Goal: Task Accomplishment & Management: Manage account settings

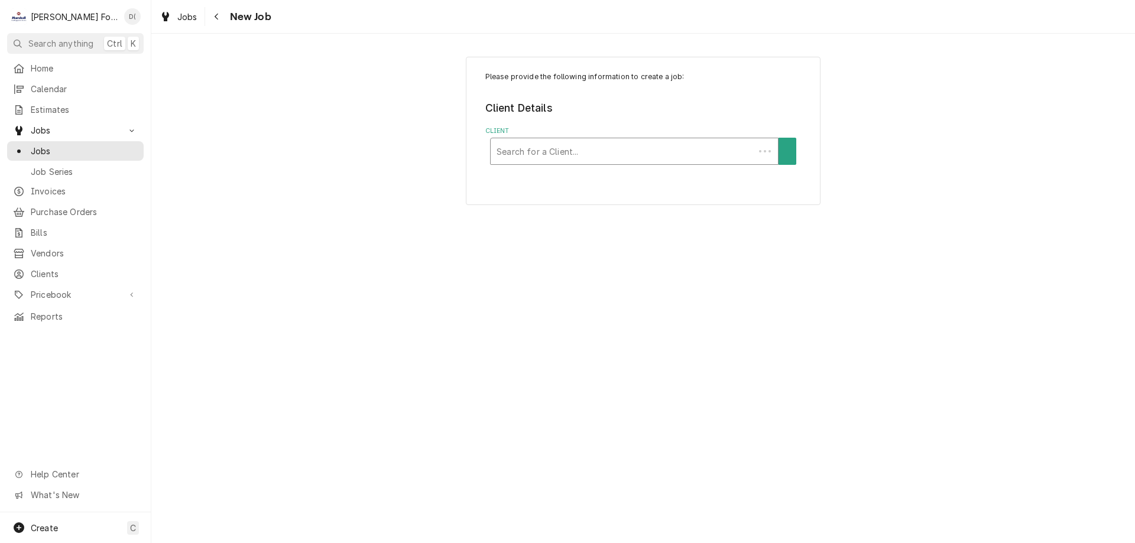
click at [588, 148] on div "Client" at bounding box center [623, 151] width 252 height 21
type input "204 war"
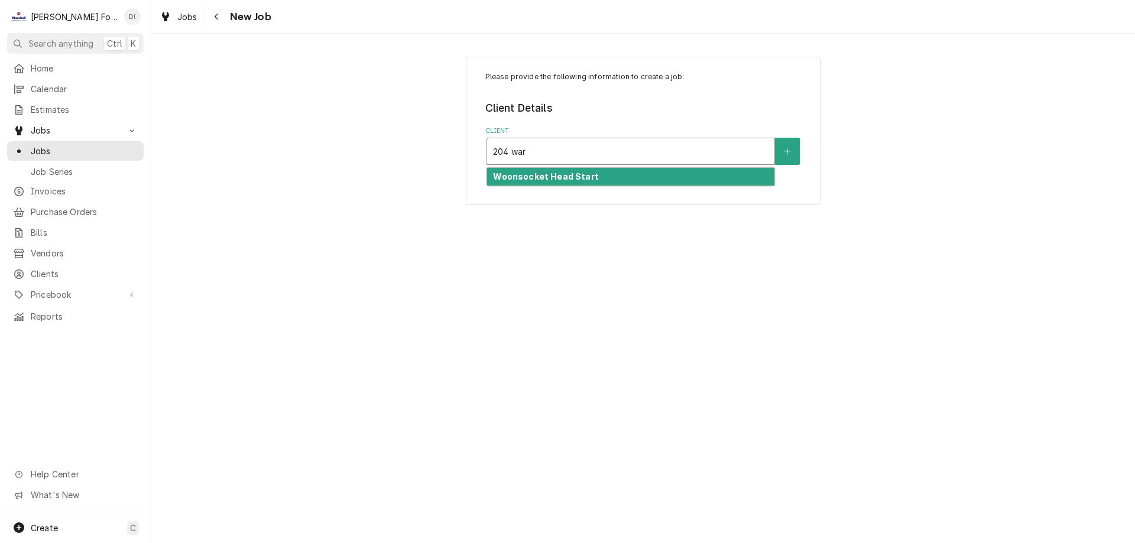
click at [556, 171] on div "Woonsocket Head Start" at bounding box center [630, 177] width 287 height 18
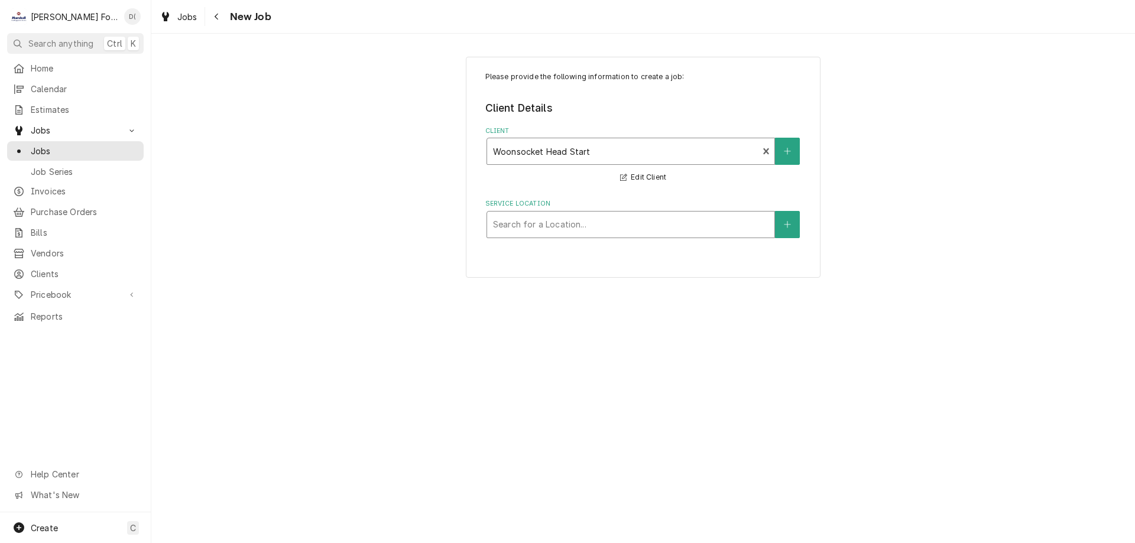
click at [602, 218] on div "Service Location" at bounding box center [630, 224] width 275 height 21
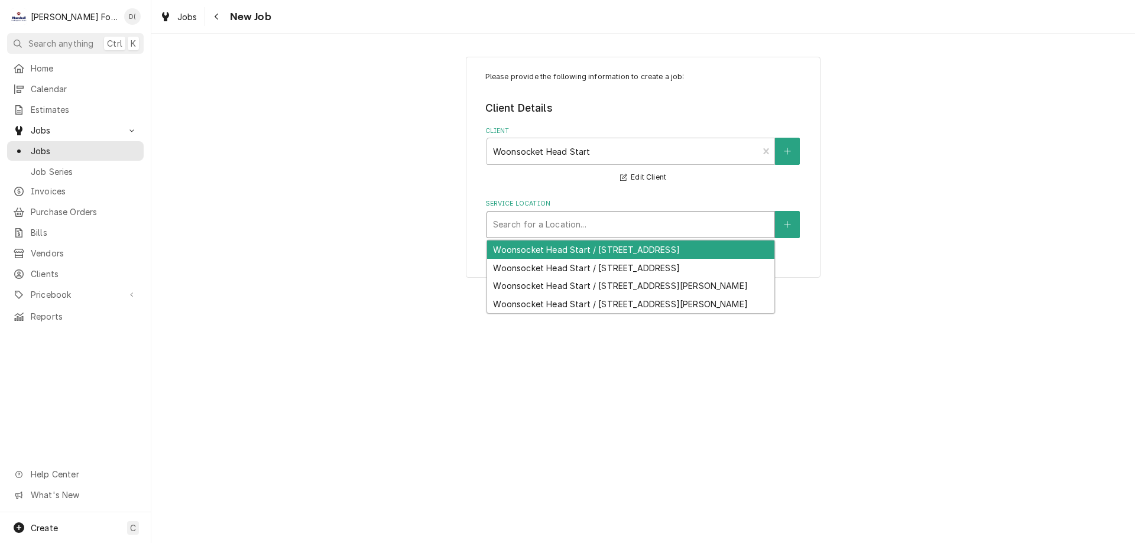
click at [604, 250] on div "Woonsocket Head Start / [STREET_ADDRESS]" at bounding box center [630, 250] width 287 height 18
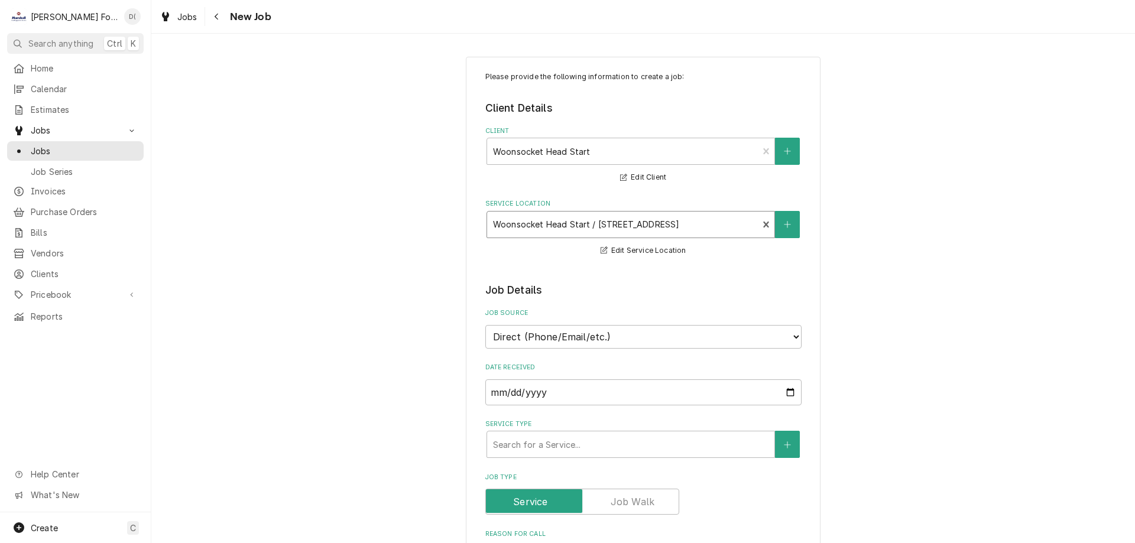
scroll to position [177, 0]
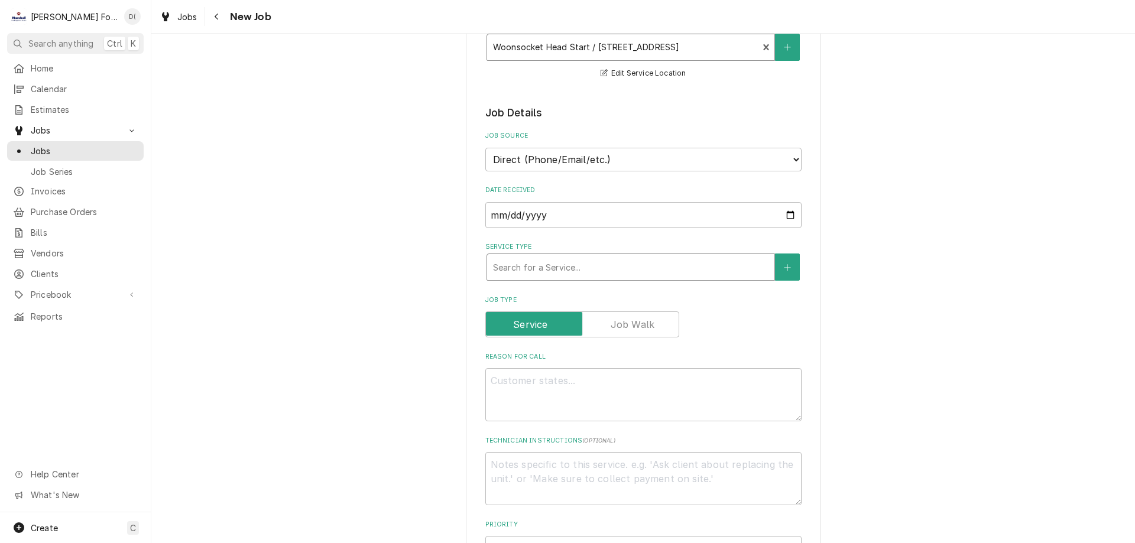
click at [543, 262] on div "Service Type" at bounding box center [630, 267] width 275 height 21
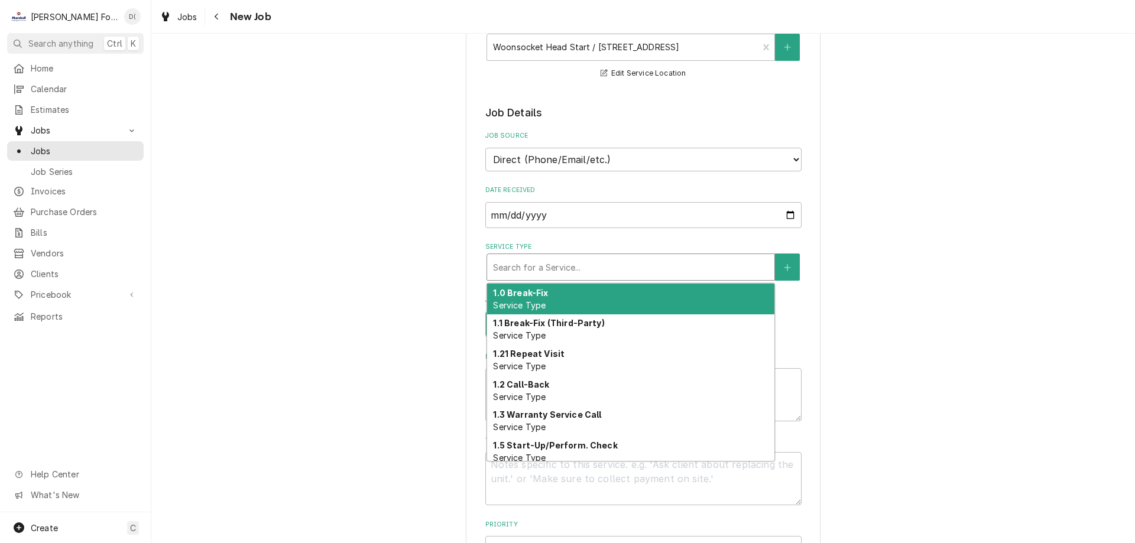
click at [533, 295] on strong "1.0 Break-Fix" at bounding box center [520, 293] width 55 height 10
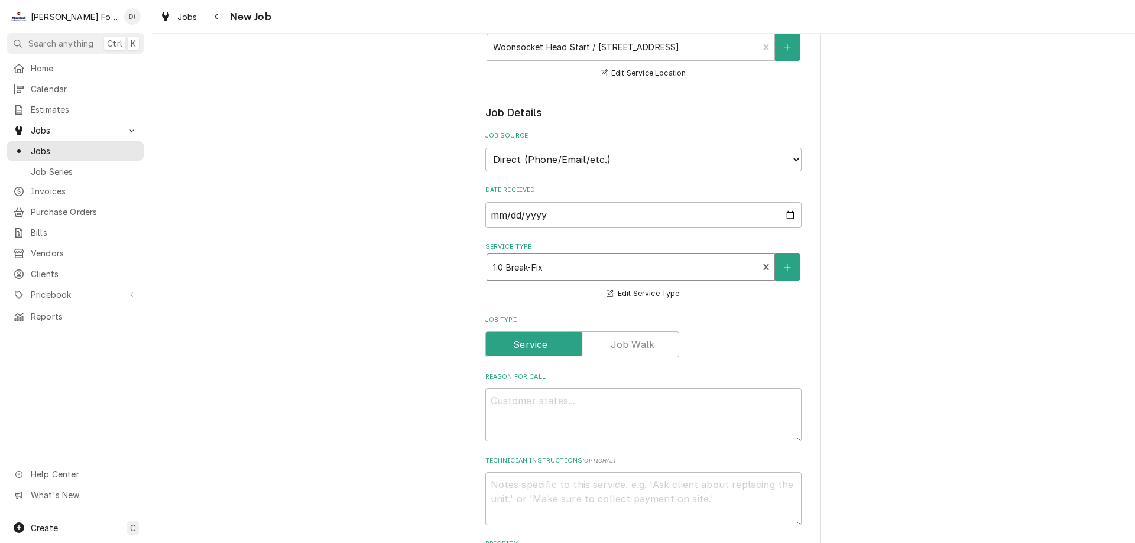
scroll to position [355, 0]
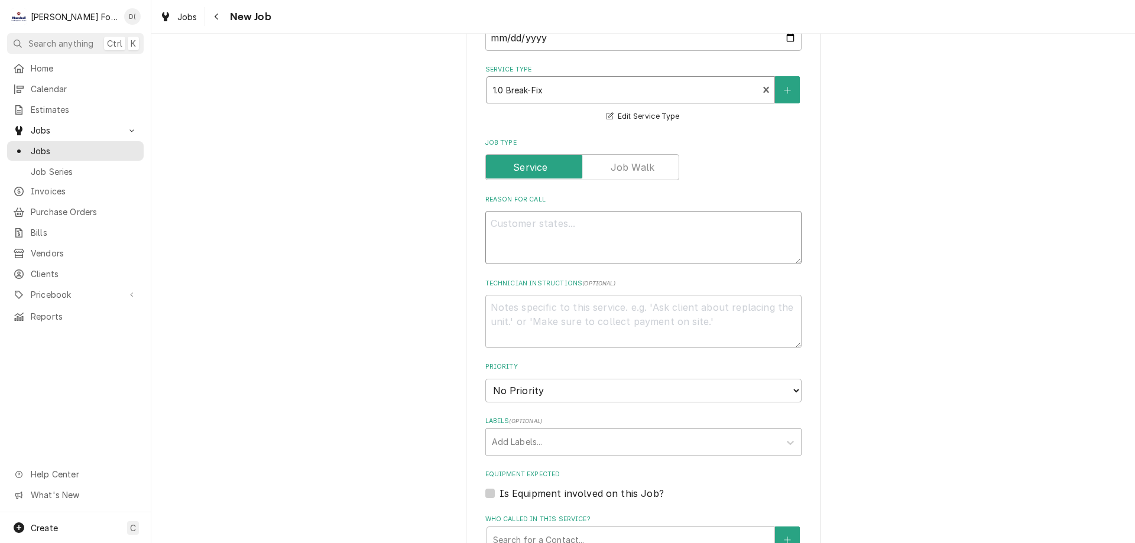
click at [552, 237] on textarea "Reason For Call" at bounding box center [643, 237] width 316 height 53
type textarea "x"
type textarea "c"
type textarea "x"
type textarea "cu"
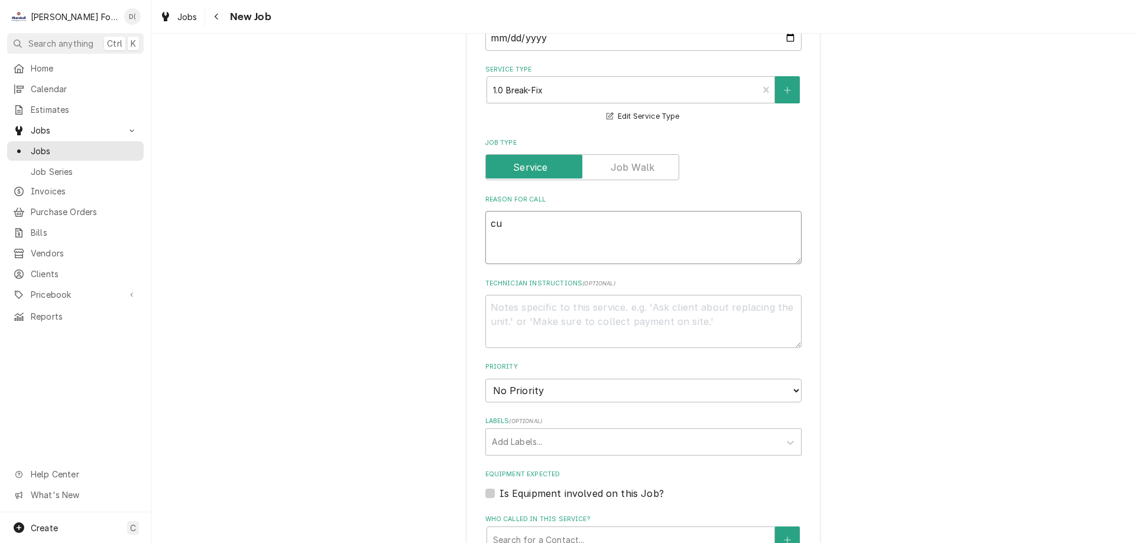
type textarea "x"
type textarea "cus"
type textarea "x"
type textarea "cust"
type textarea "x"
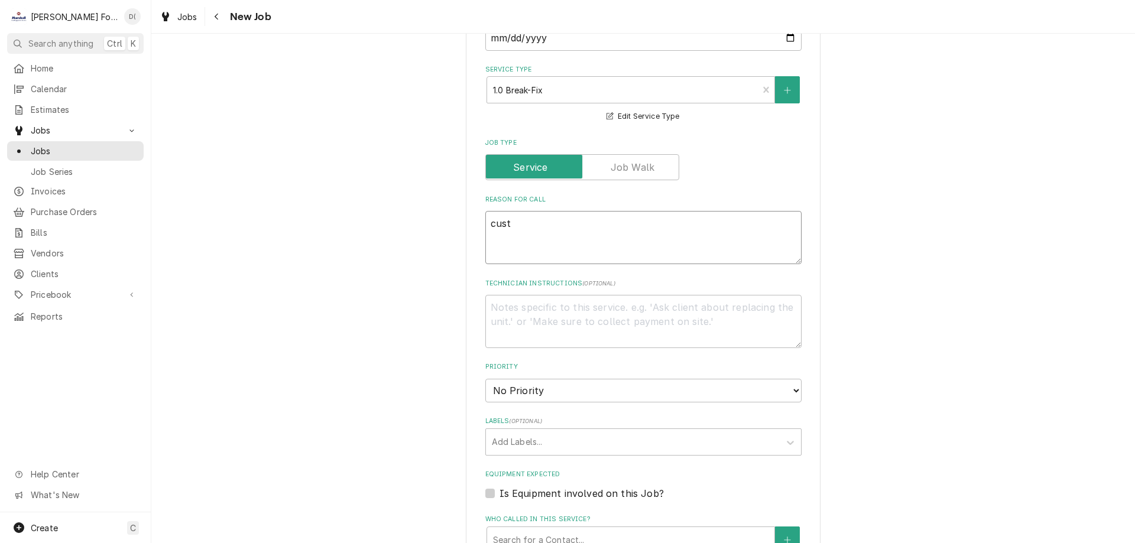
type textarea "custo"
type textarea "x"
type textarea "custom"
type textarea "x"
type textarea "custome"
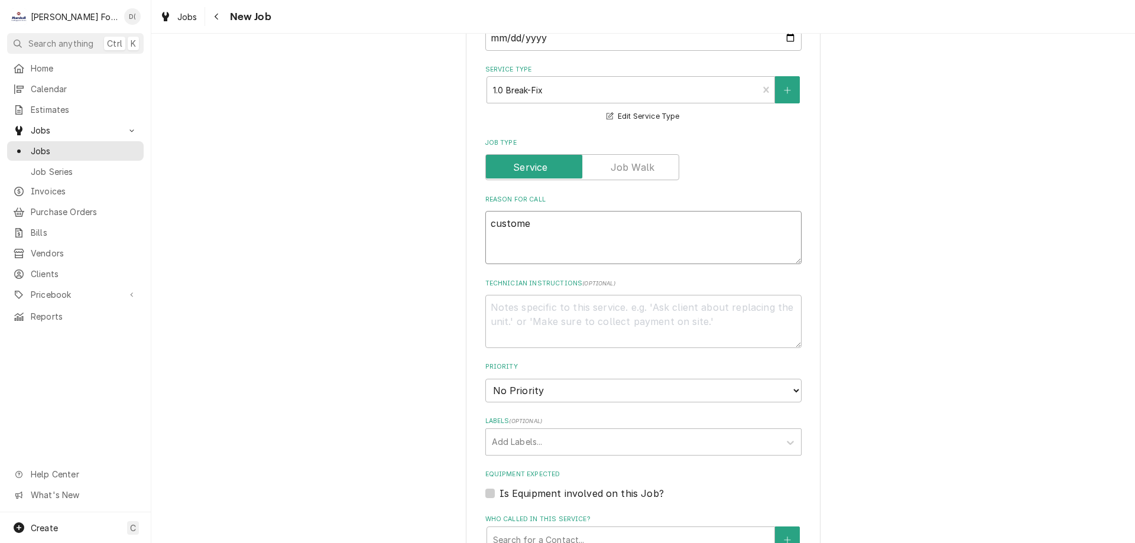
type textarea "x"
type textarea "customer"
type textarea "x"
type textarea "customer"
type textarea "x"
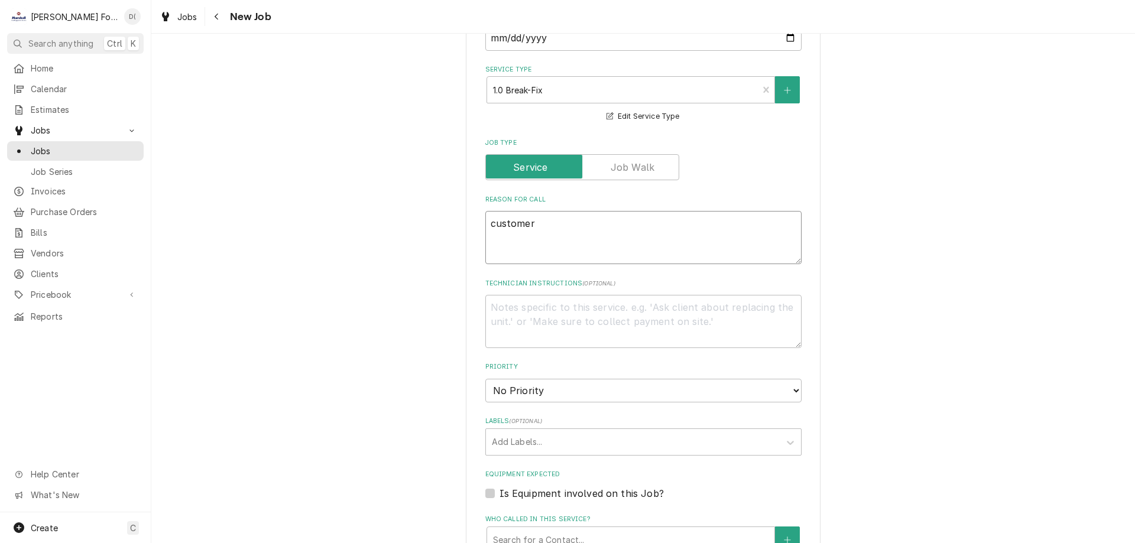
type textarea "customer s"
type textarea "x"
type textarea "customer sa"
type textarea "x"
type textarea "customer say"
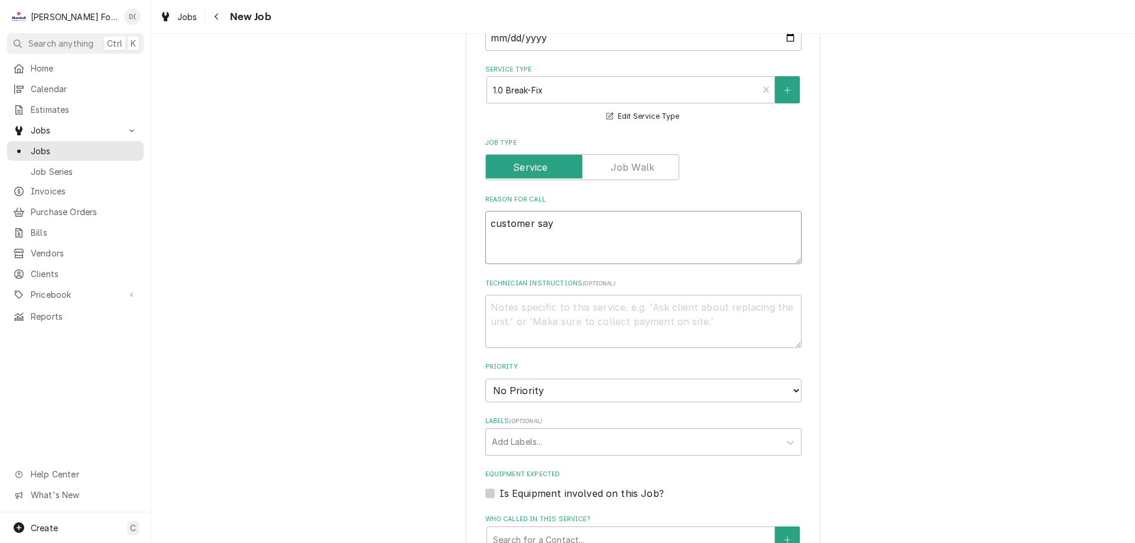
type textarea "x"
type textarea "customer sayi"
type textarea "x"
type textarea "customer sayin"
type textarea "x"
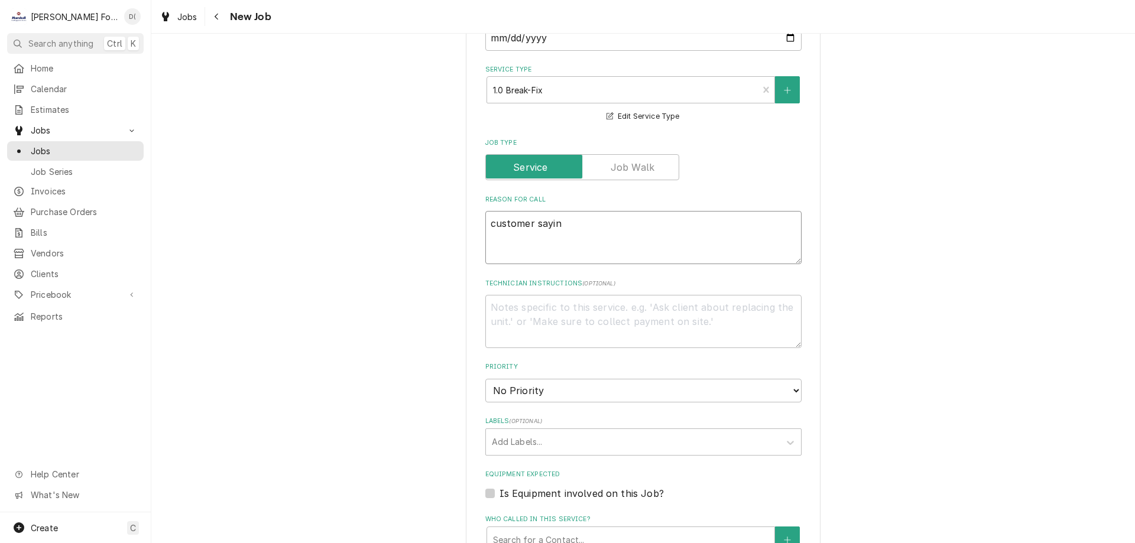
type textarea "customer saying"
type textarea "x"
type textarea "customer saying"
type textarea "x"
type textarea "customer saying t"
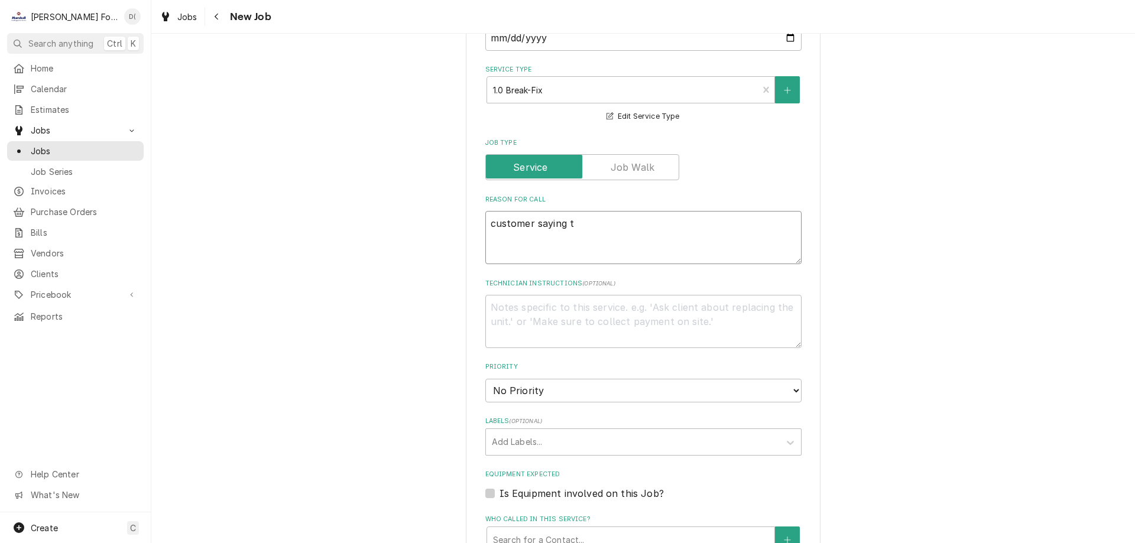
type textarea "x"
type textarea "customer saying to"
type textarea "x"
type textarea "customer saying tor"
type textarea "x"
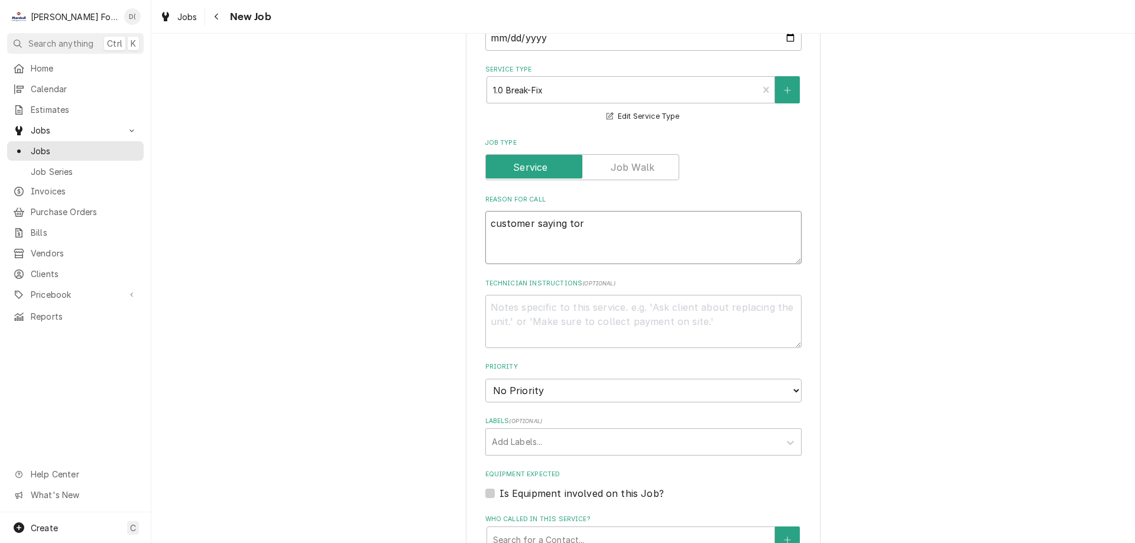
type textarea "customer saying tors"
type textarea "x"
type textarea "customer saying torsi"
type textarea "x"
type textarea "customer saying torsio"
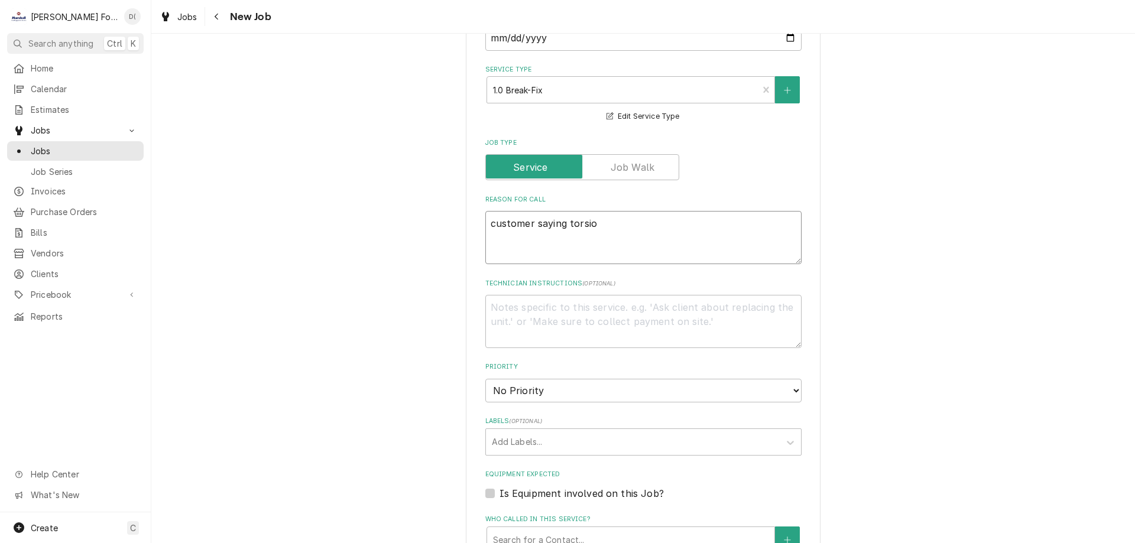
type textarea "x"
type textarea "customer saying torsion"
type textarea "x"
type textarea "customer saying torsion"
type textarea "x"
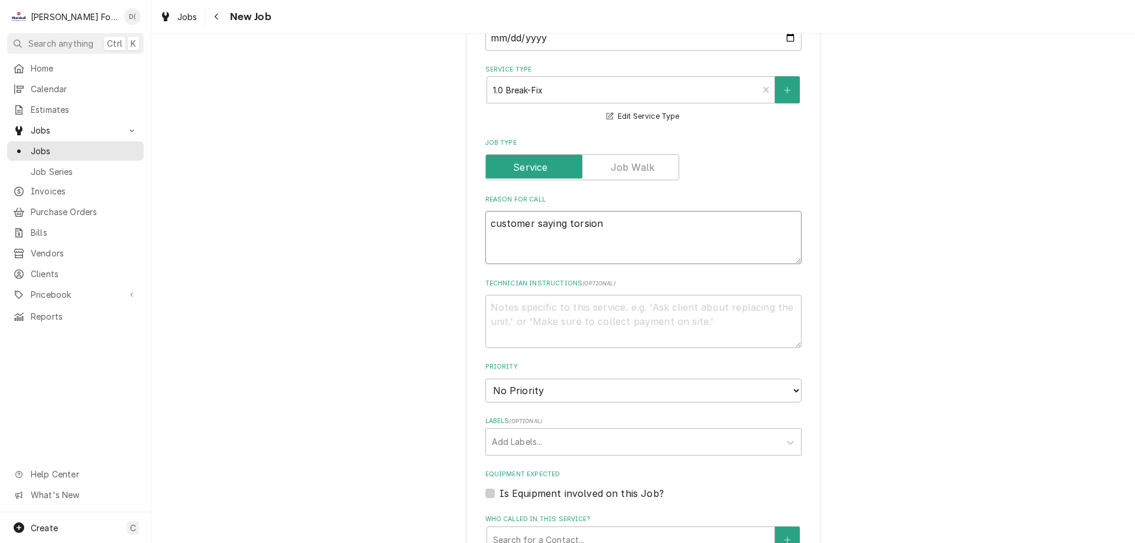
type textarea "customer saying torsion s"
type textarea "x"
type textarea "customer saying torsion sp"
type textarea "x"
type textarea "customer saying torsion spr"
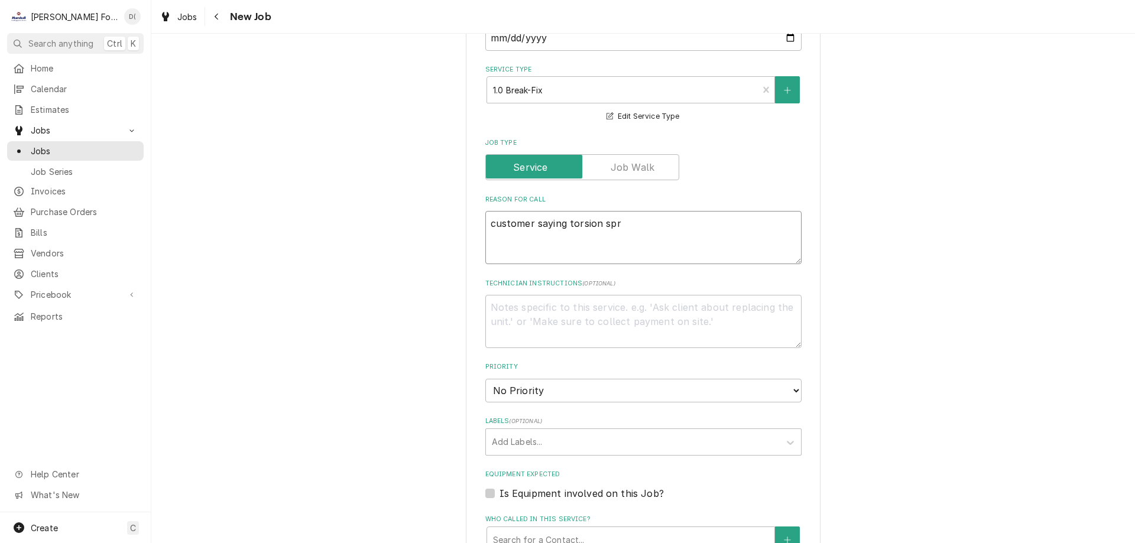
type textarea "x"
type textarea "customer saying torsion spri"
type textarea "x"
type textarea "customer saying torsion sprin"
type textarea "x"
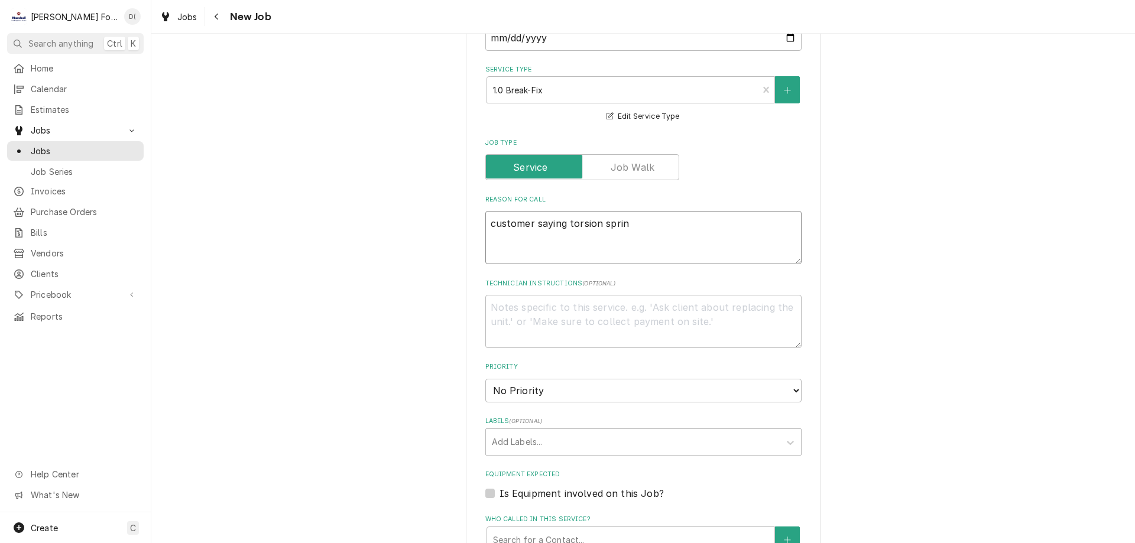
type textarea "customer saying torsion spring"
type textarea "x"
type textarea "customer saying torsion spring"
type textarea "x"
type textarea "customer saying torsion spring i"
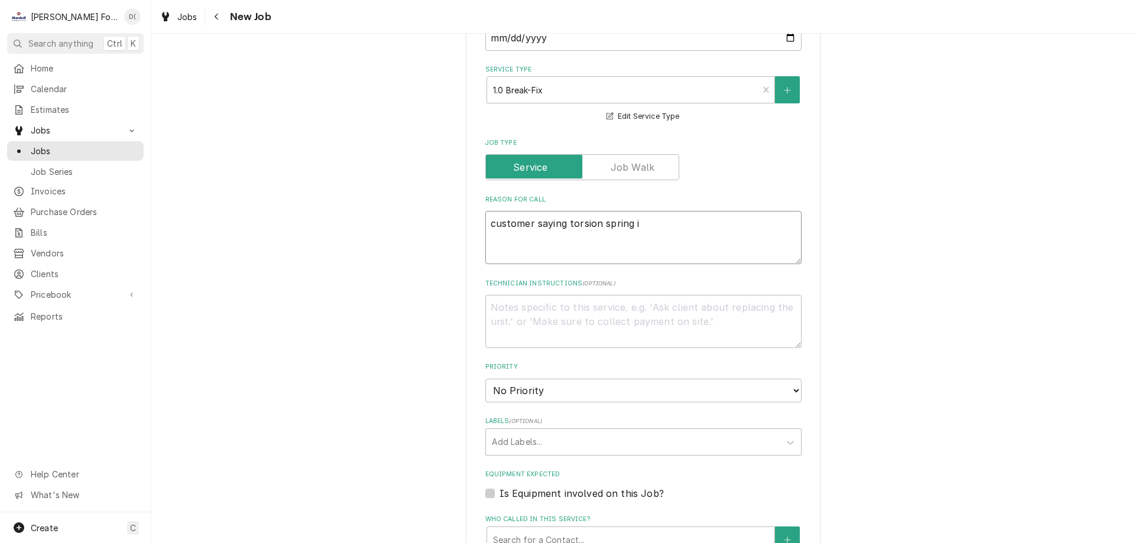
type textarea "x"
type textarea "customer saying torsion spring in"
type textarea "x"
type textarea "customer saying torsion spring in"
type textarea "x"
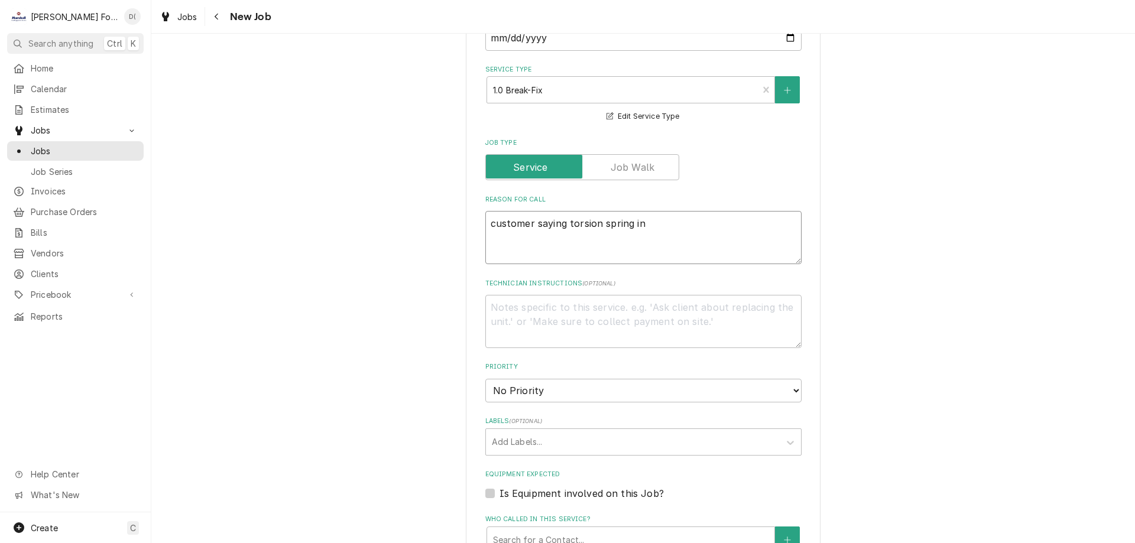
type textarea "customer saying torsion spring in d"
type textarea "x"
type textarea "customer saying torsion spring in do"
type textarea "x"
type textarea "customer saying torsion spring in doo"
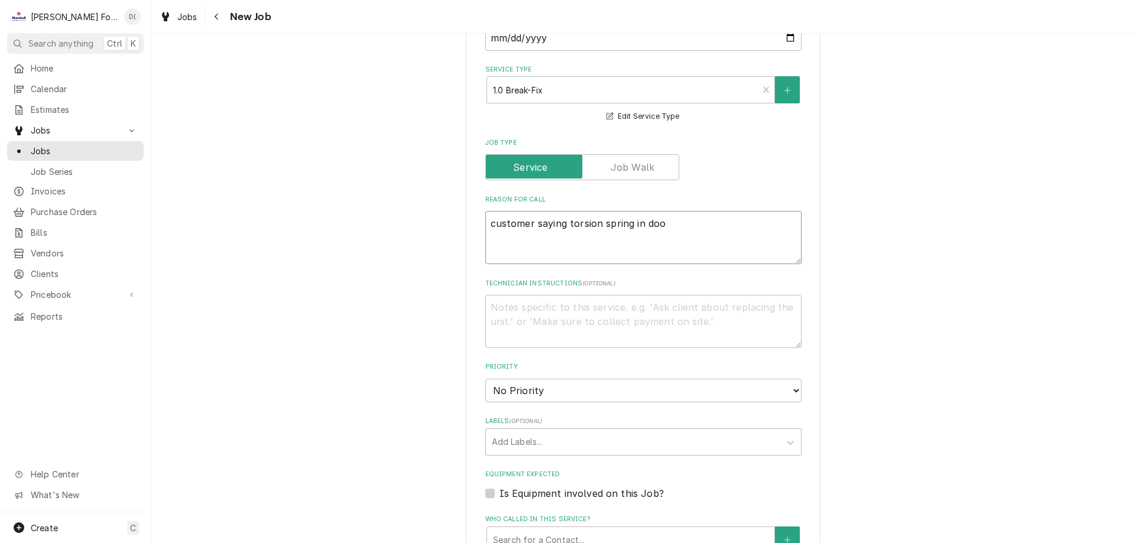
type textarea "x"
type textarea "customer saying torsion spring in door"
type textarea "x"
type textarea "customer saying torsion spring in door"
type textarea "x"
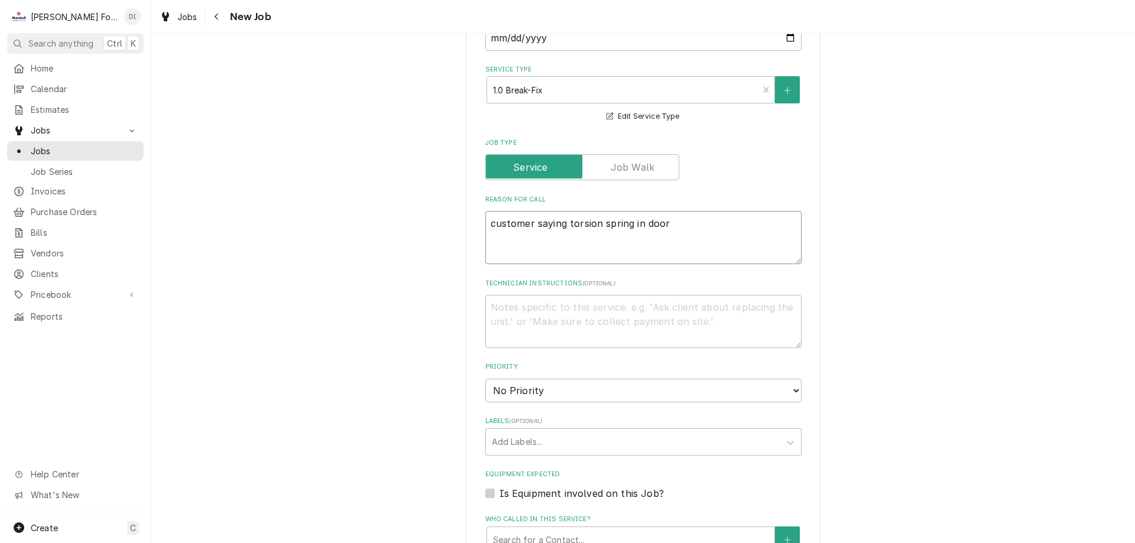
type textarea "customer saying torsion spring in door i"
type textarea "x"
type textarea "customer saying torsion spring in door is"
type textarea "x"
type textarea "customer saying torsion spring in door is"
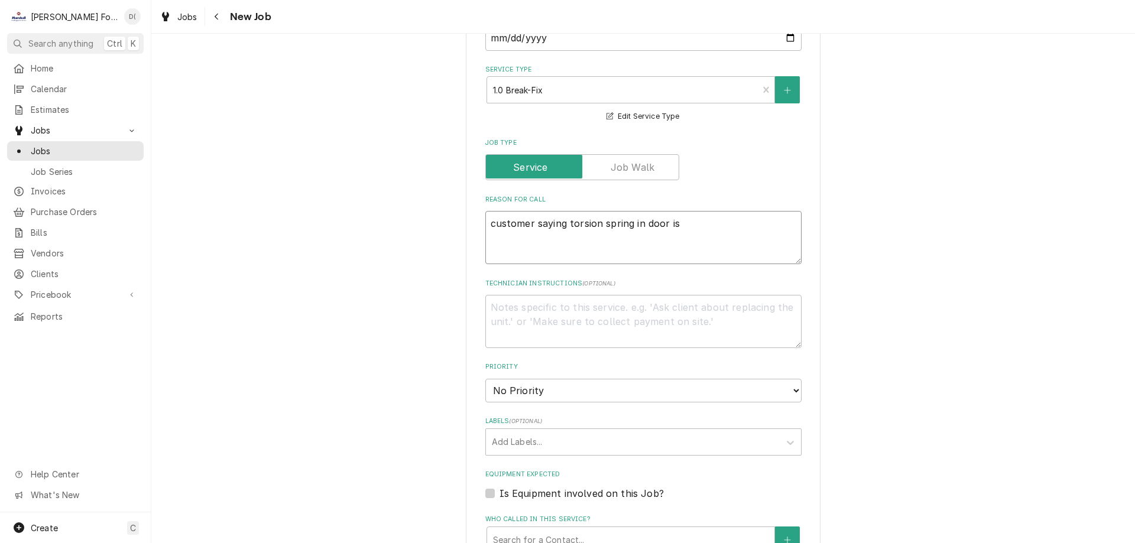
type textarea "x"
type textarea "customer saying torsion spring in door is b"
type textarea "x"
type textarea "customer saying torsion spring in door is br"
type textarea "x"
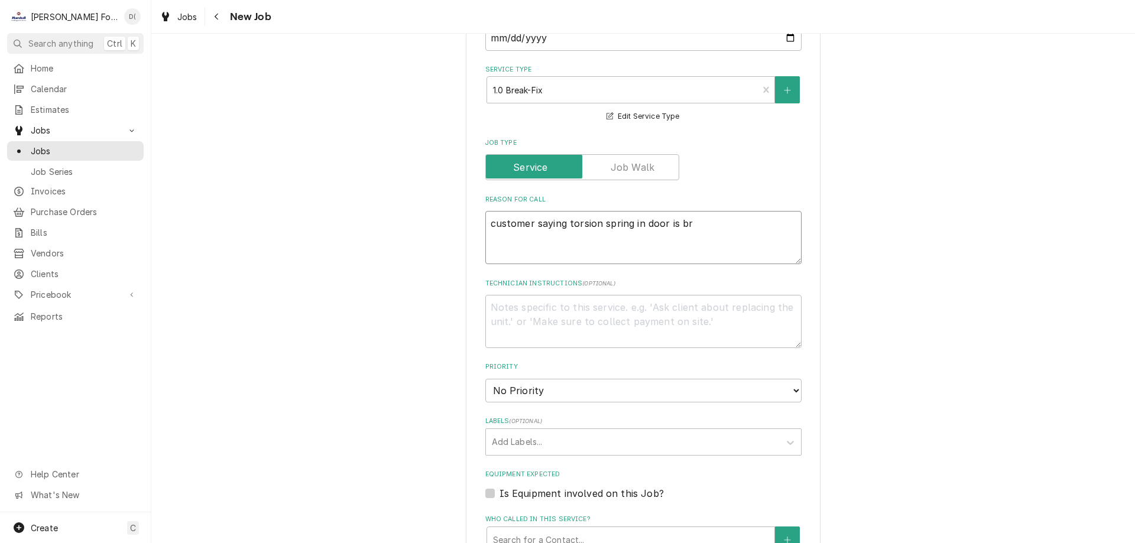
type textarea "customer saying torsion spring in door is bro"
type textarea "x"
type textarea "customer saying torsion spring in door is brok"
type textarea "x"
type textarea "customer saying torsion spring in door is broke"
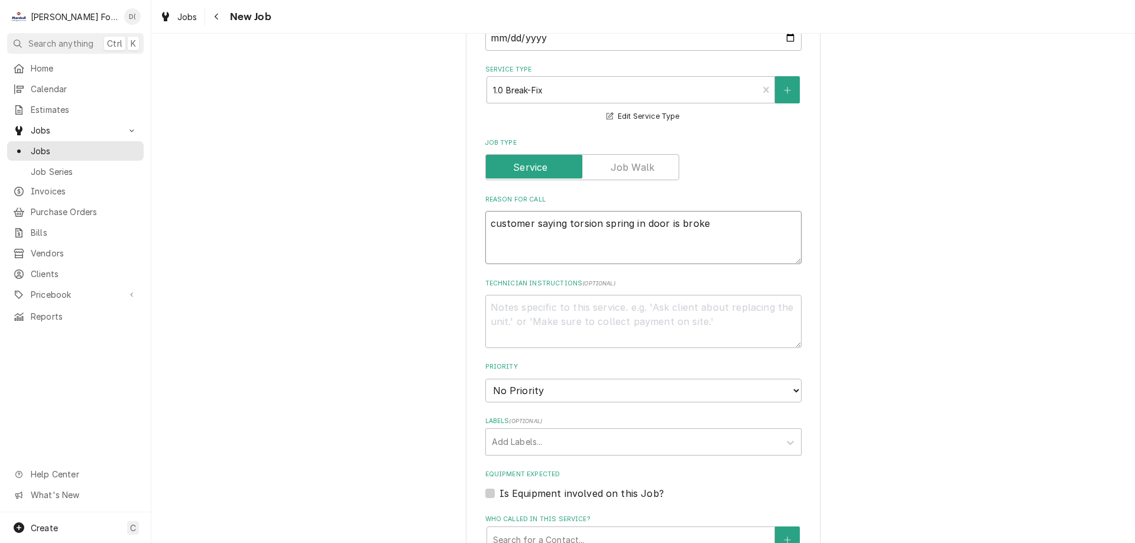
type textarea "x"
type textarea "customer saying torsion spring in door is broken"
type textarea "x"
type textarea "customer saying torsion spring in door is broken"
type textarea "x"
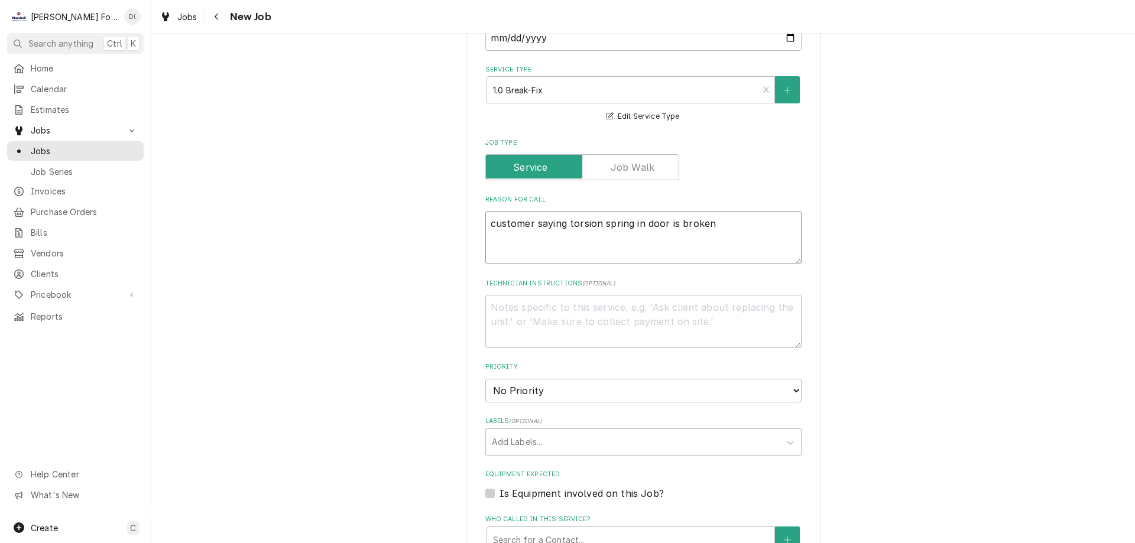
type textarea "customer saying torsion spring in door is broken n"
type textarea "x"
type textarea "customer saying torsion spring in door is broken ne"
type textarea "x"
type textarea "customer saying torsion spring in door is broken nee"
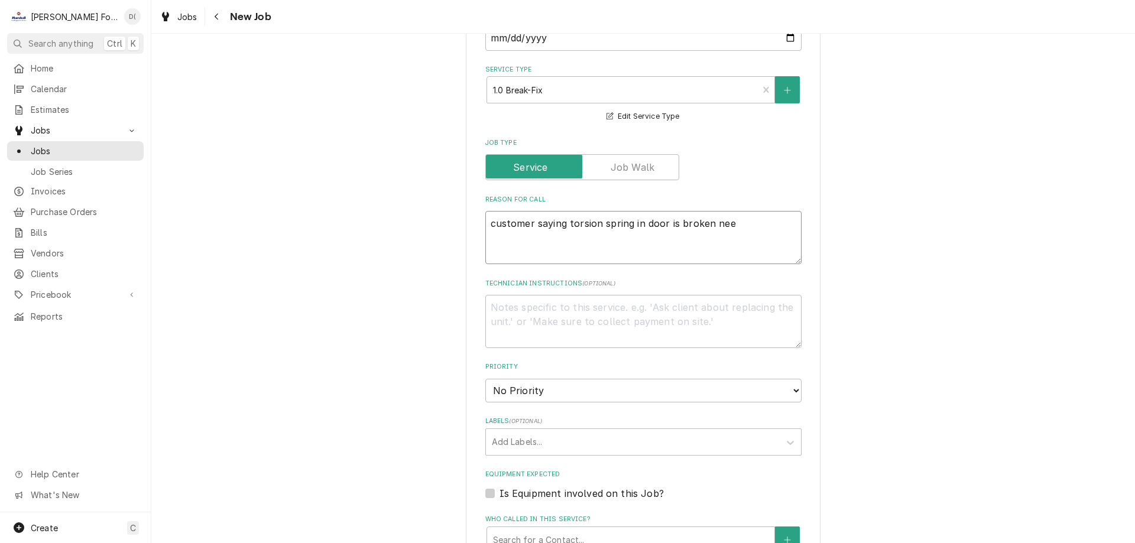
type textarea "x"
type textarea "customer saying torsion spring in door is broken nees"
type textarea "x"
type textarea "customer saying torsion spring in door is broken nee"
type textarea "x"
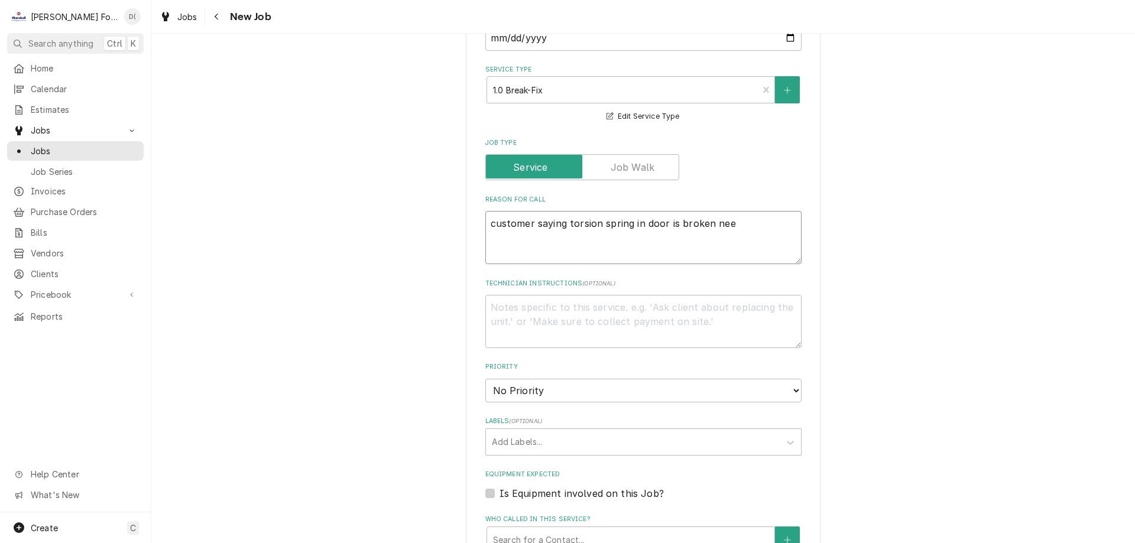
type textarea "customer saying torsion spring in door is broken need"
type textarea "x"
type textarea "customer saying torsion spring in door is broken needs"
type textarea "x"
type textarea "customer saying torsion spring in door is broken needs"
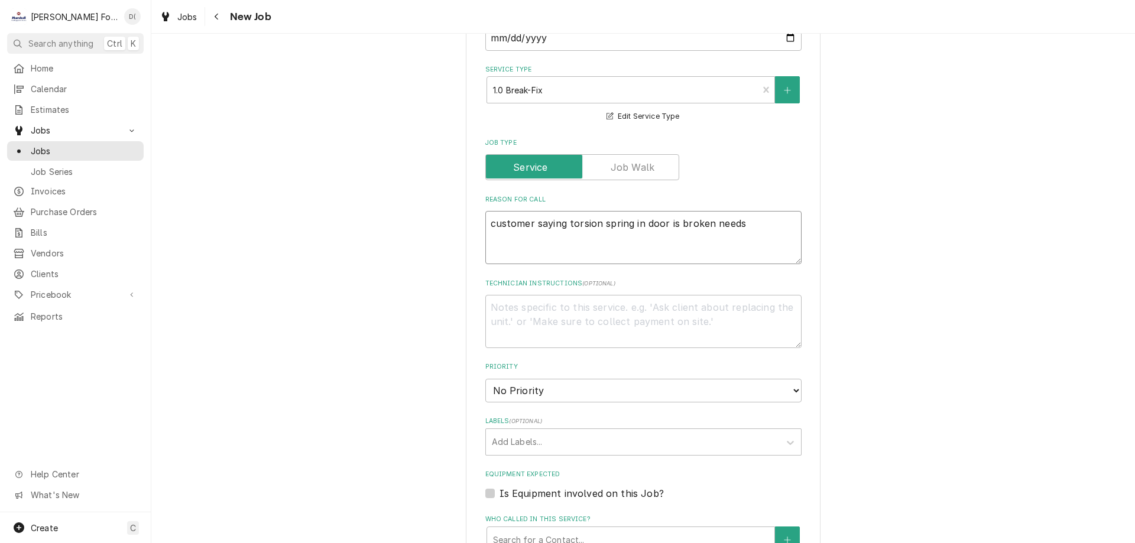
type textarea "x"
type textarea "customer saying torsion spring in door is broken needs a"
type textarea "x"
type textarea "customer saying torsion spring in door is broken needs as"
type textarea "x"
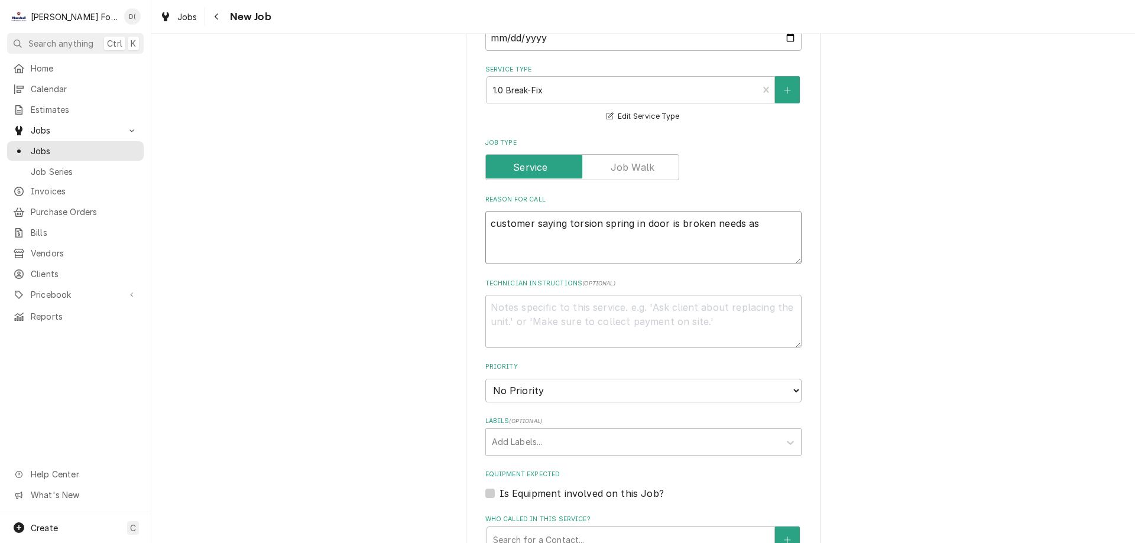
type textarea "customer saying torsion spring in door is broken needs asa"
type textarea "x"
type textarea "customer saying torsion spring in door is broken needs asap"
type textarea "x"
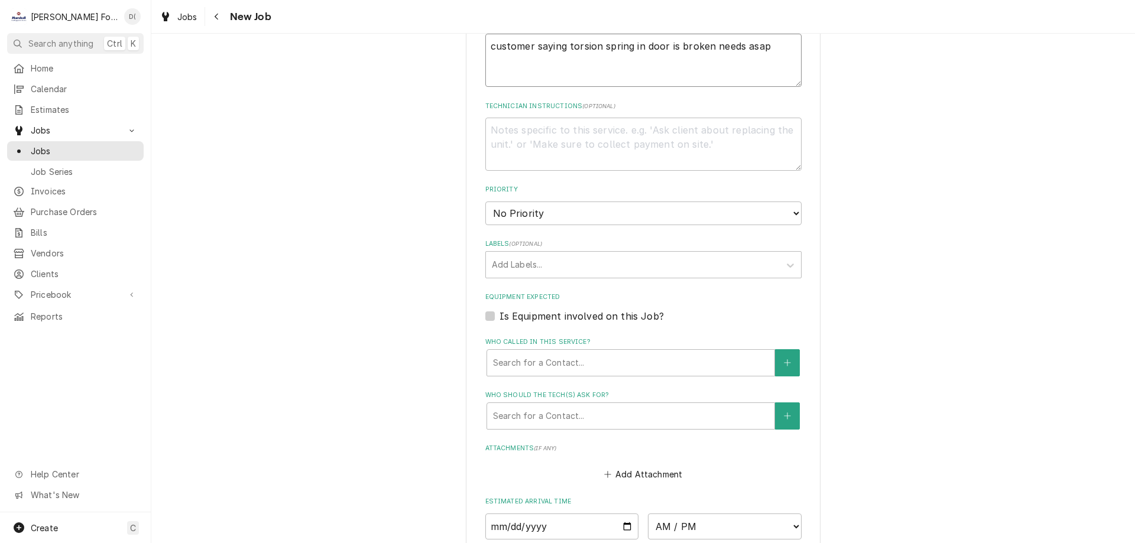
scroll to position [650, 0]
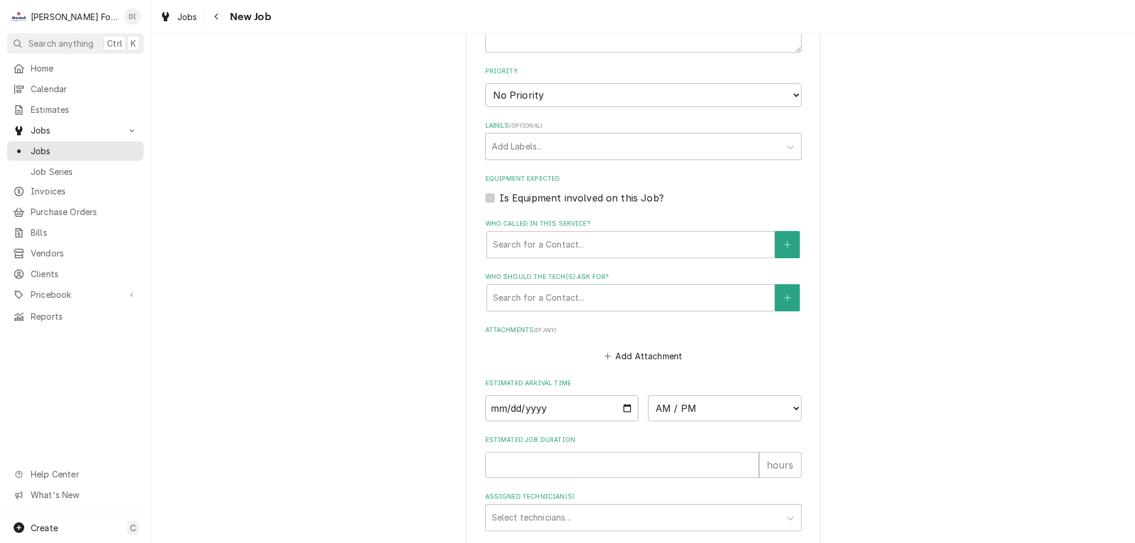
type textarea "customer saying torsion spring in door is broken needs asap"
click at [626, 409] on input "Date" at bounding box center [562, 409] width 154 height 26
type textarea "x"
type input "2025-08-25"
type textarea "x"
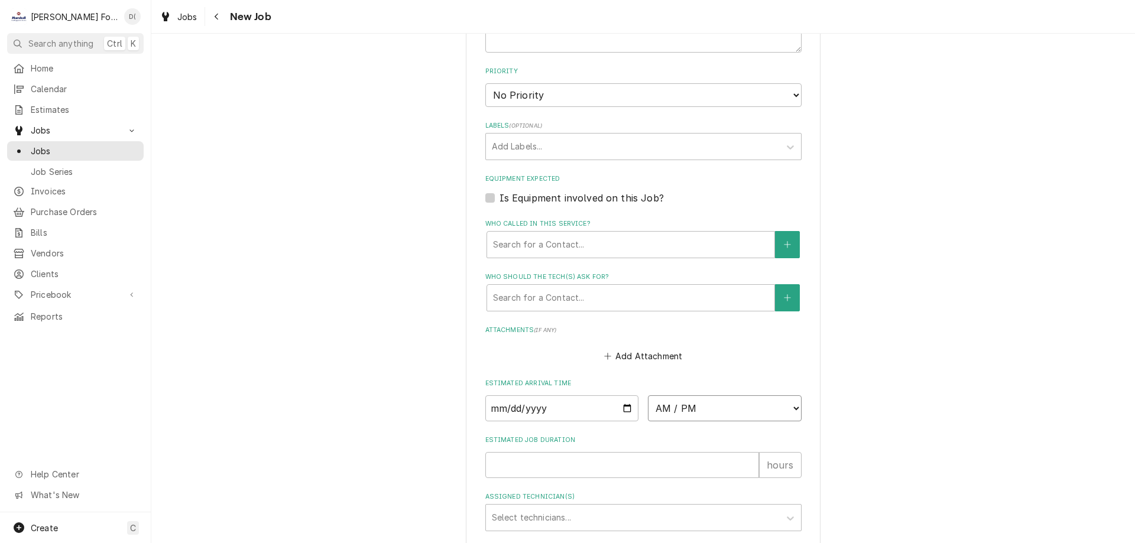
click at [732, 413] on select "AM / PM 6:00 AM 6:15 AM 6:30 AM 6:45 AM 7:00 AM 7:15 AM 7:30 AM 7:45 AM 8:00 AM…" at bounding box center [725, 409] width 154 height 26
select select "16:45:00"
click at [523, 493] on input "Estimated Job Duration" at bounding box center [622, 501] width 274 height 26
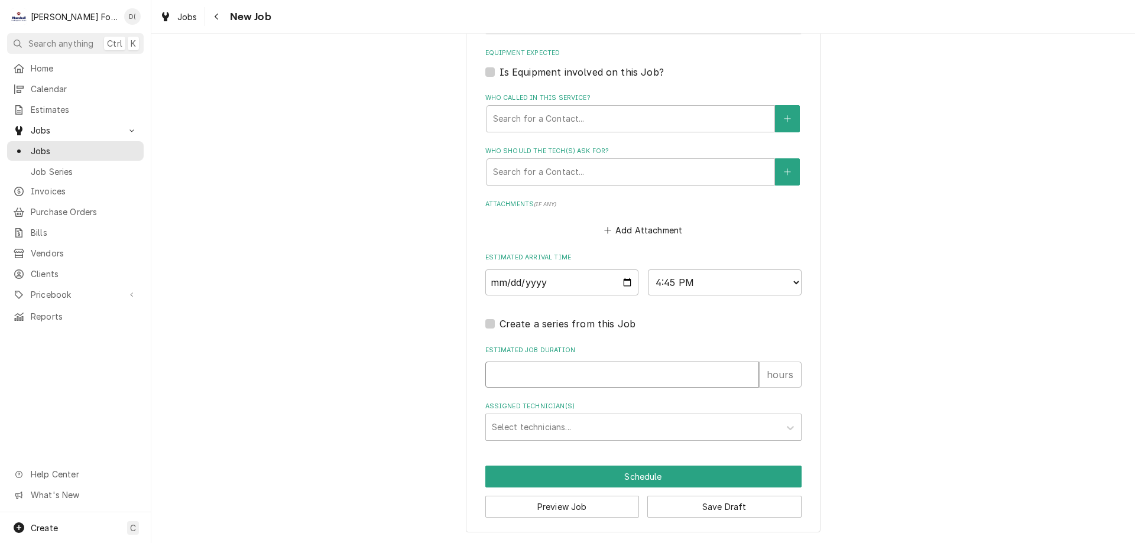
click at [527, 375] on input "Estimated Job Duration" at bounding box center [622, 375] width 274 height 26
type textarea "x"
type input "1"
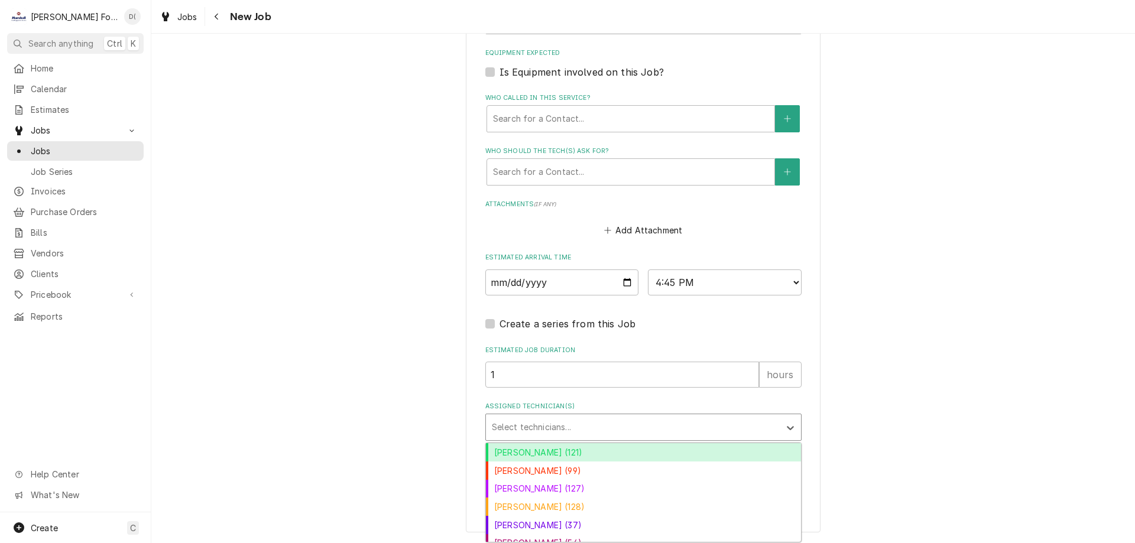
click at [562, 414] on div "Select technicians..." at bounding box center [633, 427] width 294 height 26
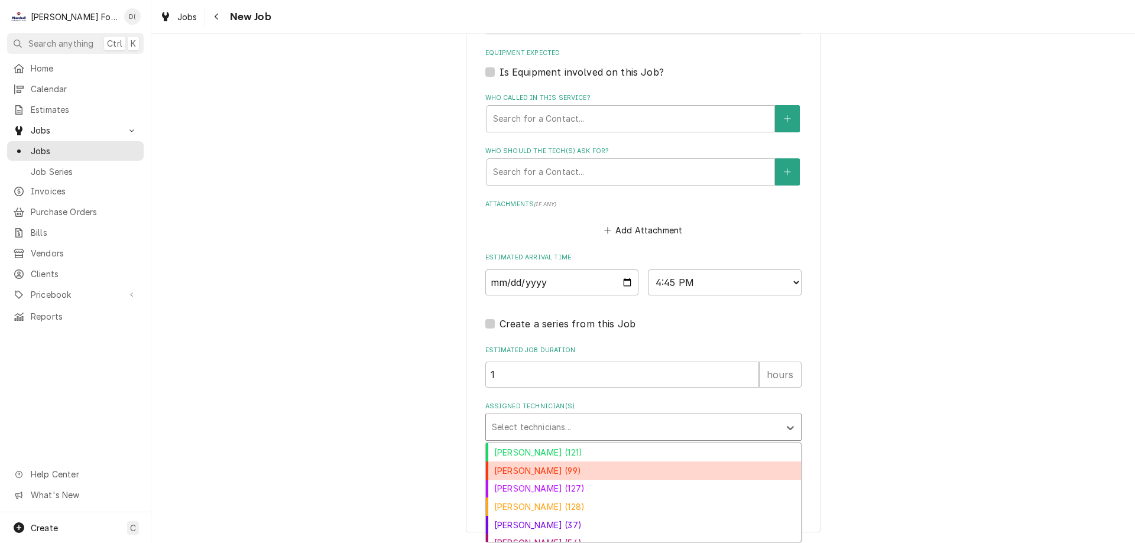
scroll to position [46, 0]
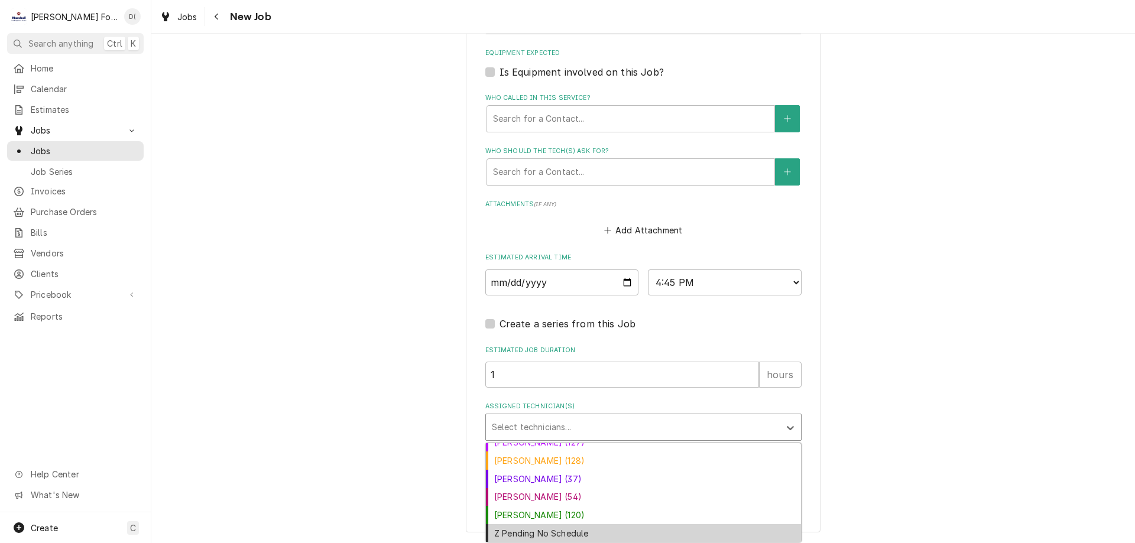
click at [555, 527] on div "Z Pending No Schedule" at bounding box center [643, 533] width 315 height 18
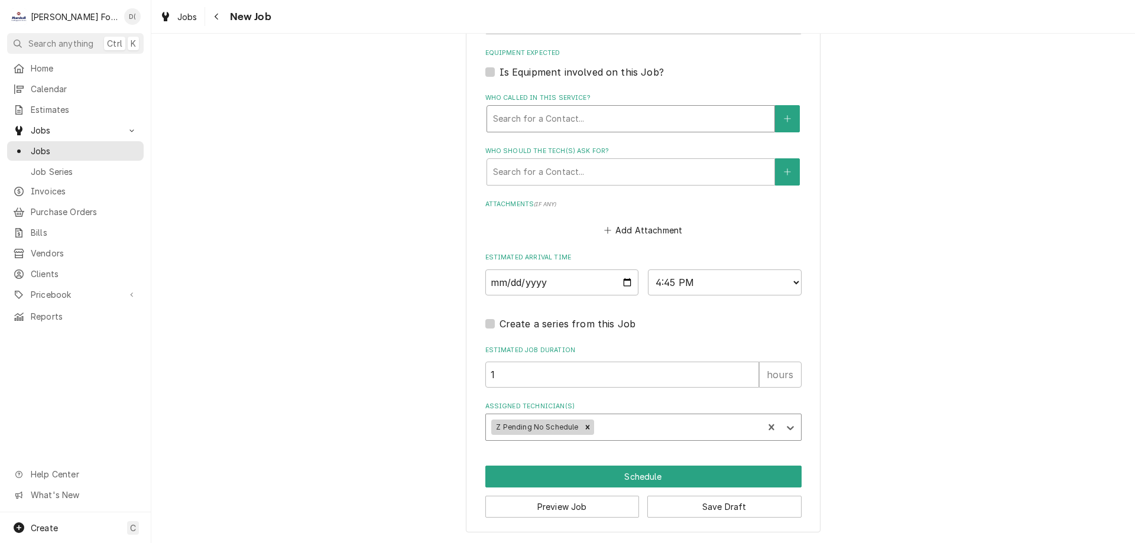
click at [565, 115] on div "Who called in this service?" at bounding box center [630, 118] width 275 height 21
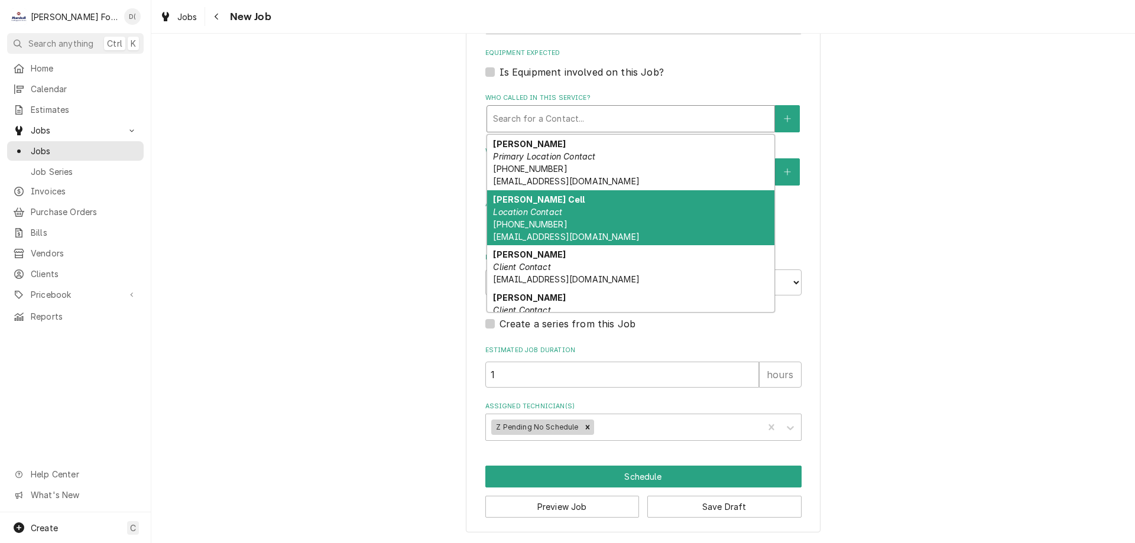
click at [539, 219] on span "(401) 862-6122 msmith@whscda.org" at bounding box center [566, 230] width 146 height 22
type textarea "x"
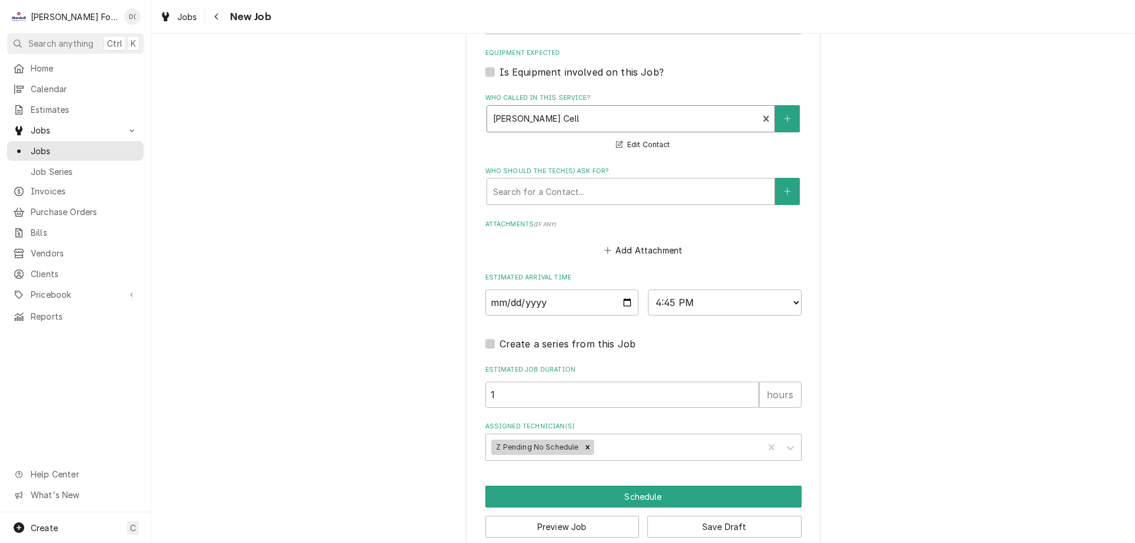
scroll to position [599, 0]
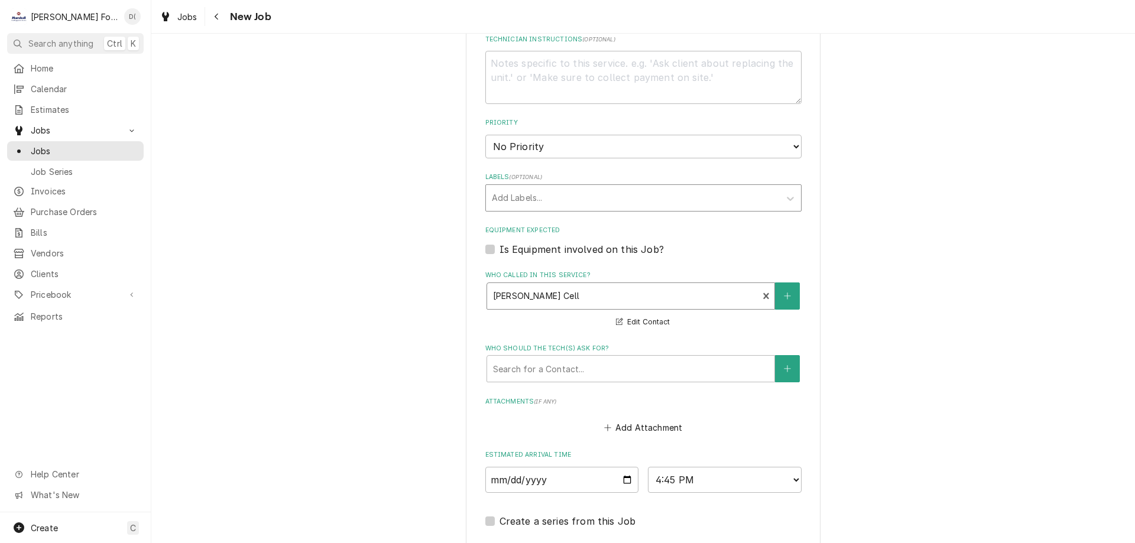
click at [607, 197] on div "Labels" at bounding box center [633, 197] width 282 height 21
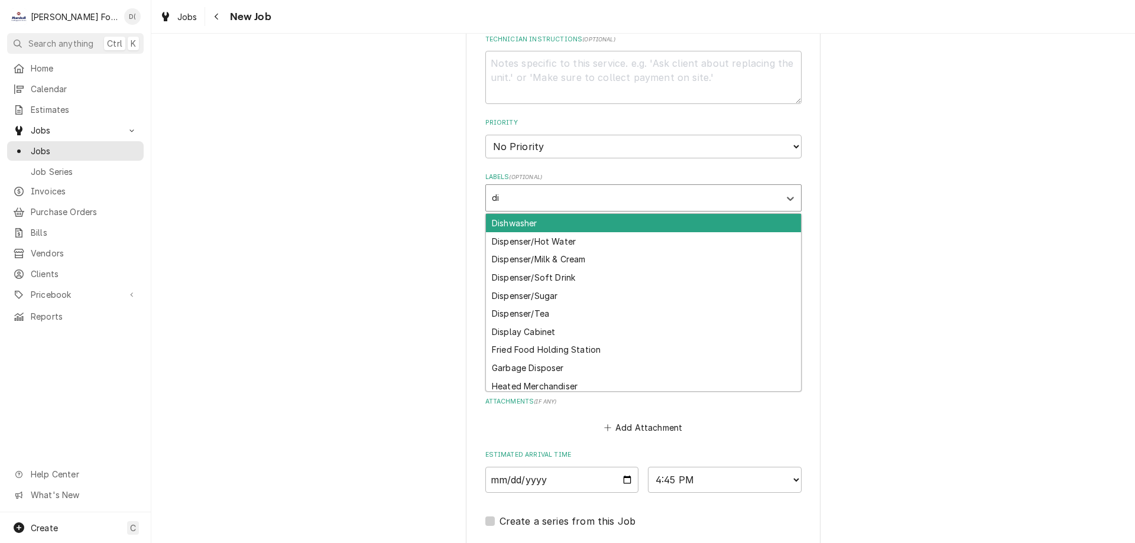
type input "dis"
click at [563, 223] on div "Dishwasher" at bounding box center [643, 223] width 315 height 18
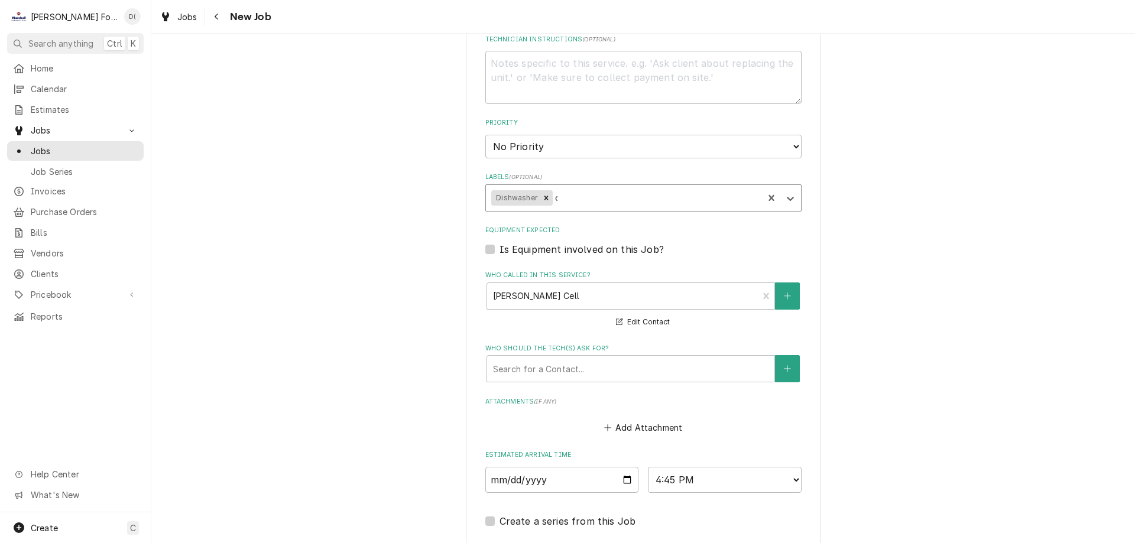
type textarea "x"
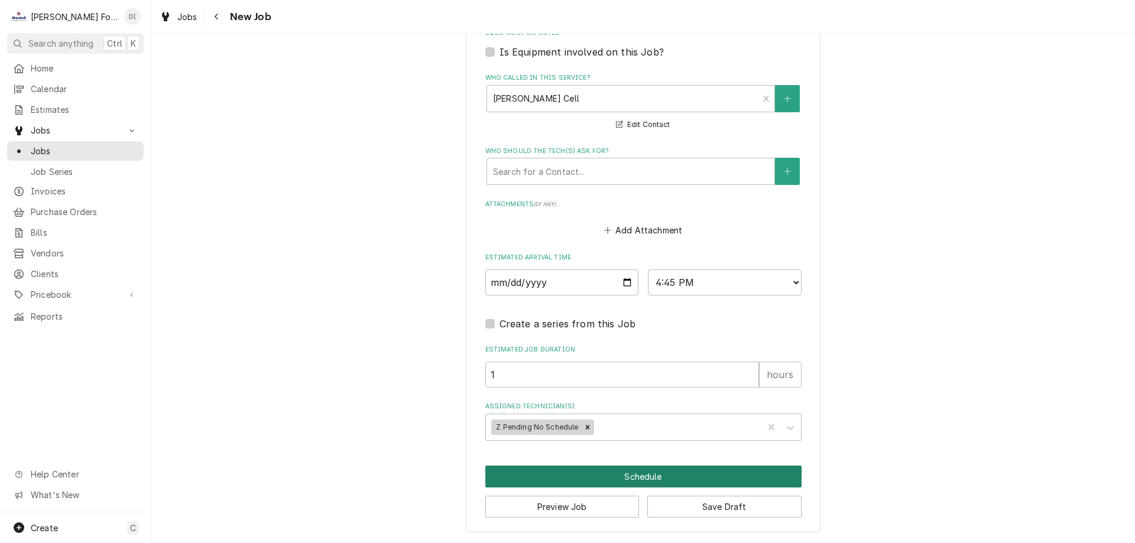
click at [582, 483] on button "Schedule" at bounding box center [643, 477] width 316 height 22
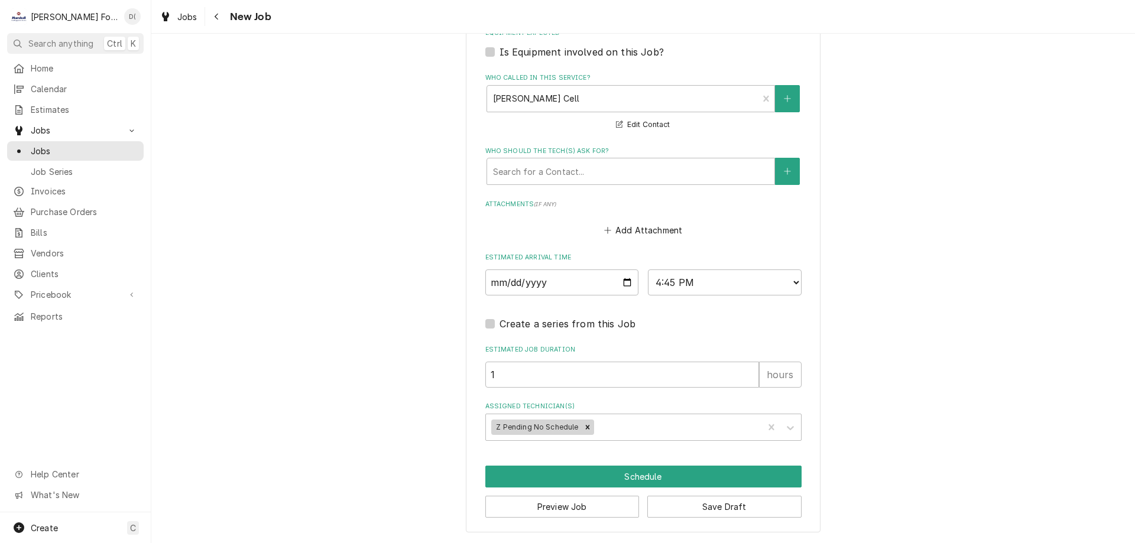
scroll to position [786, 0]
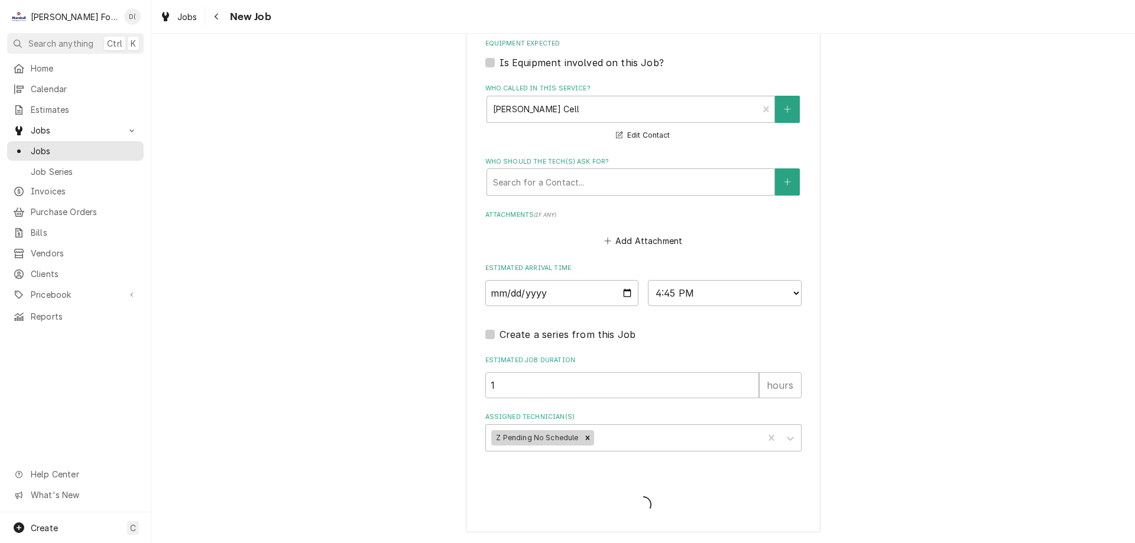
type textarea "x"
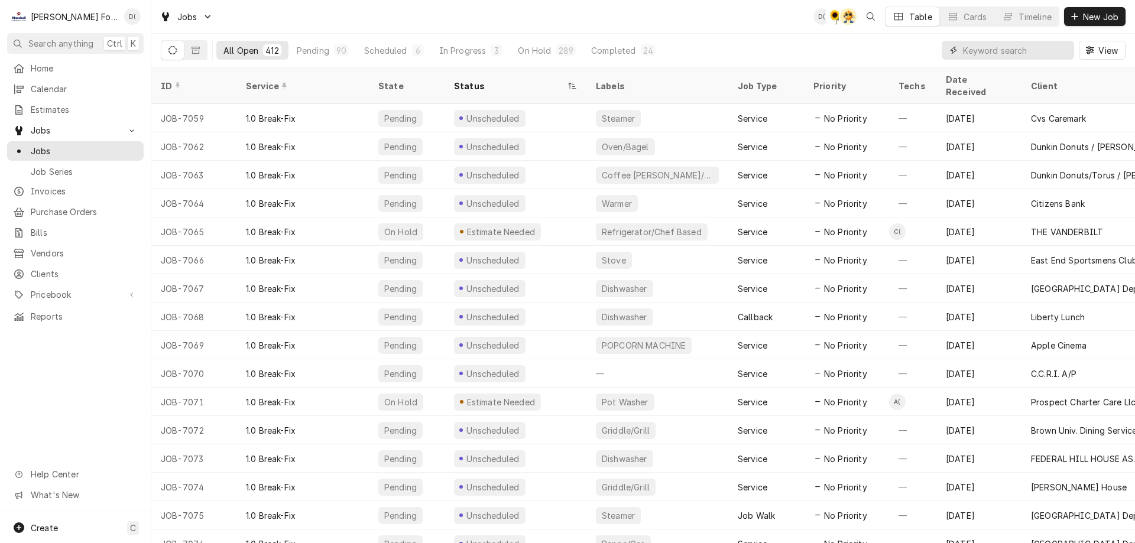
click at [981, 53] on input "Dynamic Content Wrapper" at bounding box center [1015, 50] width 105 height 19
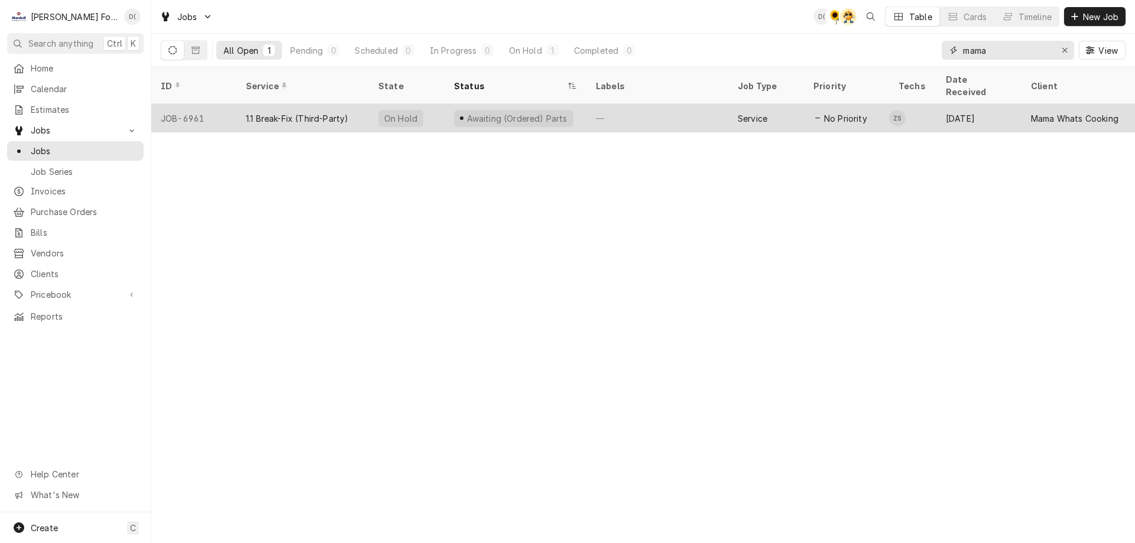
type input "mama"
click at [537, 112] on div "Awaiting (Ordered) Parts" at bounding box center [516, 118] width 103 height 12
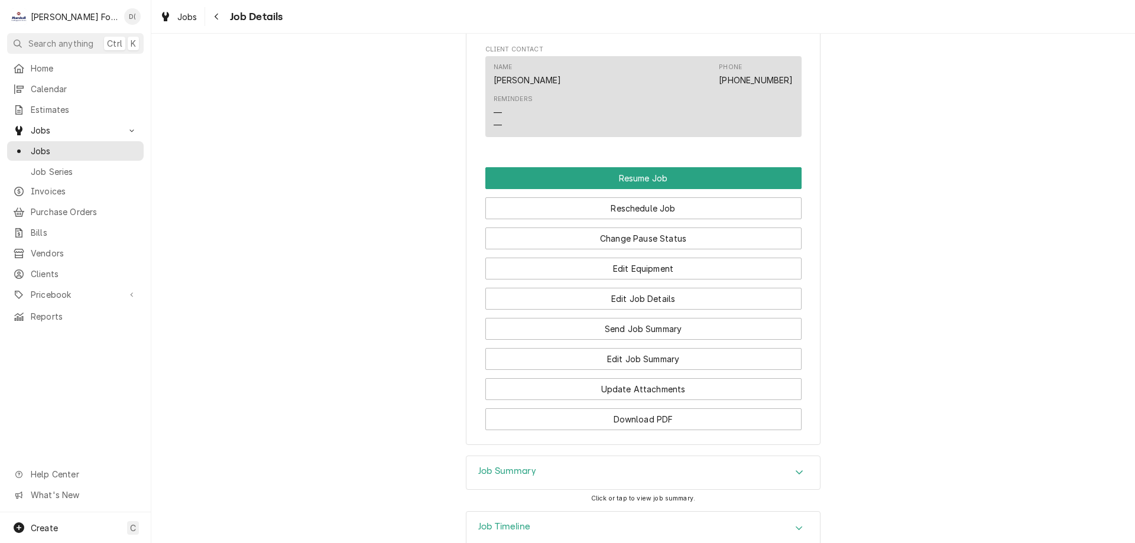
scroll to position [1040, 0]
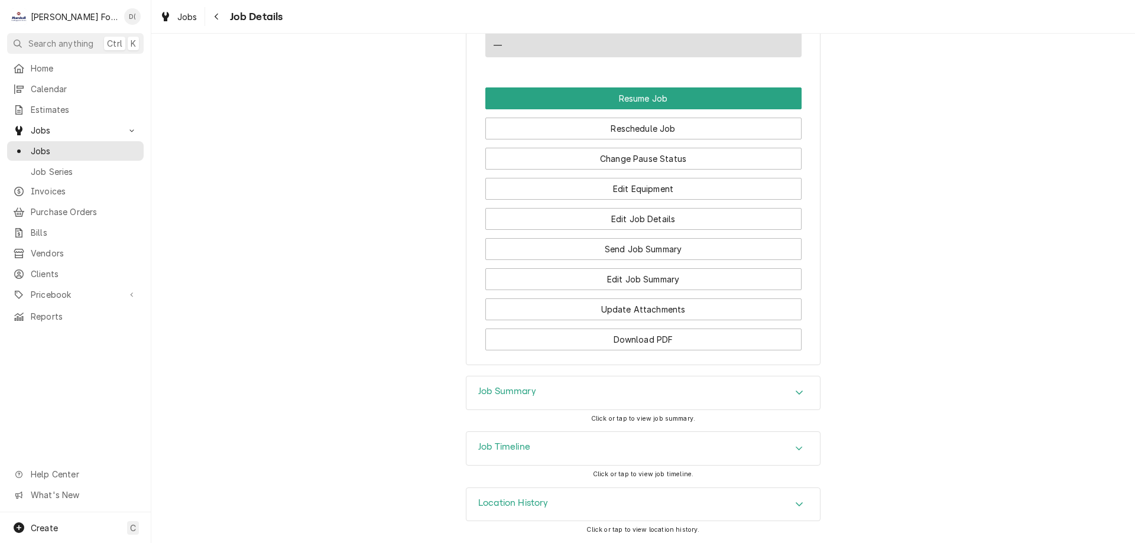
click at [582, 386] on div "Job Summary" at bounding box center [643, 393] width 354 height 33
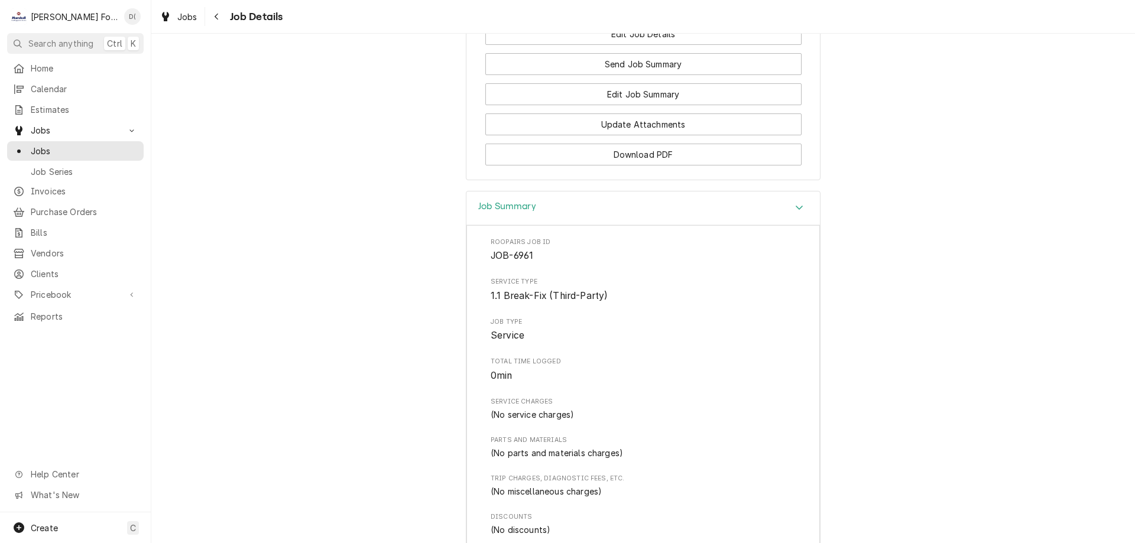
scroll to position [915, 0]
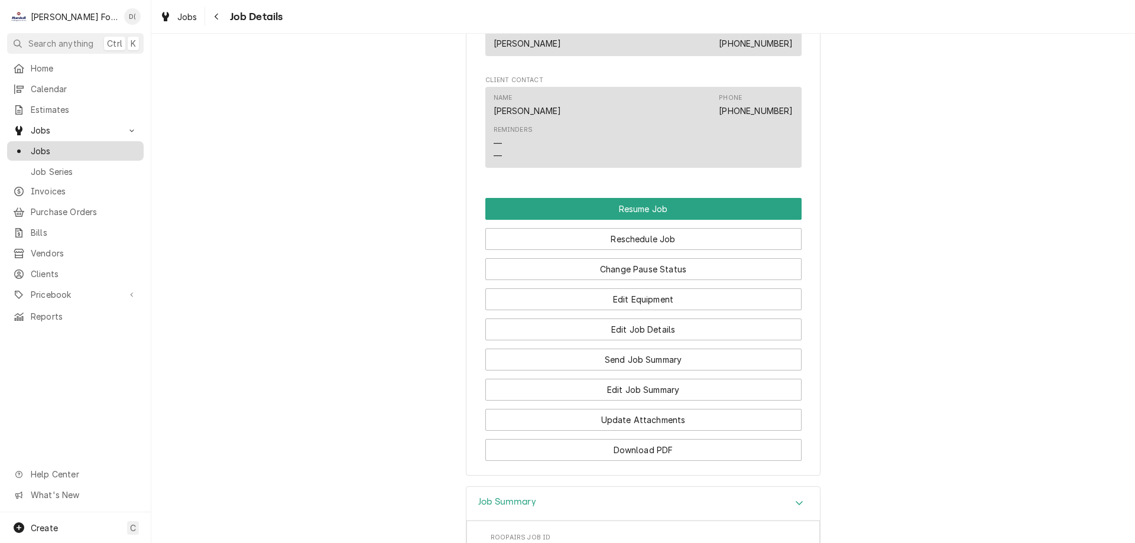
click at [92, 145] on span "Jobs" at bounding box center [84, 151] width 107 height 12
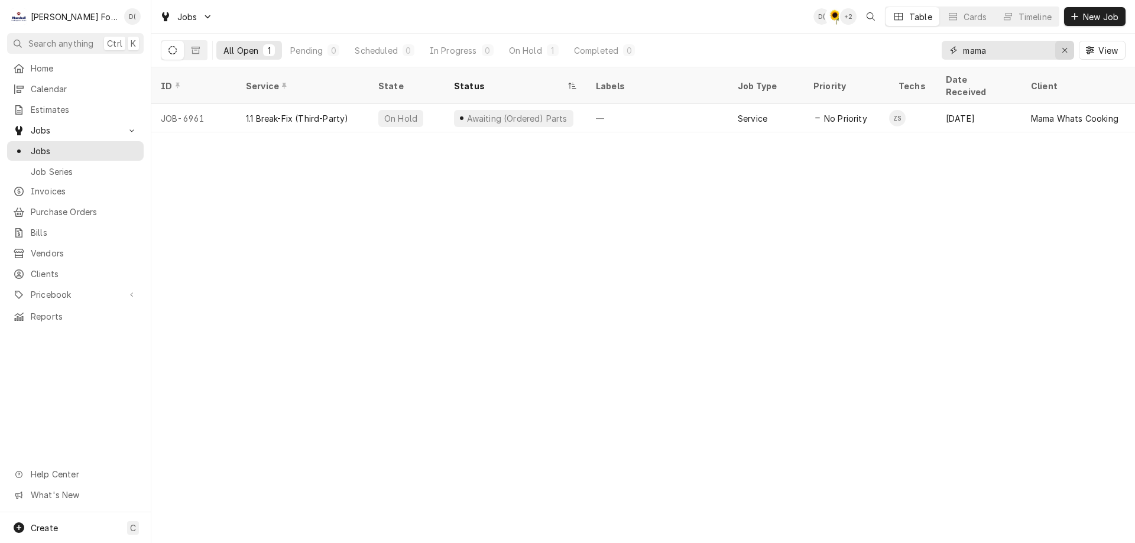
click at [1064, 48] on icon "Erase input" at bounding box center [1065, 50] width 7 height 8
click at [1030, 50] on input "Dynamic Content Wrapper" at bounding box center [1018, 50] width 111 height 19
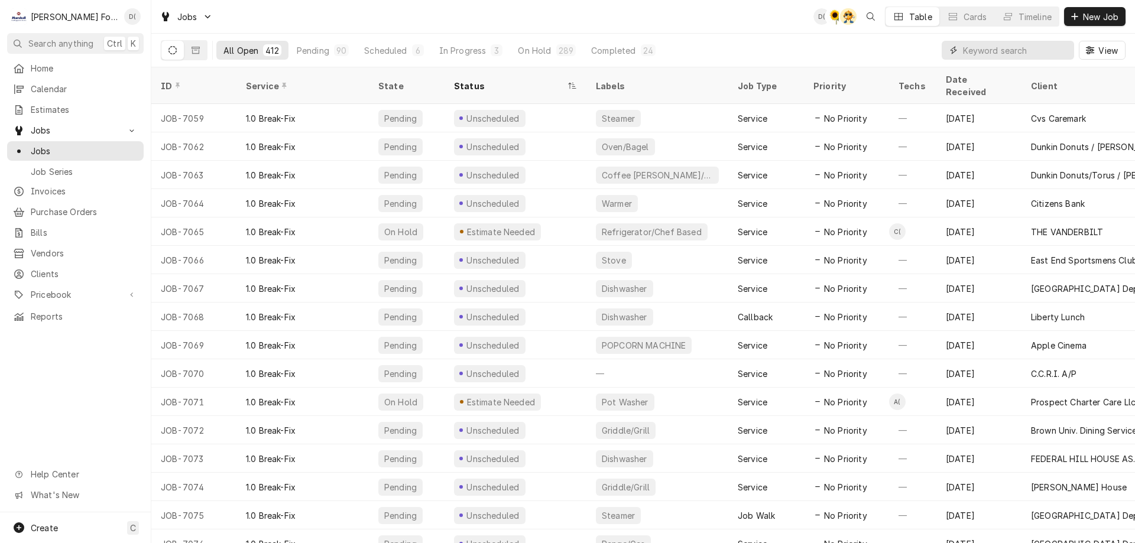
type input "w"
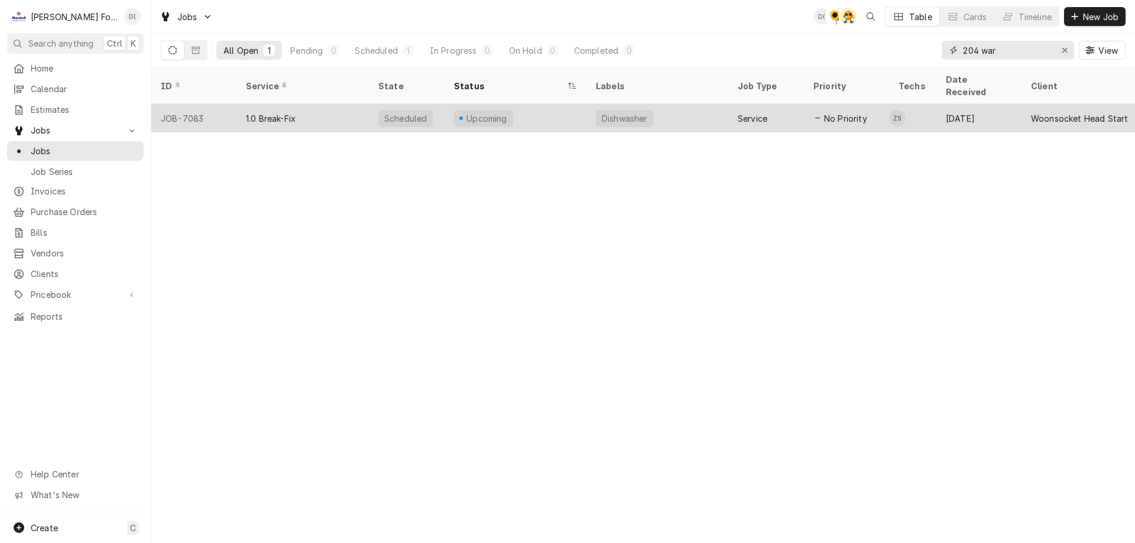
type input "204 war"
click at [524, 109] on div "Upcoming" at bounding box center [516, 118] width 142 height 28
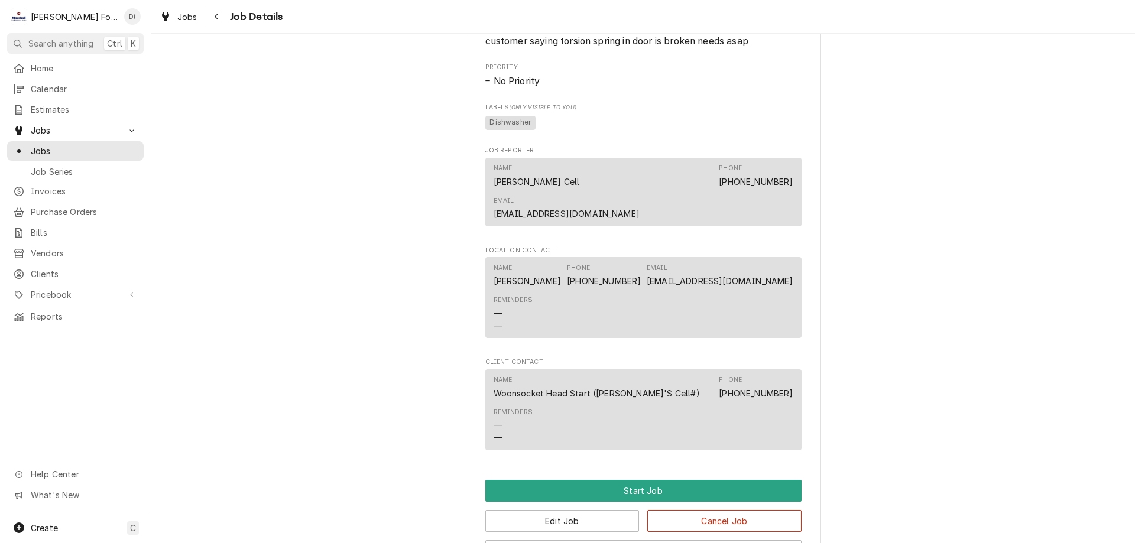
scroll to position [730, 0]
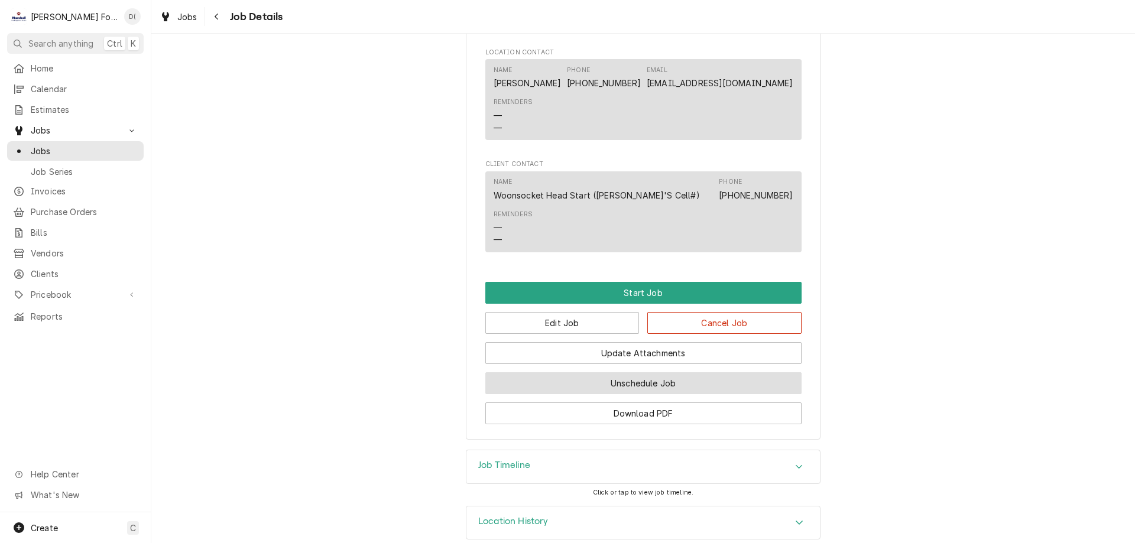
click at [588, 372] on button "Unschedule Job" at bounding box center [643, 383] width 316 height 22
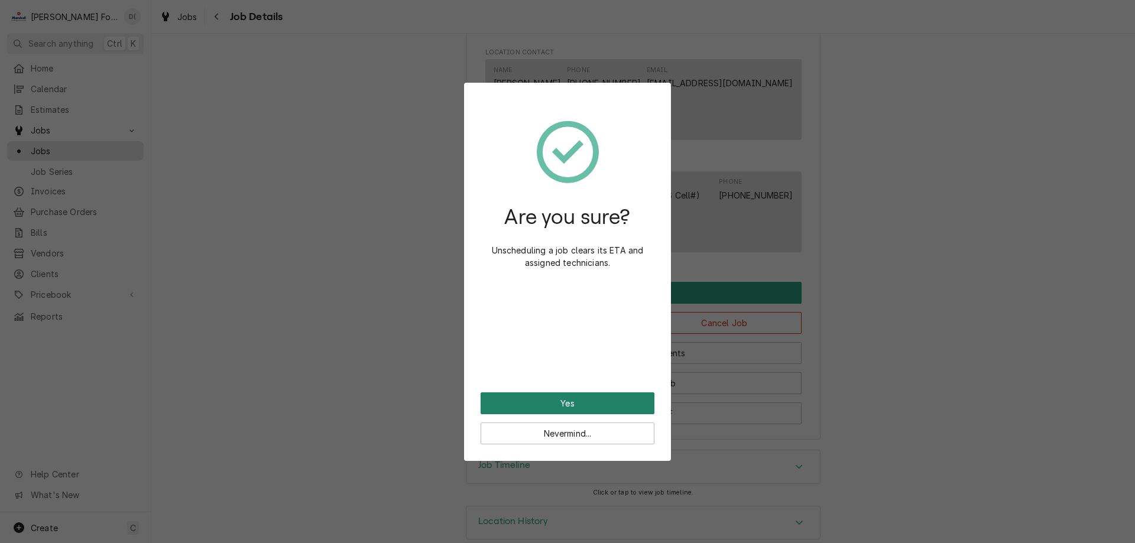
click at [568, 404] on button "Yes" at bounding box center [568, 404] width 174 height 22
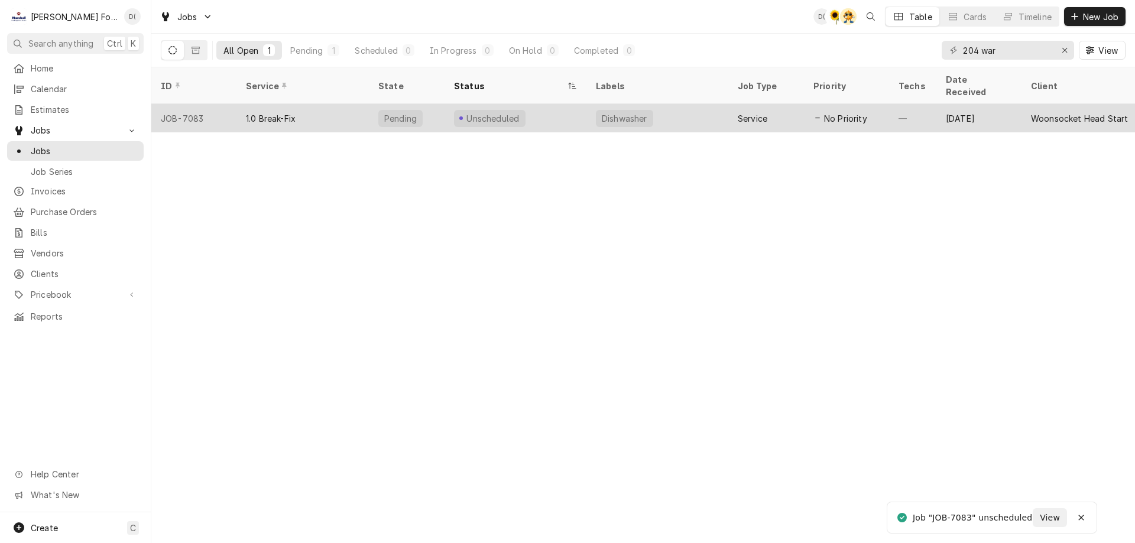
click at [558, 104] on div "Unscheduled" at bounding box center [516, 118] width 142 height 28
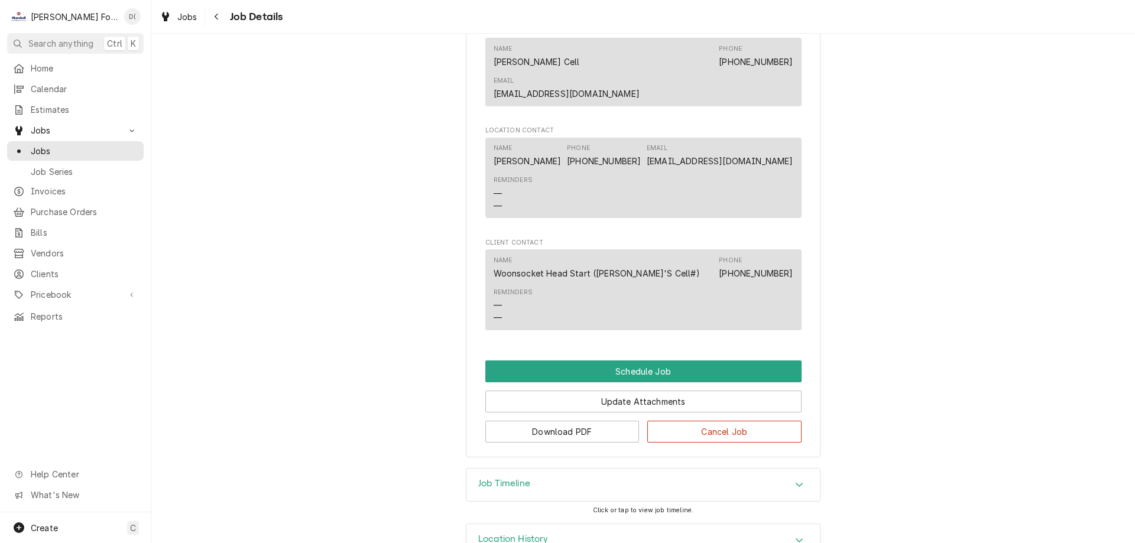
scroll to position [550, 0]
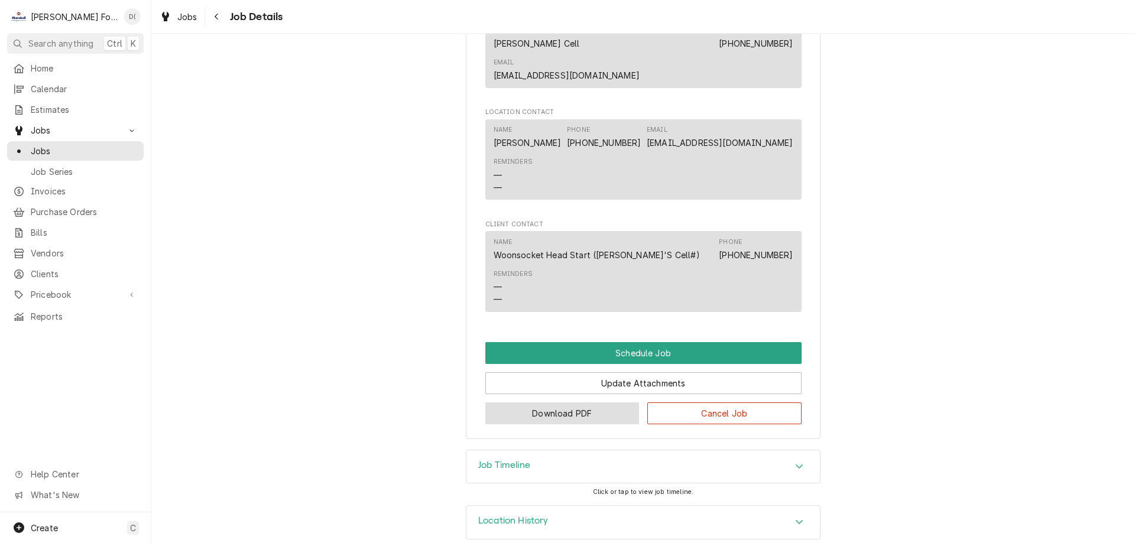
click at [558, 403] on button "Download PDF" at bounding box center [562, 414] width 154 height 22
click at [63, 145] on span "Jobs" at bounding box center [84, 151] width 107 height 12
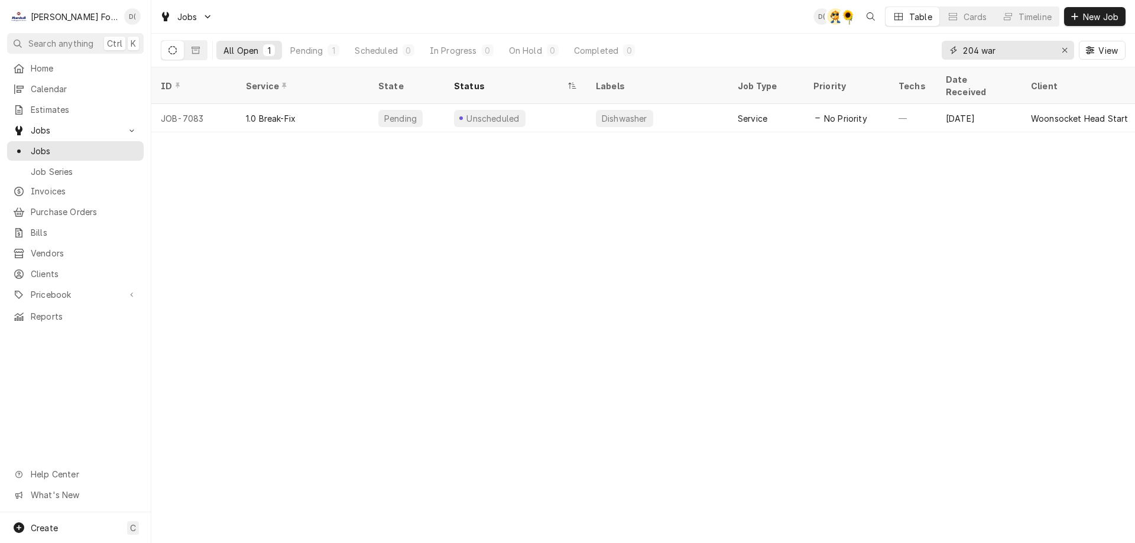
click at [1009, 52] on input "204 war" at bounding box center [1007, 50] width 89 height 19
drag, startPoint x: 1063, startPoint y: 50, endPoint x: 1038, endPoint y: 53, distance: 25.0
click at [1062, 50] on icon "Erase input" at bounding box center [1065, 50] width 7 height 8
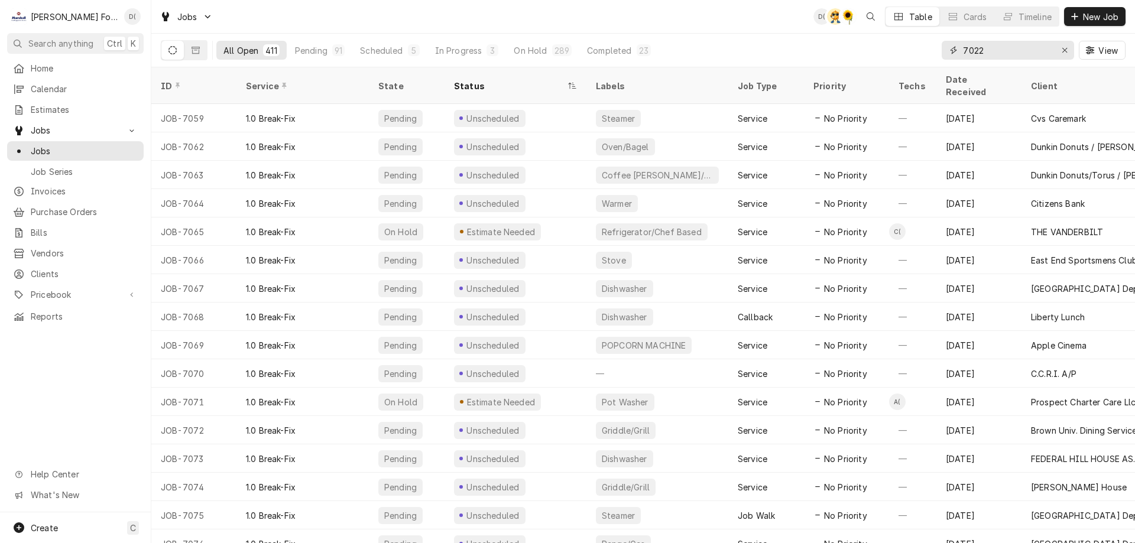
type input "7022"
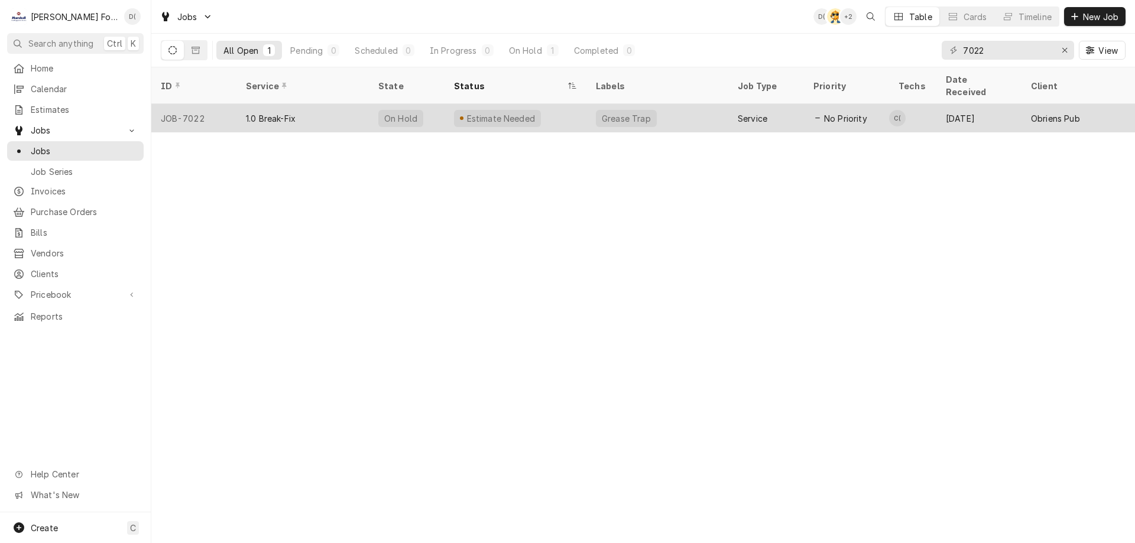
click at [339, 111] on div "1.0 Break-Fix" at bounding box center [302, 118] width 132 height 28
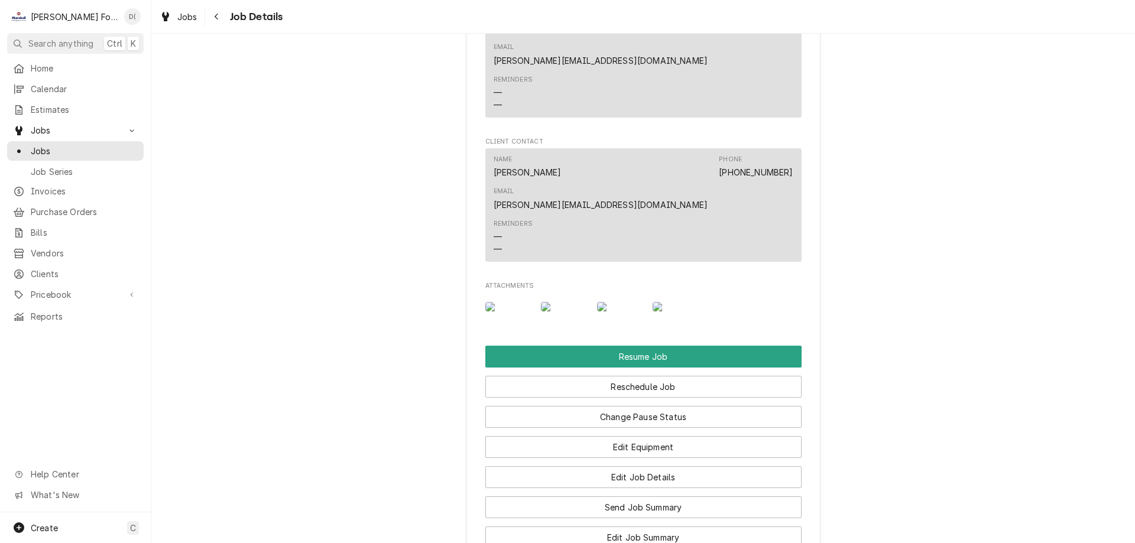
scroll to position [1478, 0]
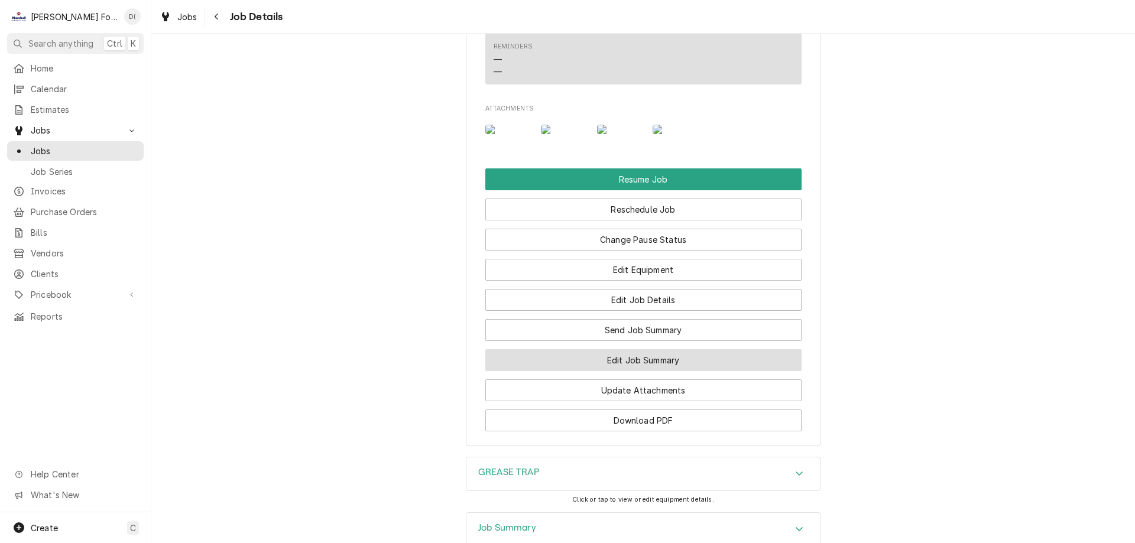
click at [661, 349] on button "Edit Job Summary" at bounding box center [643, 360] width 316 height 22
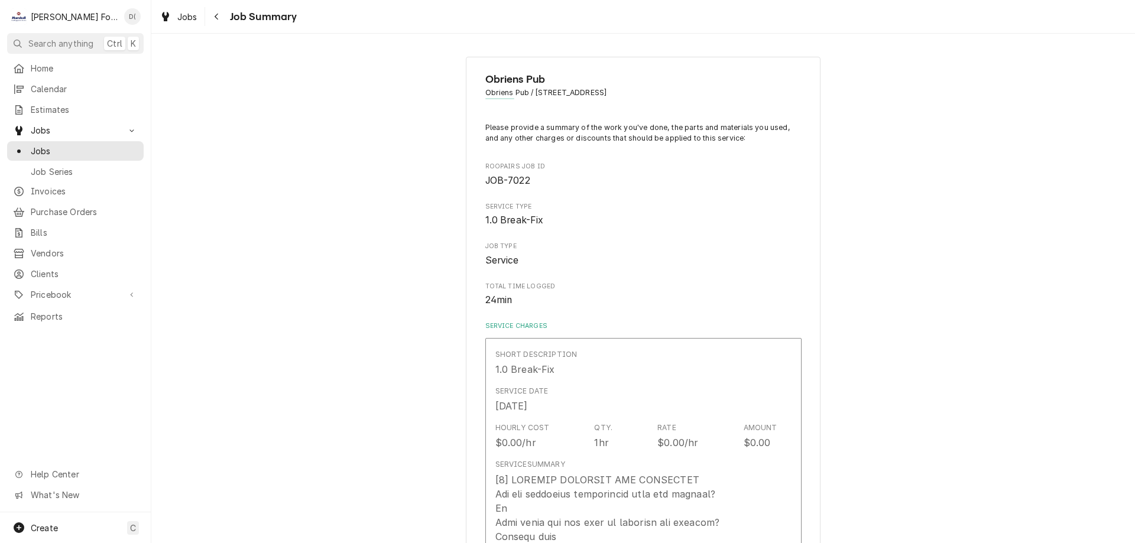
type textarea "x"
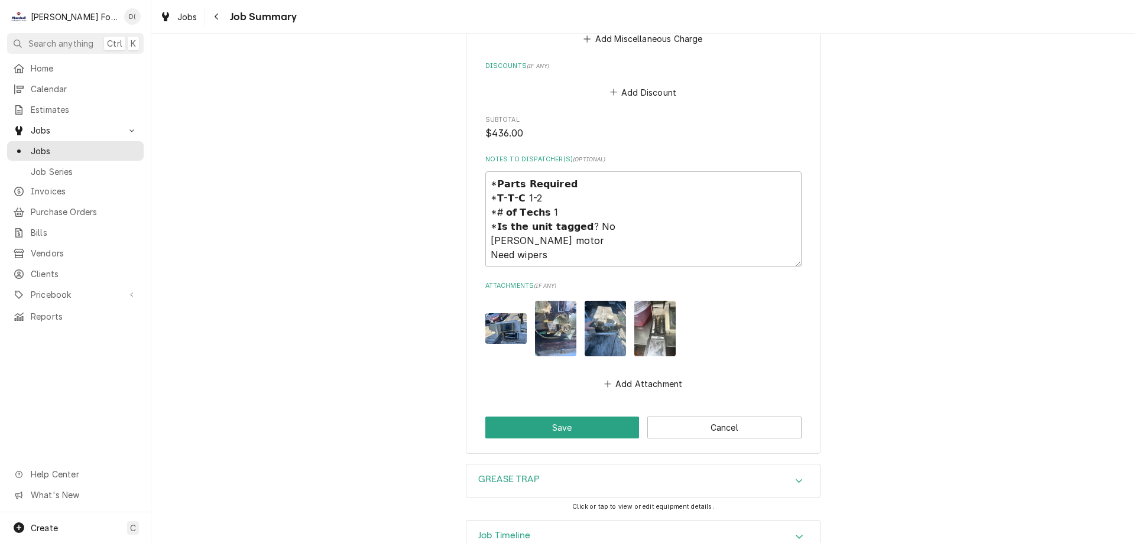
scroll to position [1319, 0]
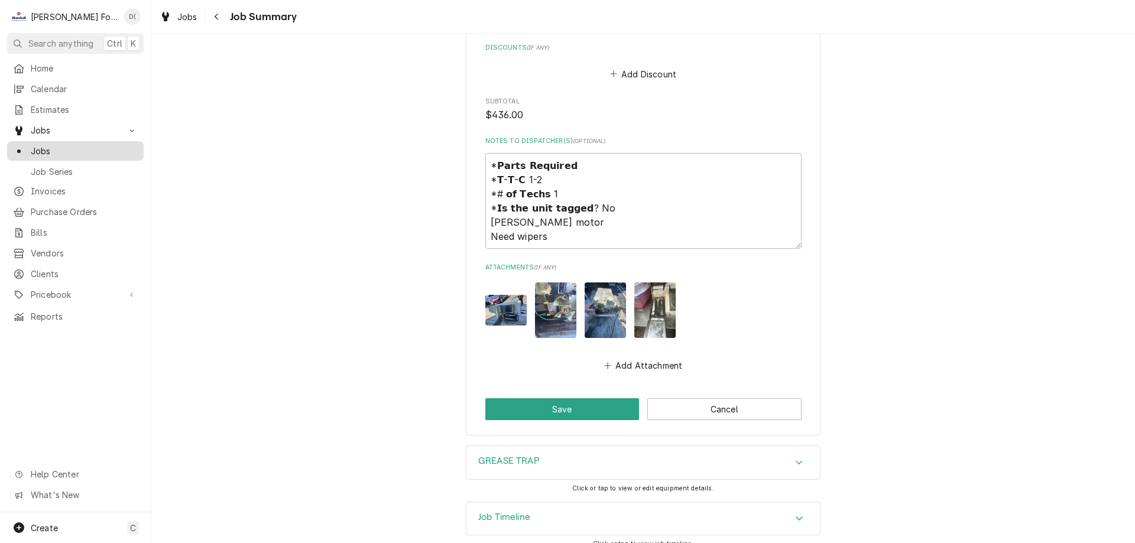
click at [101, 147] on span "Jobs" at bounding box center [84, 151] width 107 height 12
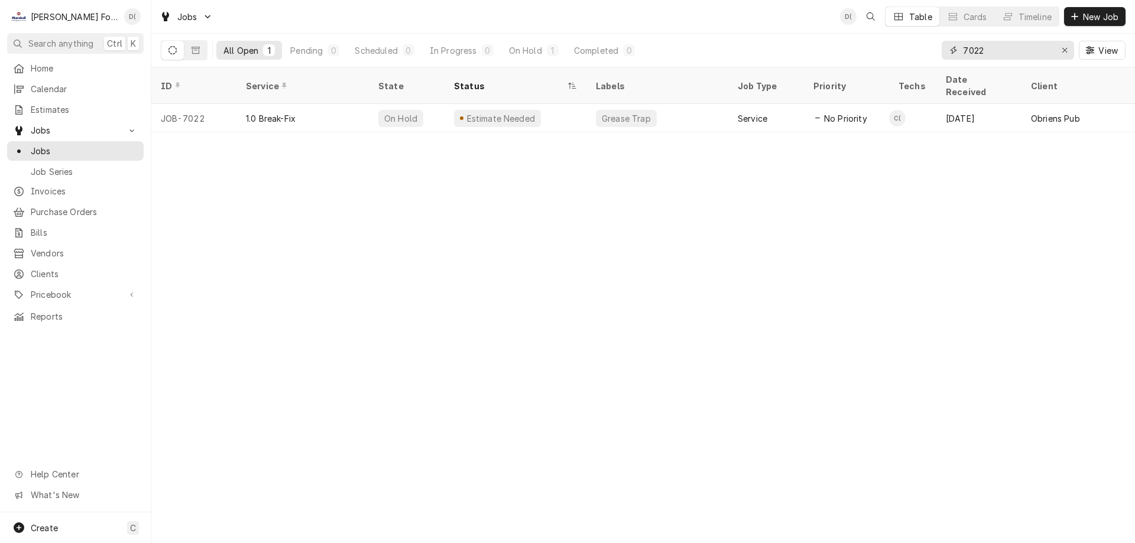
click at [994, 51] on input "7022" at bounding box center [1007, 50] width 89 height 19
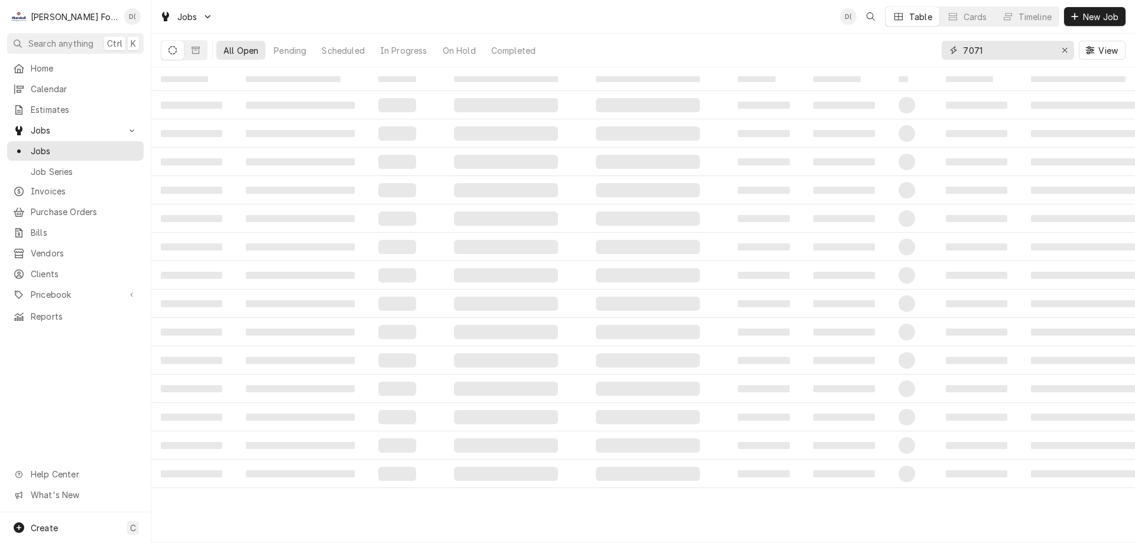
type input "7071"
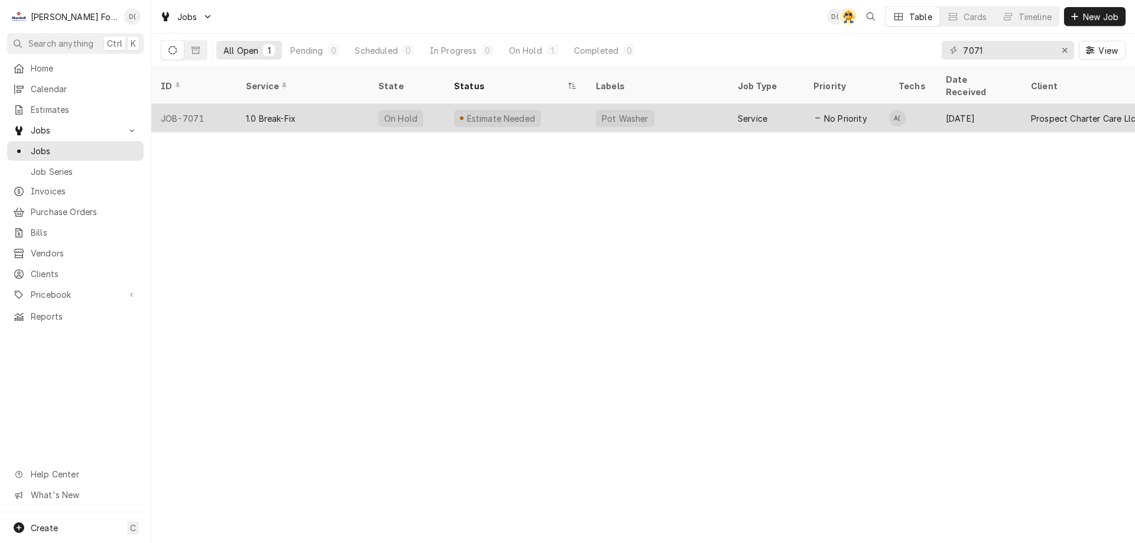
click at [338, 111] on div "1.0 Break-Fix" at bounding box center [302, 118] width 132 height 28
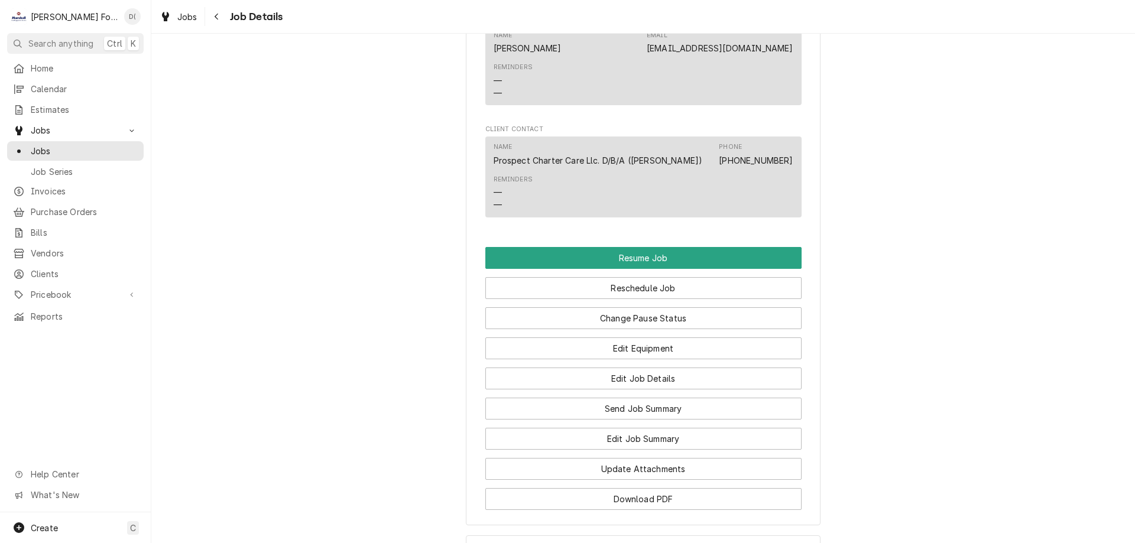
scroll to position [1360, 0]
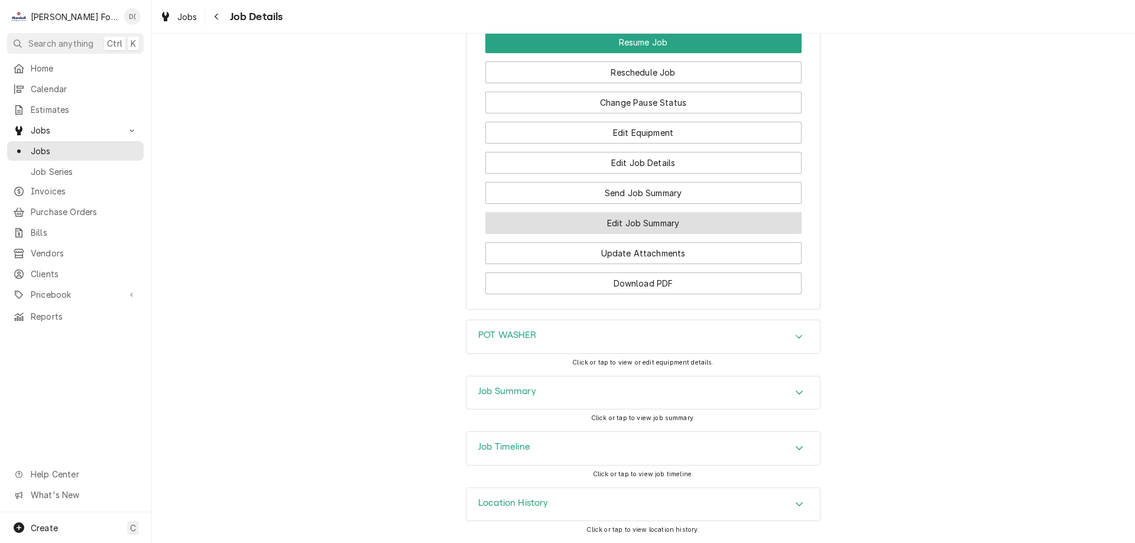
click at [559, 224] on button "Edit Job Summary" at bounding box center [643, 223] width 316 height 22
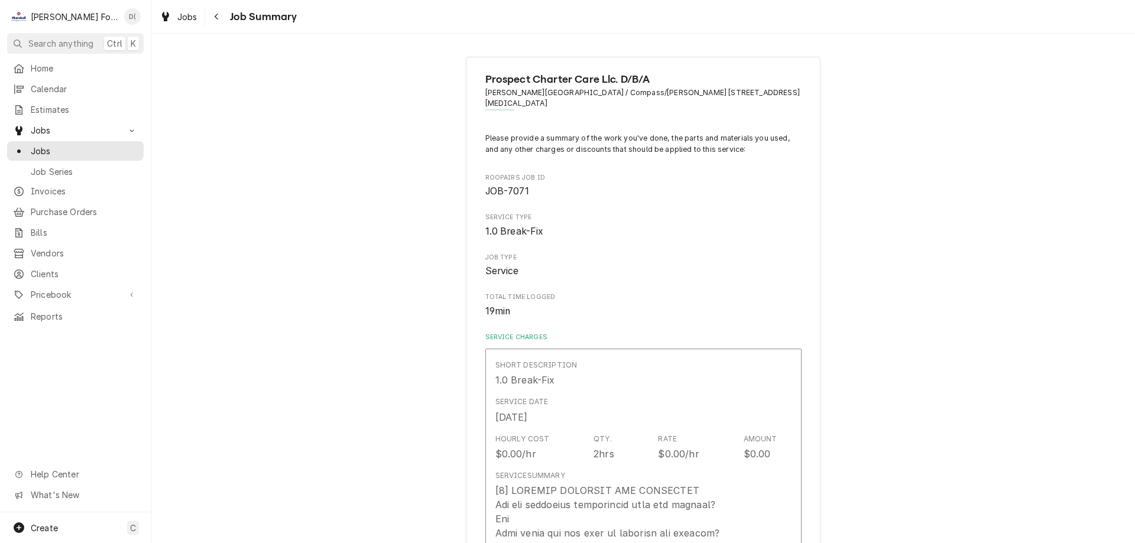
type textarea "x"
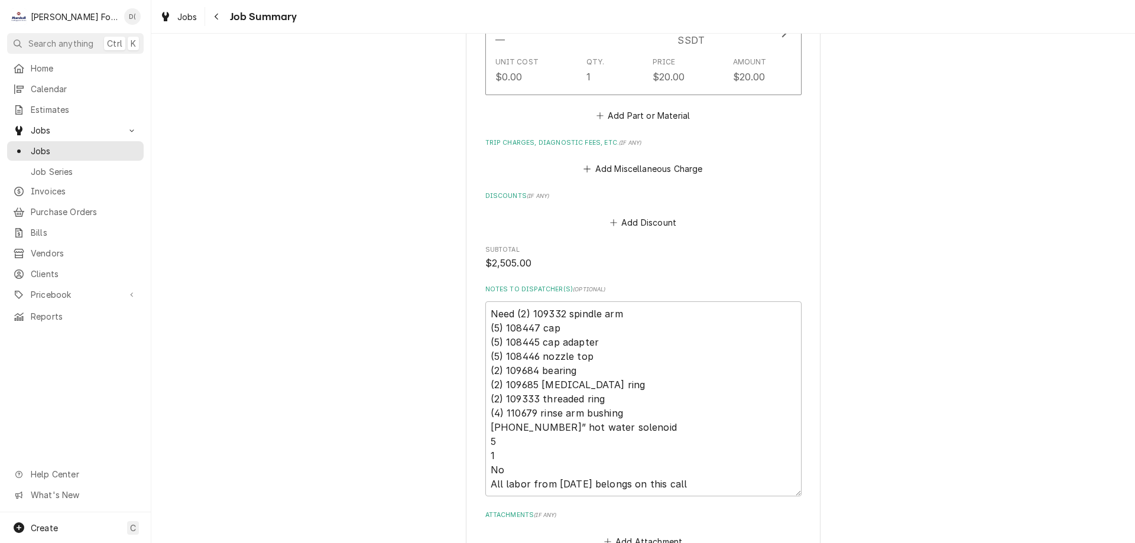
scroll to position [2304, 0]
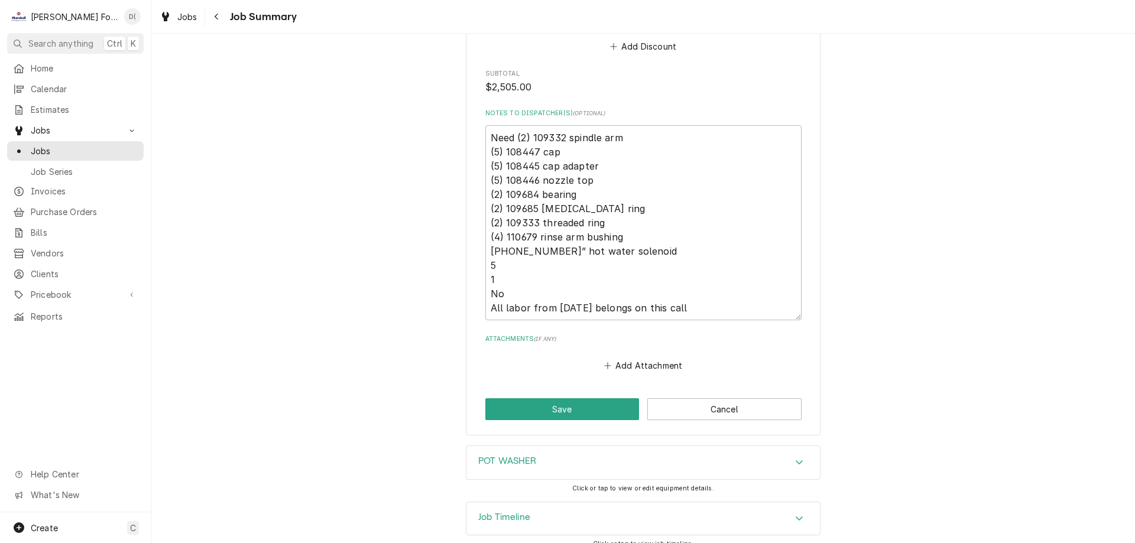
drag, startPoint x: 510, startPoint y: 499, endPoint x: 506, endPoint y: 494, distance: 6.7
click at [511, 512] on h3 "Job Timeline" at bounding box center [504, 517] width 52 height 11
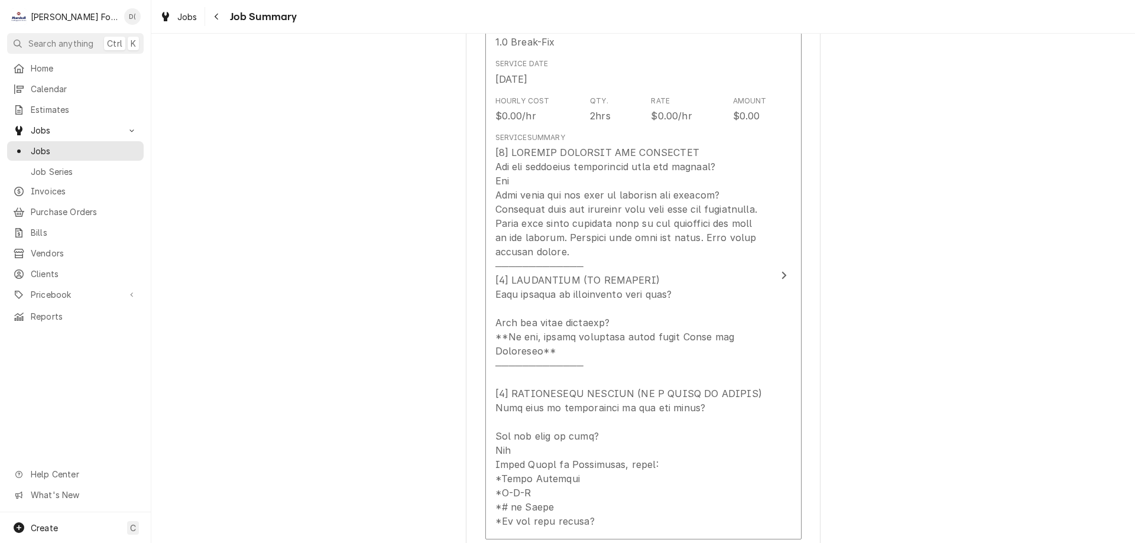
scroll to position [0, 0]
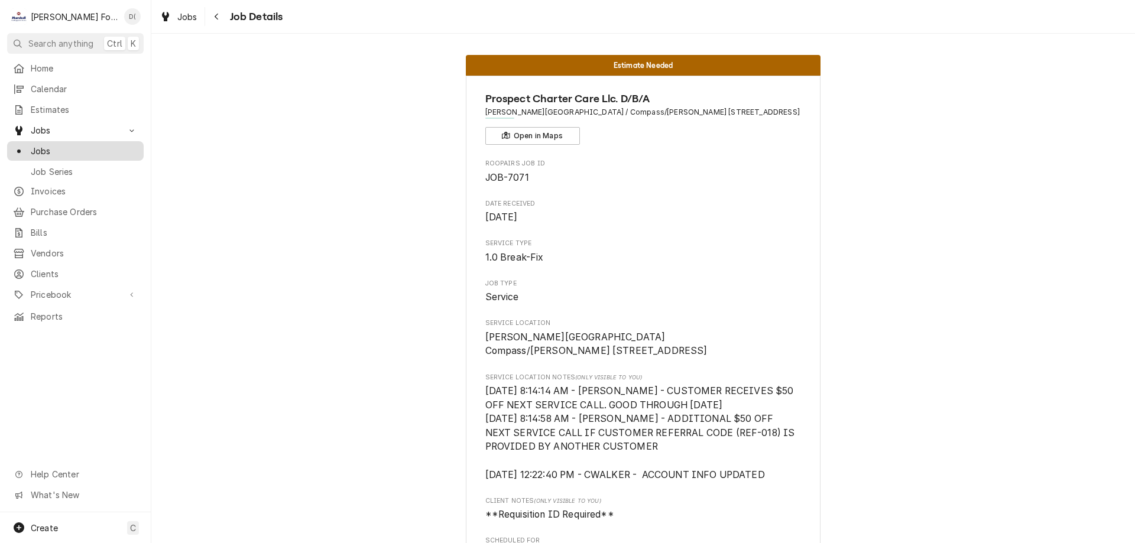
click at [54, 145] on span "Jobs" at bounding box center [84, 151] width 107 height 12
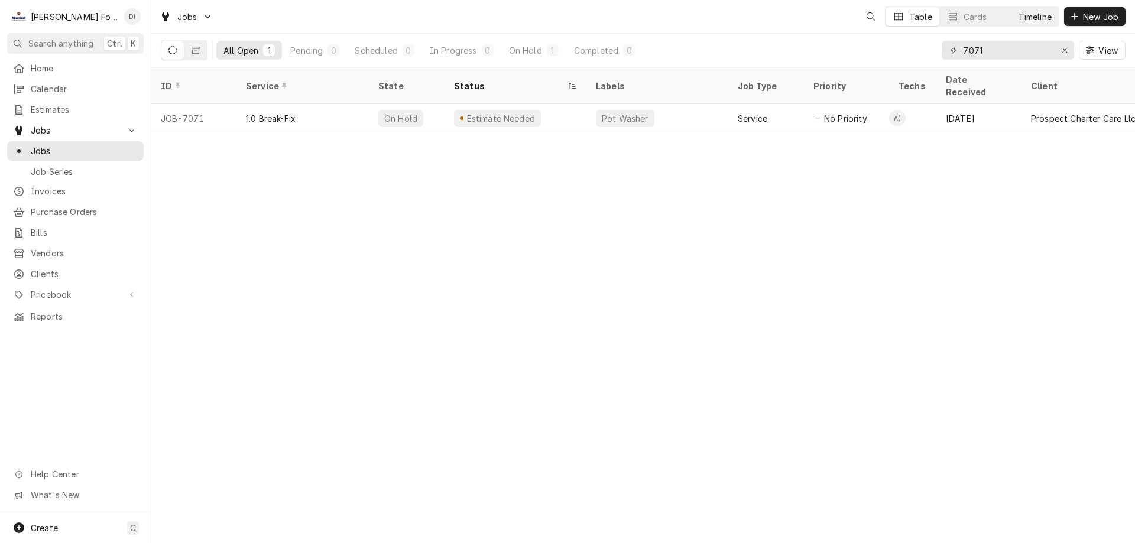
click at [1035, 21] on div "Timeline" at bounding box center [1035, 17] width 33 height 12
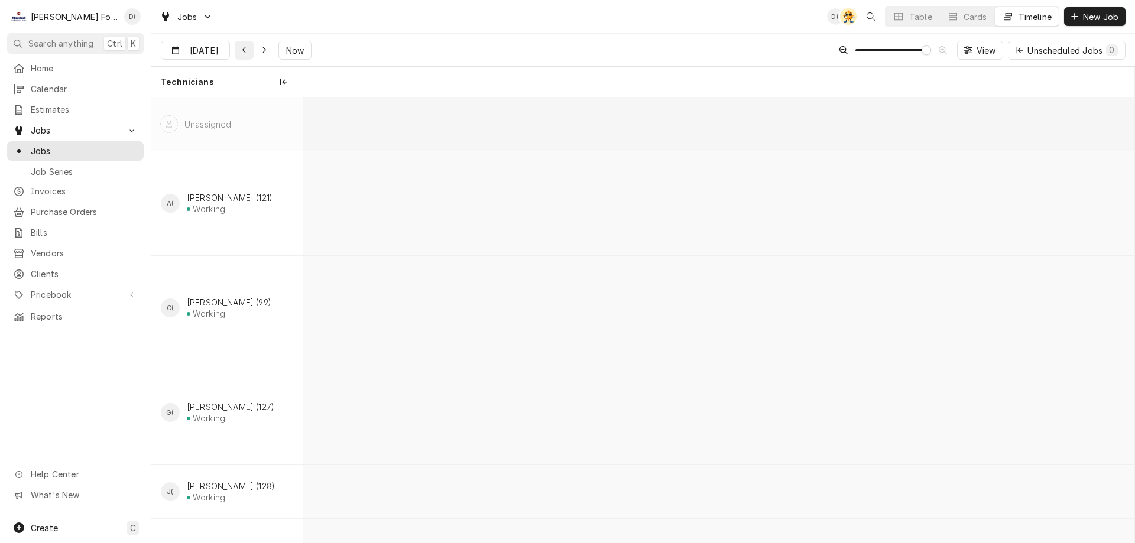
scroll to position [0, 16482]
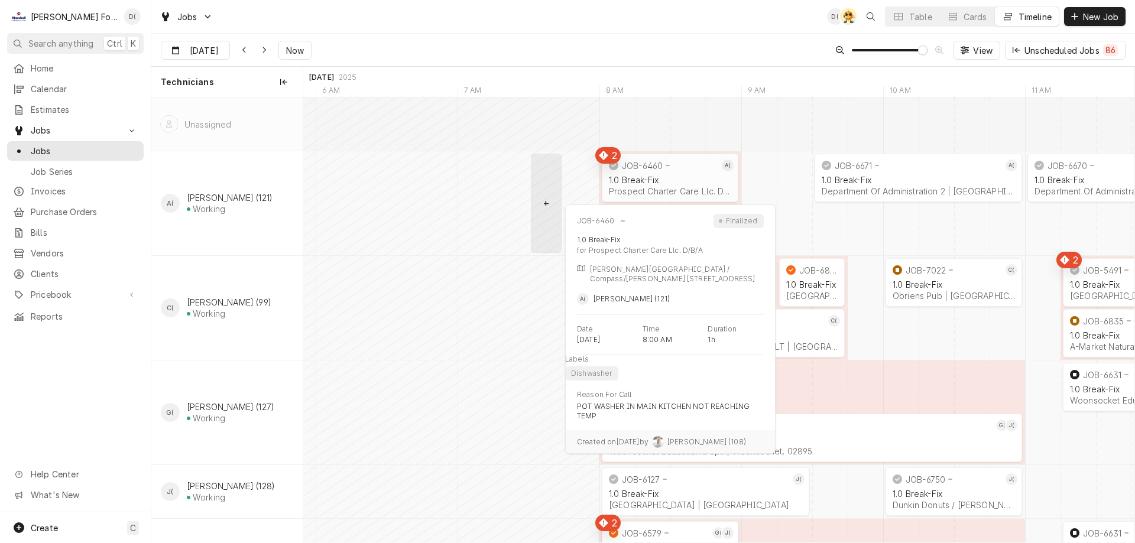
click at [680, 168] on div "JOB-6460" at bounding box center [663, 165] width 112 height 14
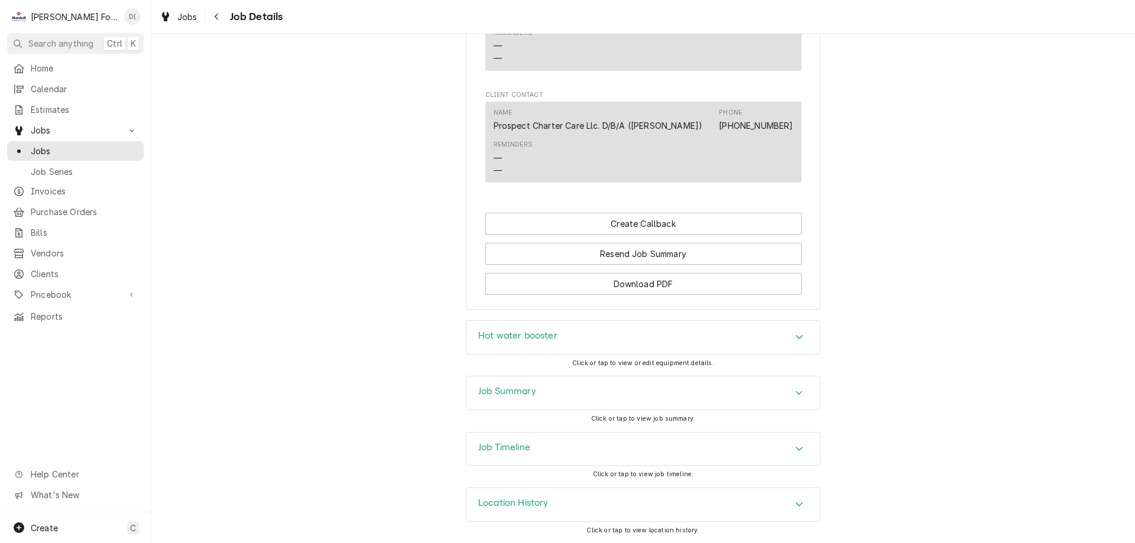
scroll to position [1081, 0]
drag, startPoint x: 565, startPoint y: 390, endPoint x: 560, endPoint y: 387, distance: 6.1
click at [565, 390] on div "Job Summary" at bounding box center [643, 393] width 354 height 33
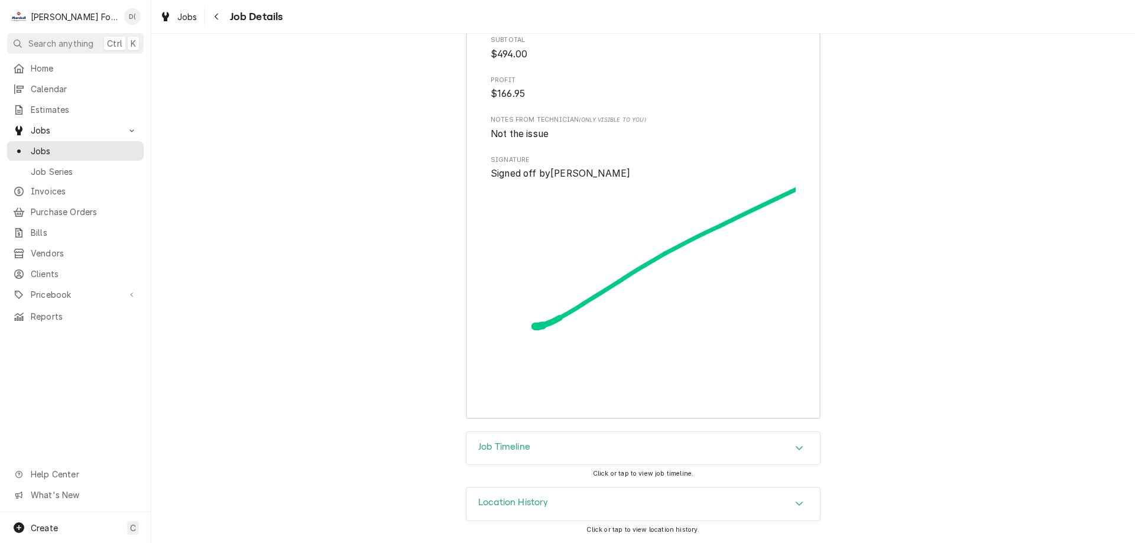
scroll to position [2171, 0]
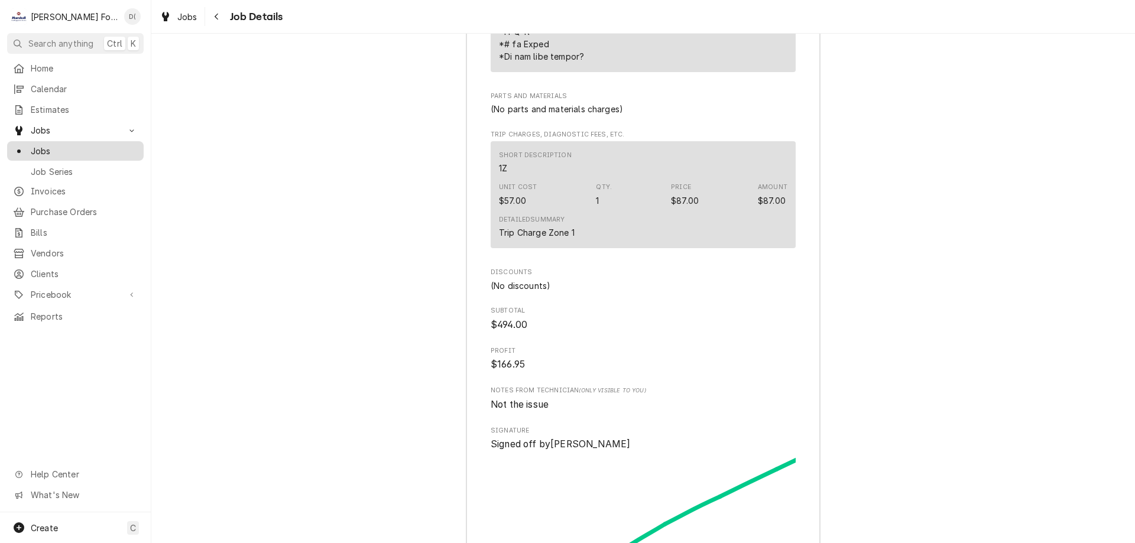
click at [101, 145] on span "Jobs" at bounding box center [84, 151] width 107 height 12
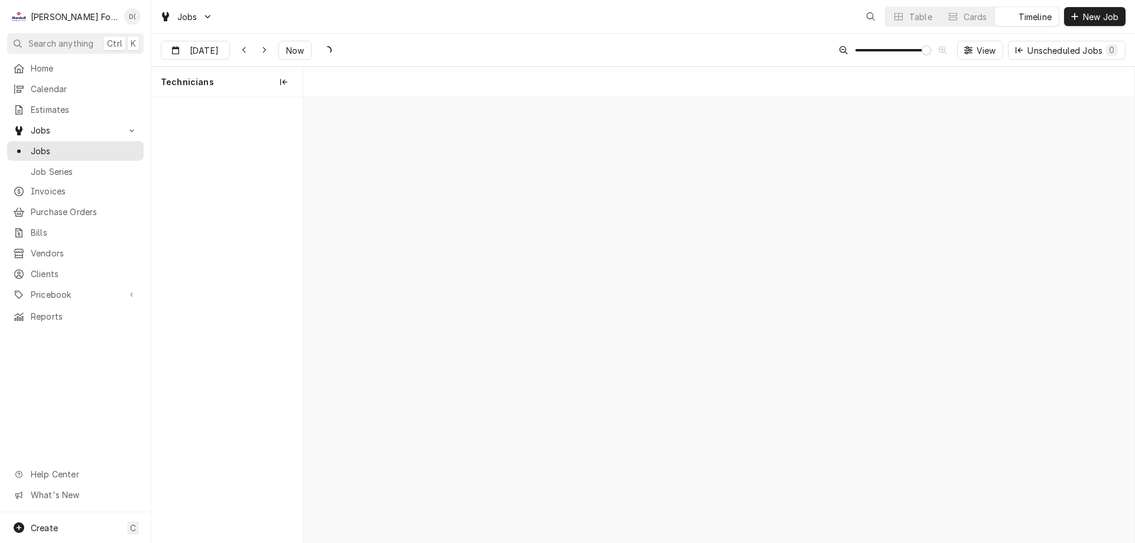
scroll to position [0, 16482]
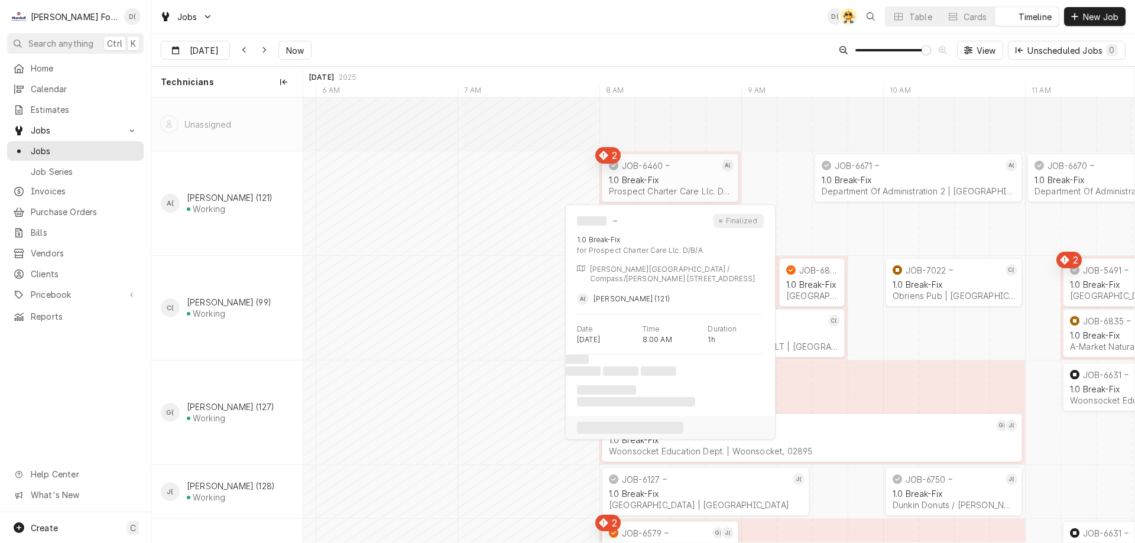
click at [647, 179] on div "1.0 Break-Fix" at bounding box center [670, 180] width 122 height 10
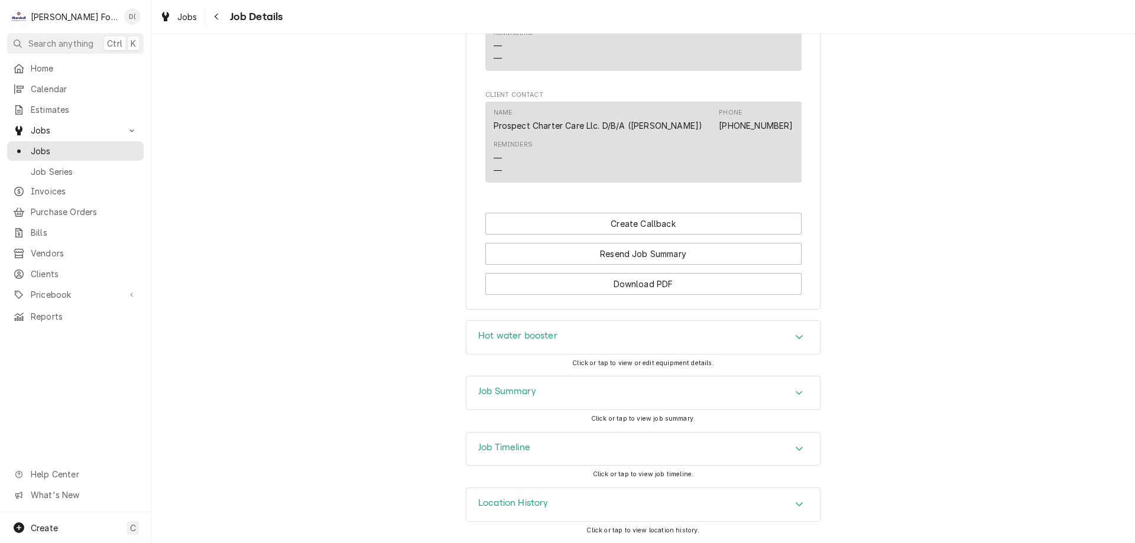
scroll to position [1022, 0]
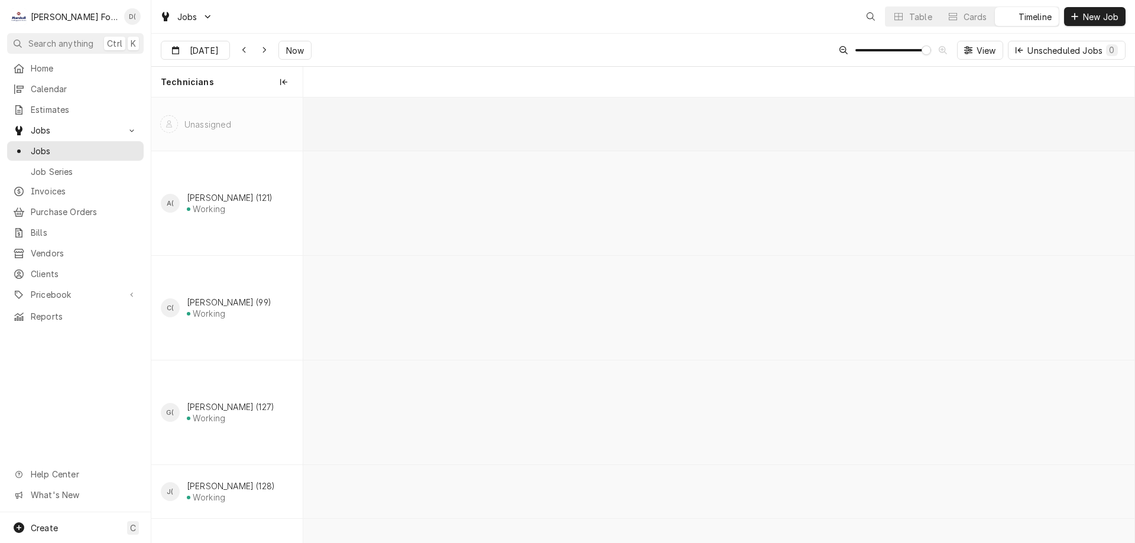
scroll to position [0, 16482]
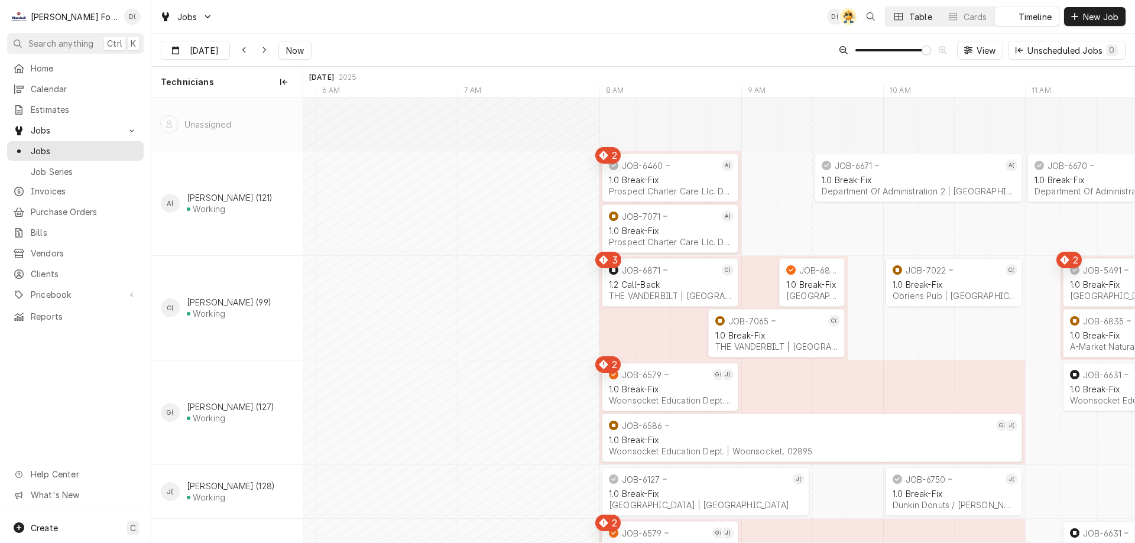
click at [915, 14] on div "Table" at bounding box center [920, 17] width 23 height 12
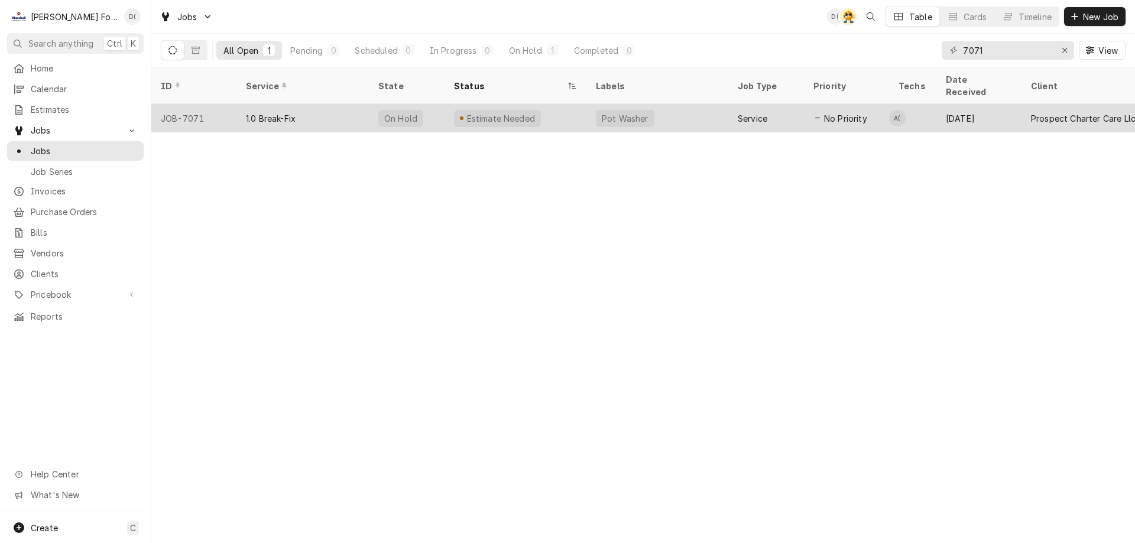
click at [578, 104] on div "Estimate Needed" at bounding box center [516, 118] width 142 height 28
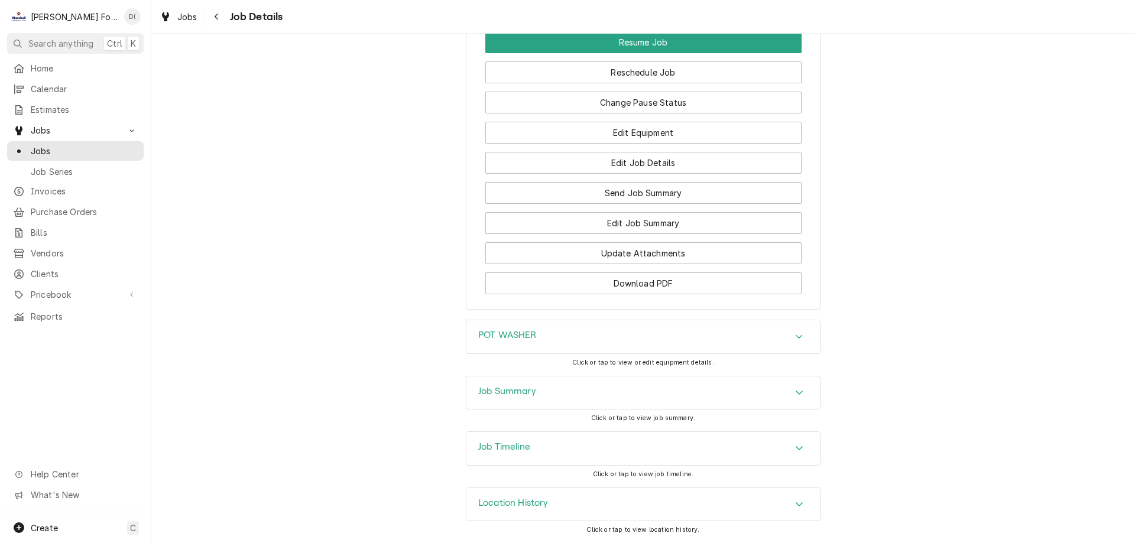
scroll to position [1364, 0]
click at [594, 223] on button "Edit Job Summary" at bounding box center [643, 223] width 316 height 22
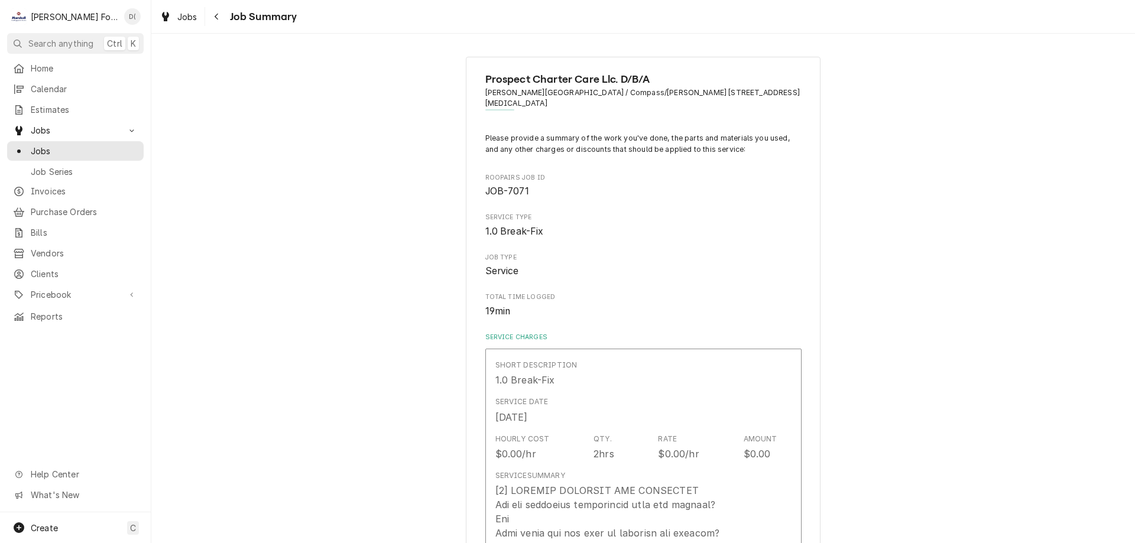
type textarea "x"
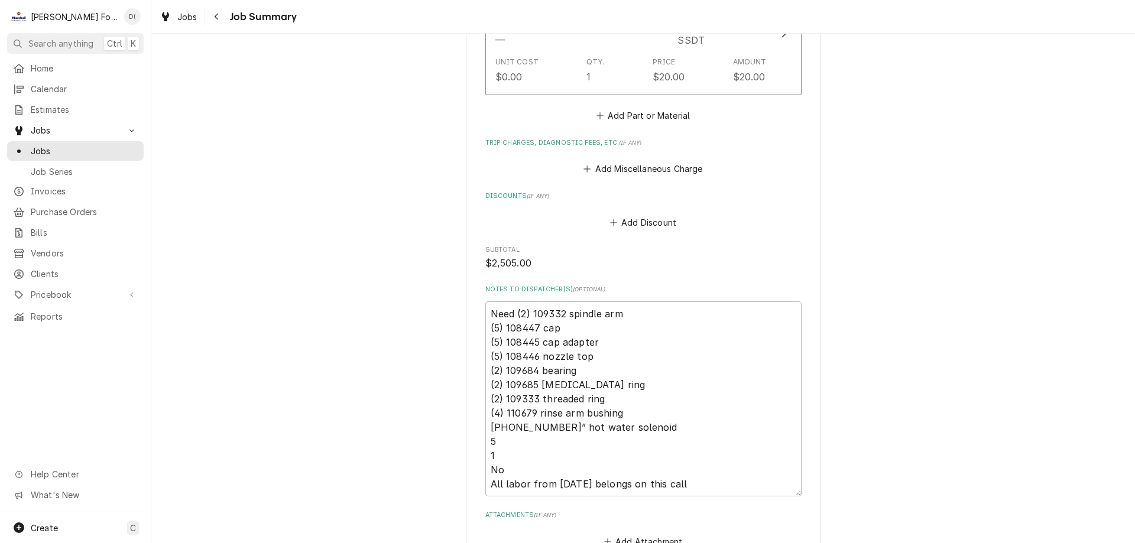
scroll to position [2247, 0]
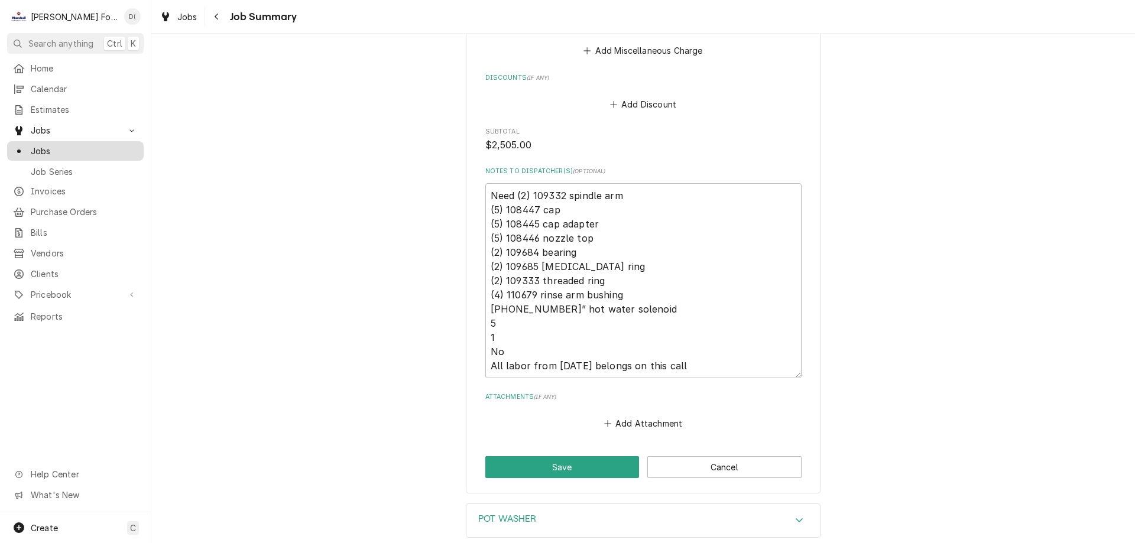
click at [85, 145] on span "Jobs" at bounding box center [84, 151] width 107 height 12
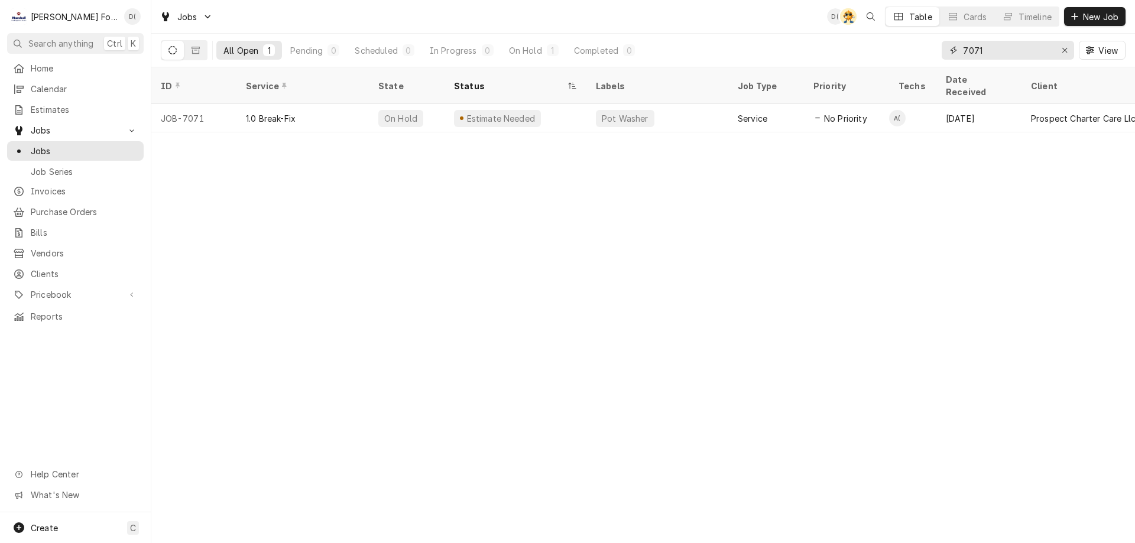
click at [1004, 54] on input "7071" at bounding box center [1007, 50] width 89 height 19
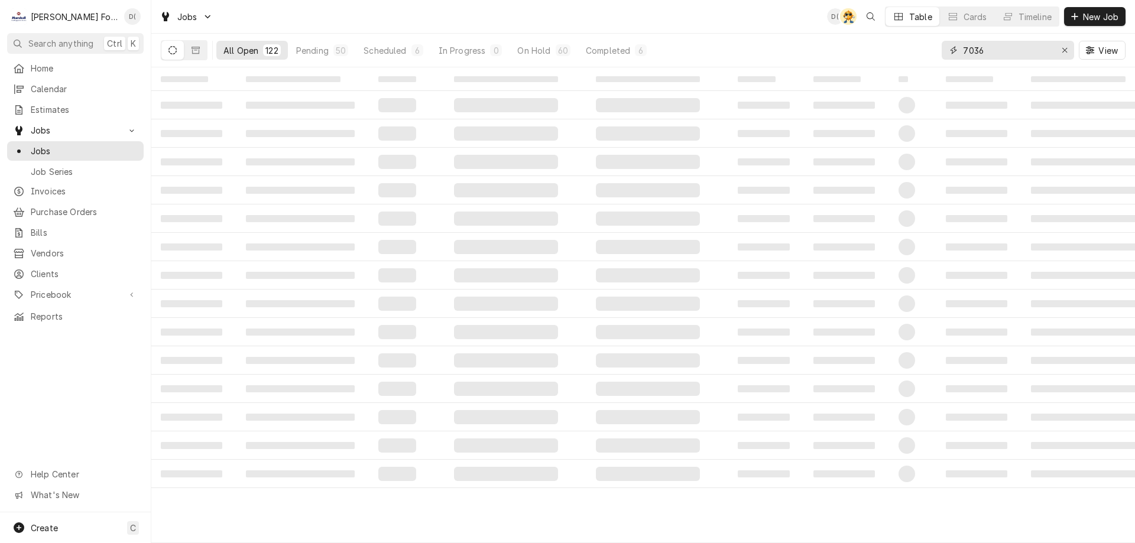
type input "7036"
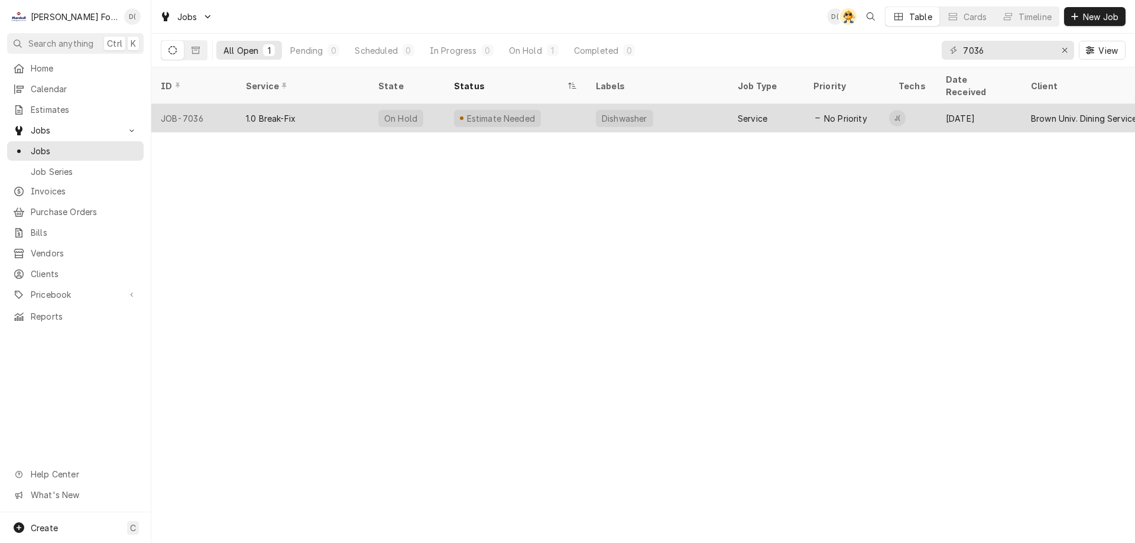
click at [450, 105] on div "Estimate Needed" at bounding box center [516, 118] width 142 height 28
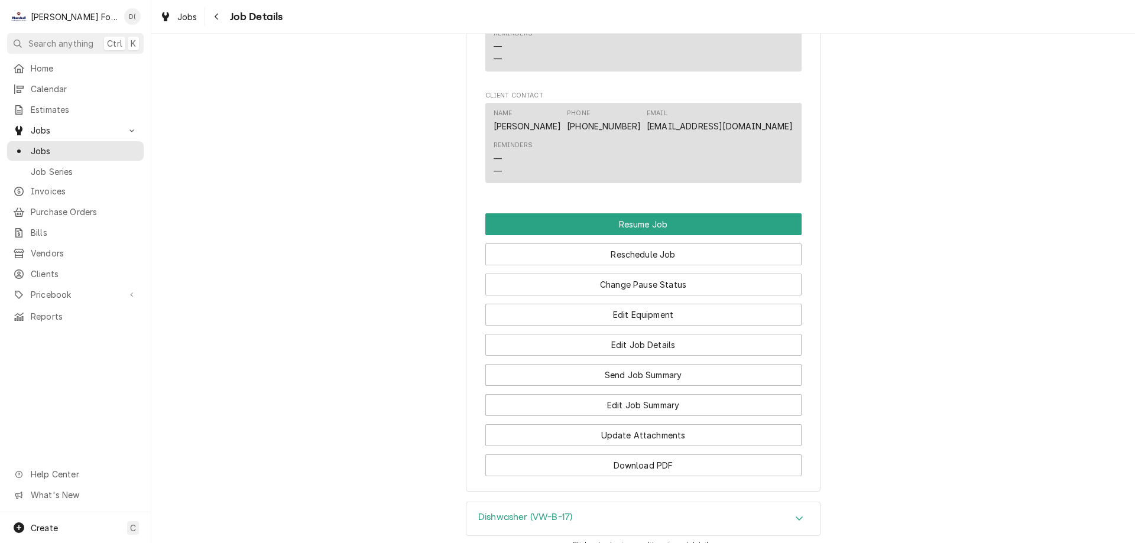
scroll to position [1774, 0]
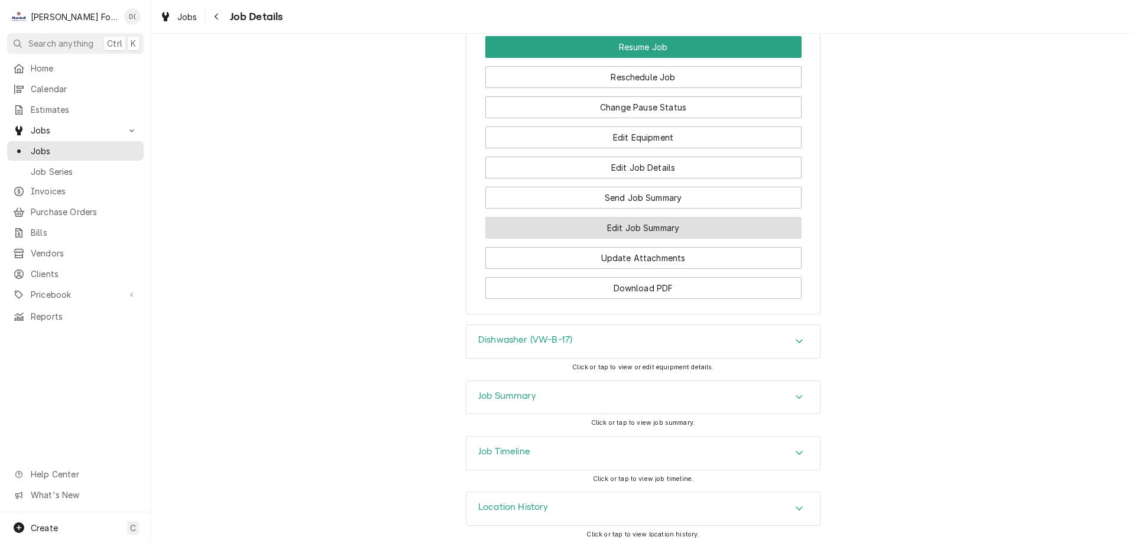
click at [627, 239] on button "Edit Job Summary" at bounding box center [643, 228] width 316 height 22
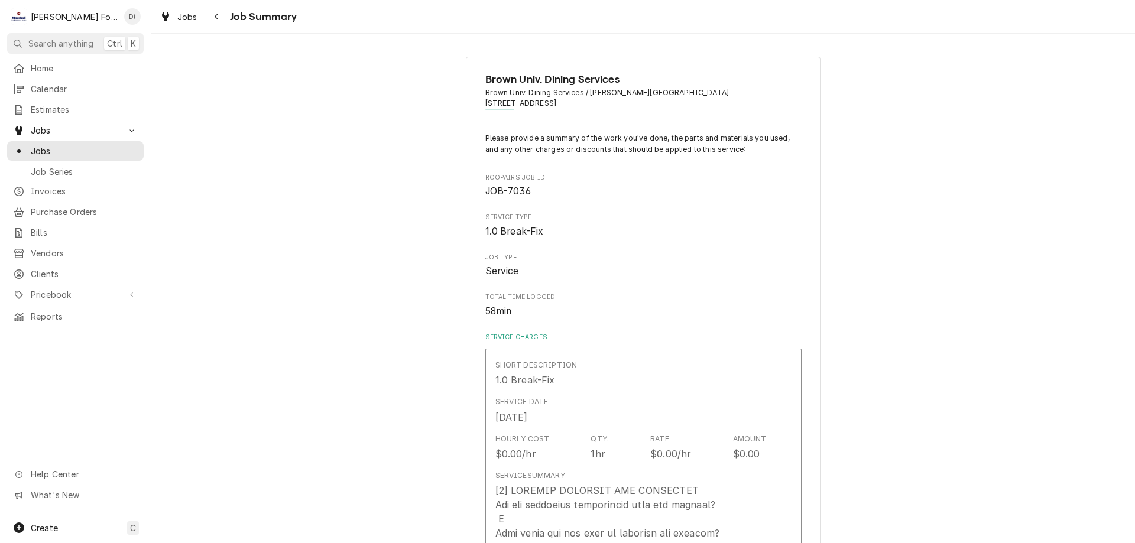
type textarea "x"
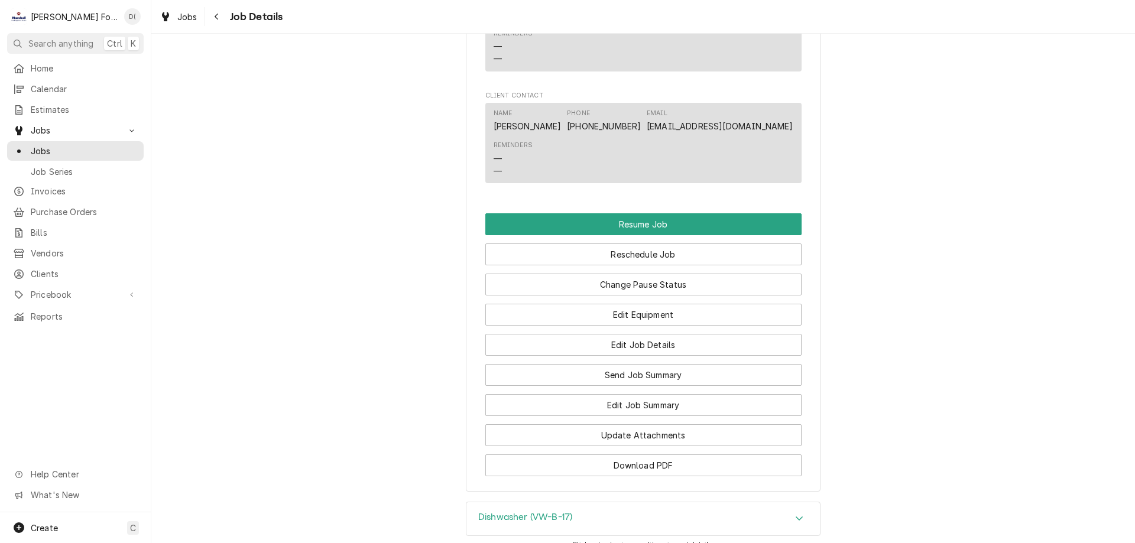
scroll to position [1792, 0]
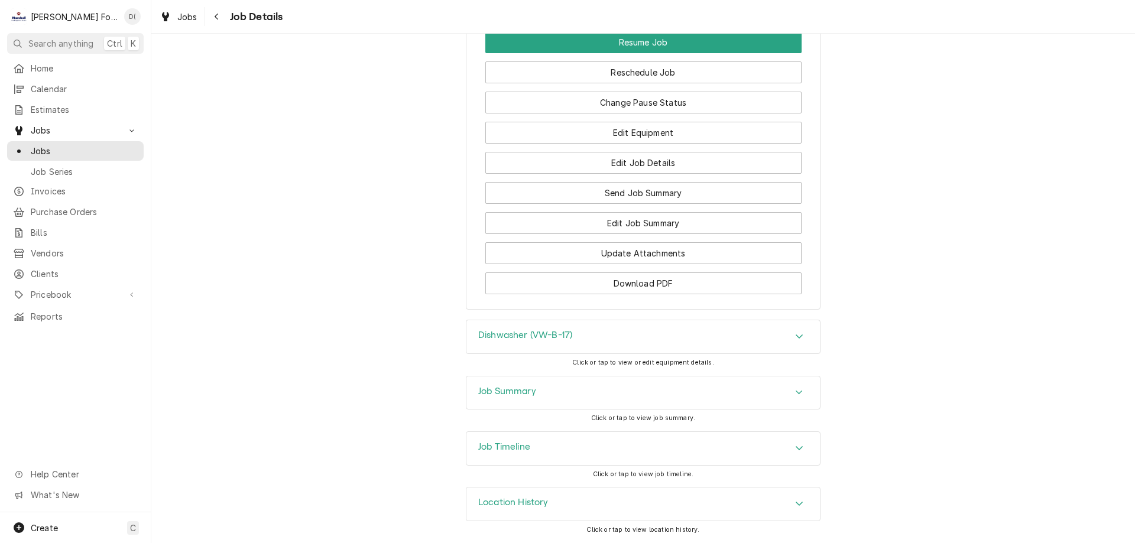
click at [545, 447] on div "Job Timeline" at bounding box center [643, 448] width 354 height 33
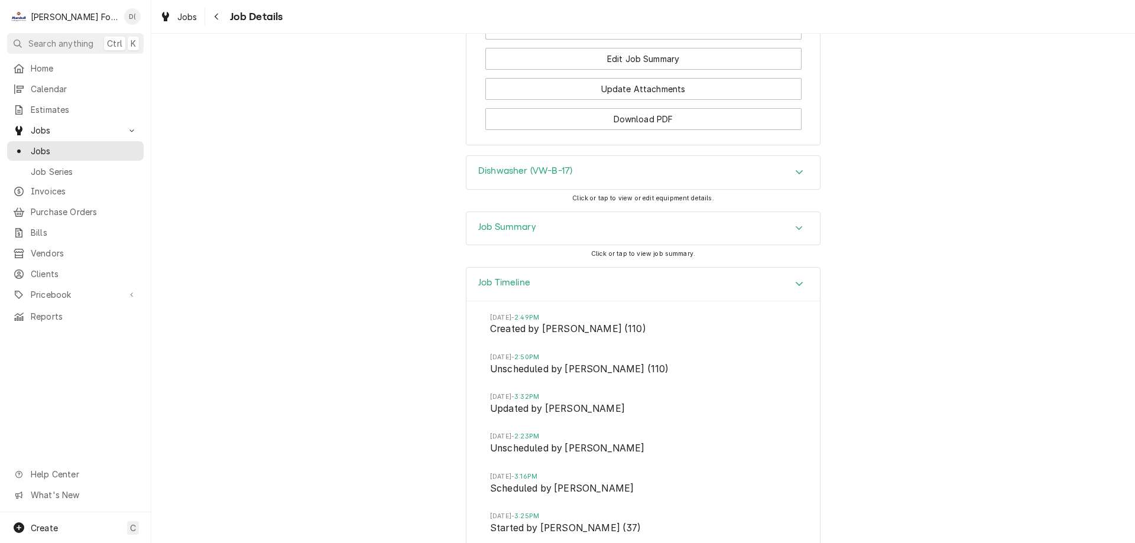
scroll to position [1647, 0]
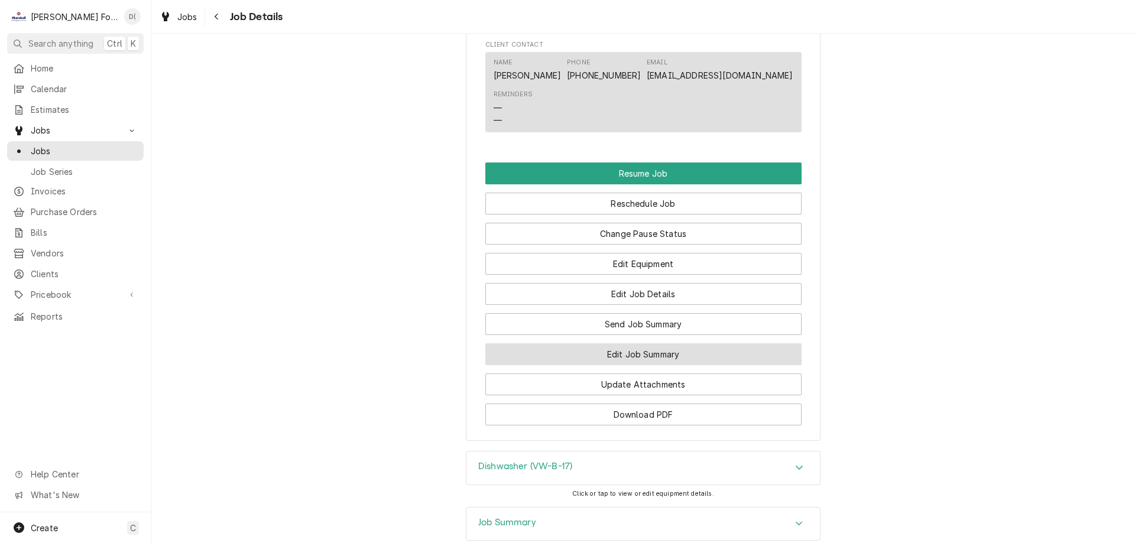
click at [632, 361] on button "Edit Job Summary" at bounding box center [643, 354] width 316 height 22
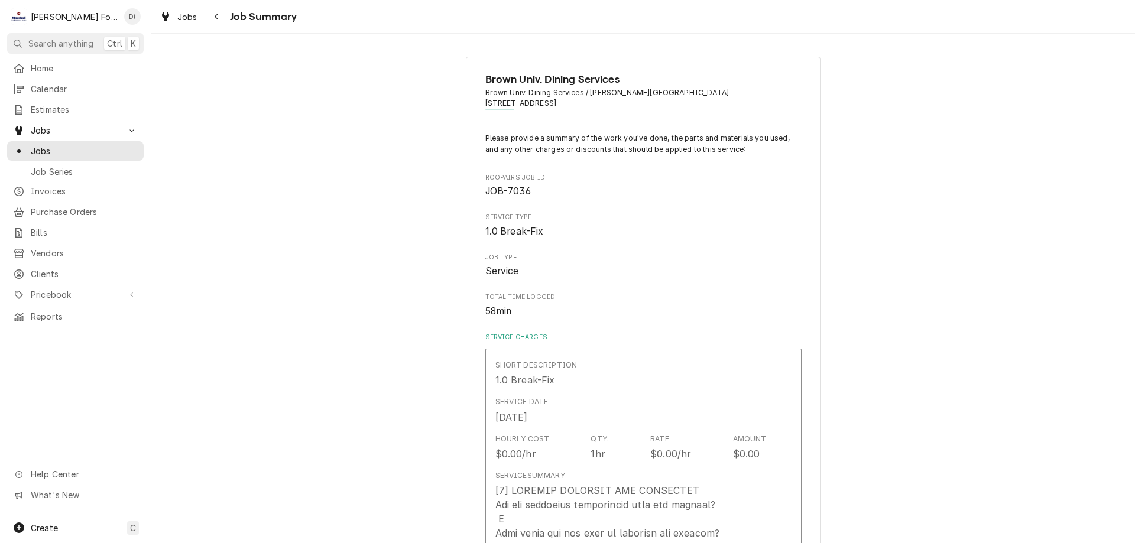
type textarea "x"
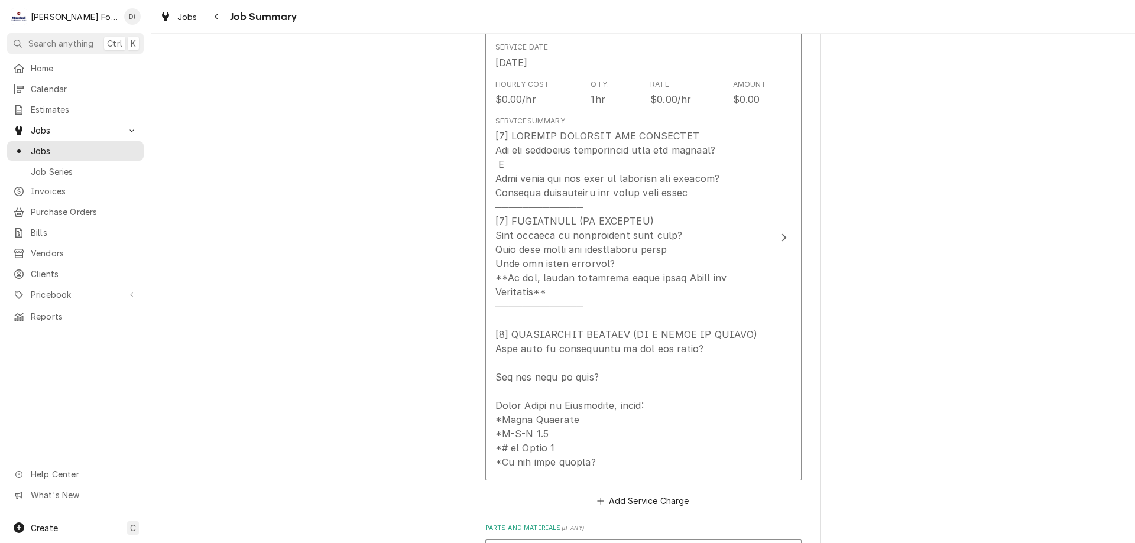
scroll to position [414, 0]
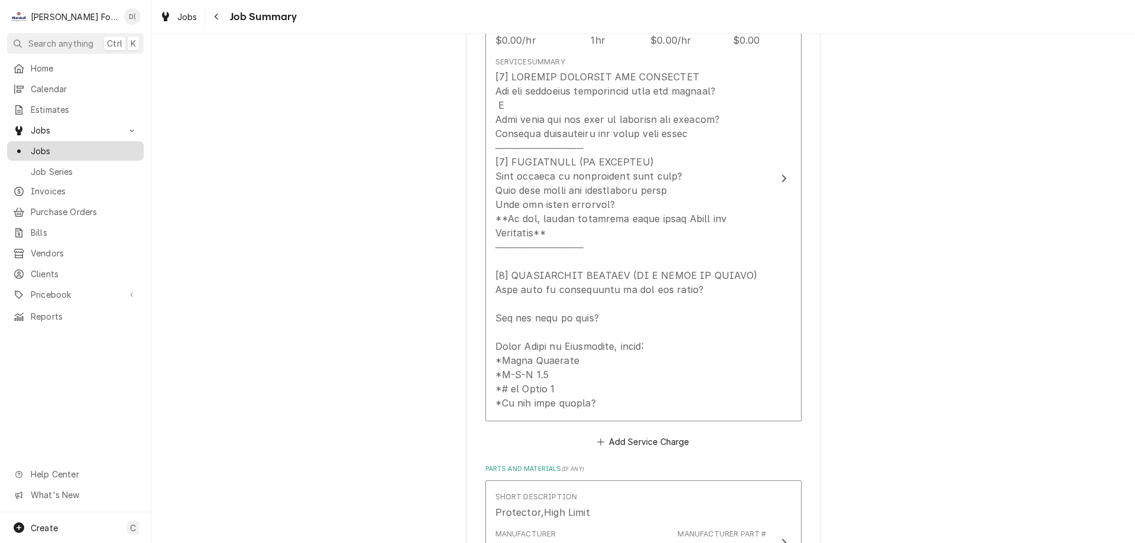
click at [82, 145] on span "Jobs" at bounding box center [84, 151] width 107 height 12
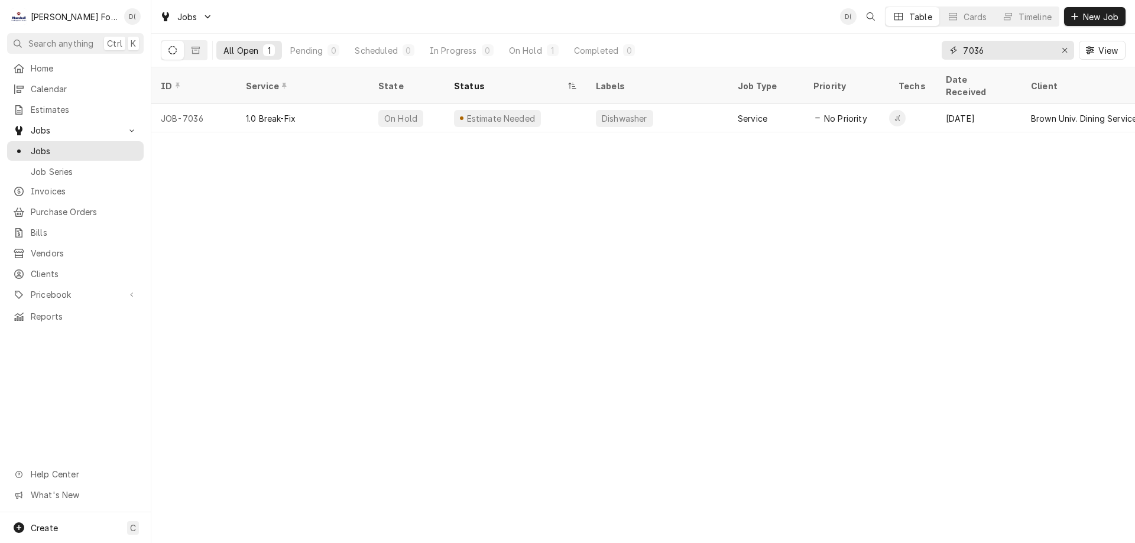
click at [1004, 44] on input "7036" at bounding box center [1007, 50] width 89 height 19
type input "7"
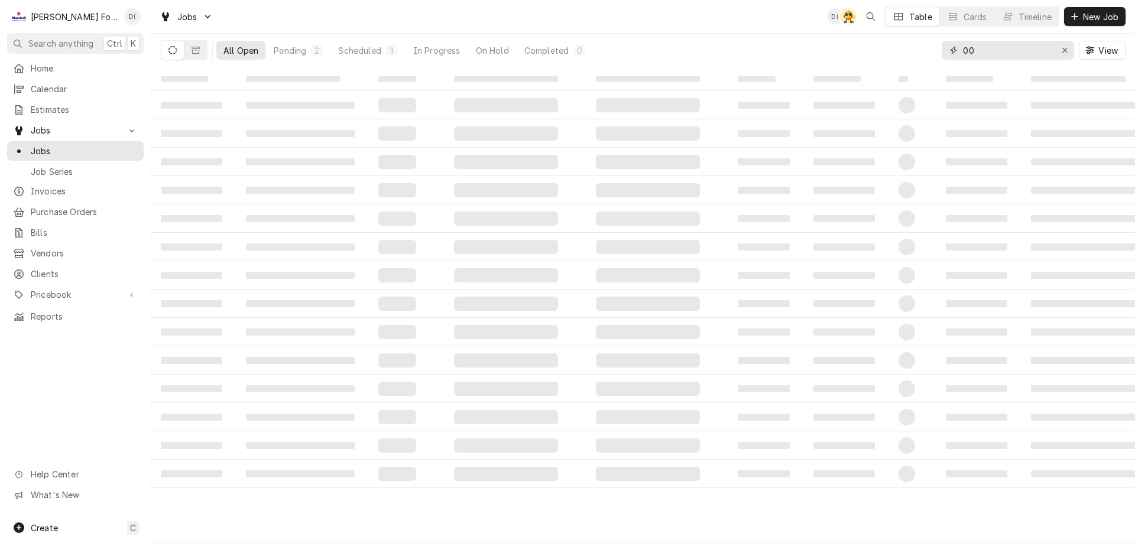
type input "0"
type input "7000"
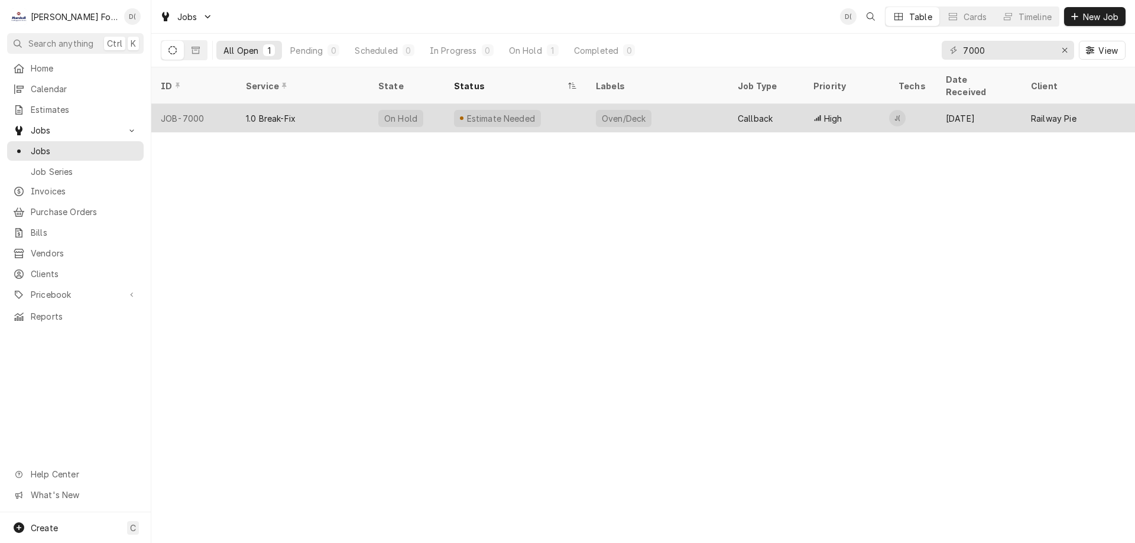
click at [549, 104] on div "Estimate Needed" at bounding box center [516, 118] width 142 height 28
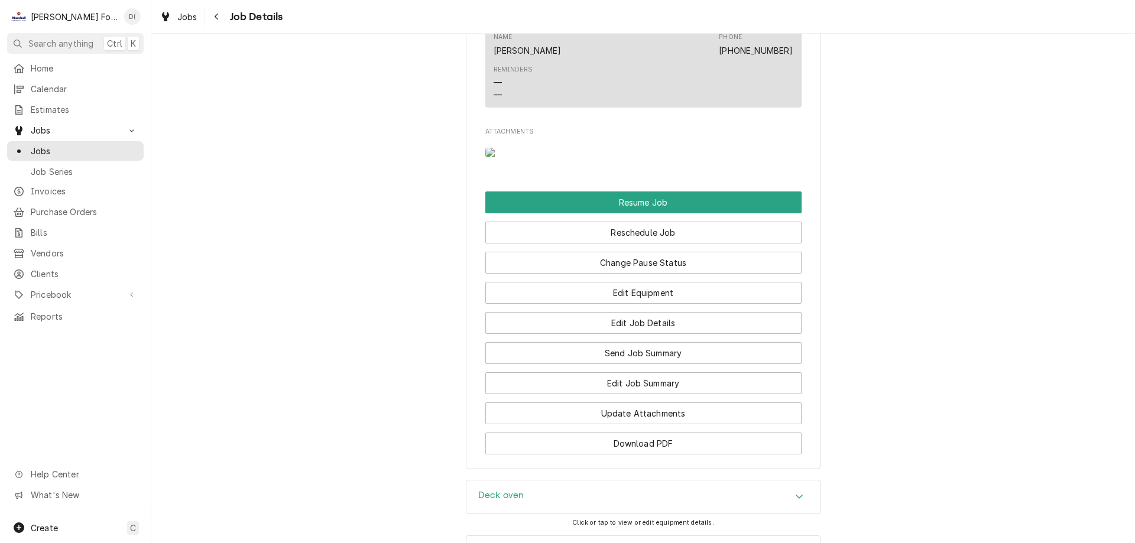
scroll to position [1478, 0]
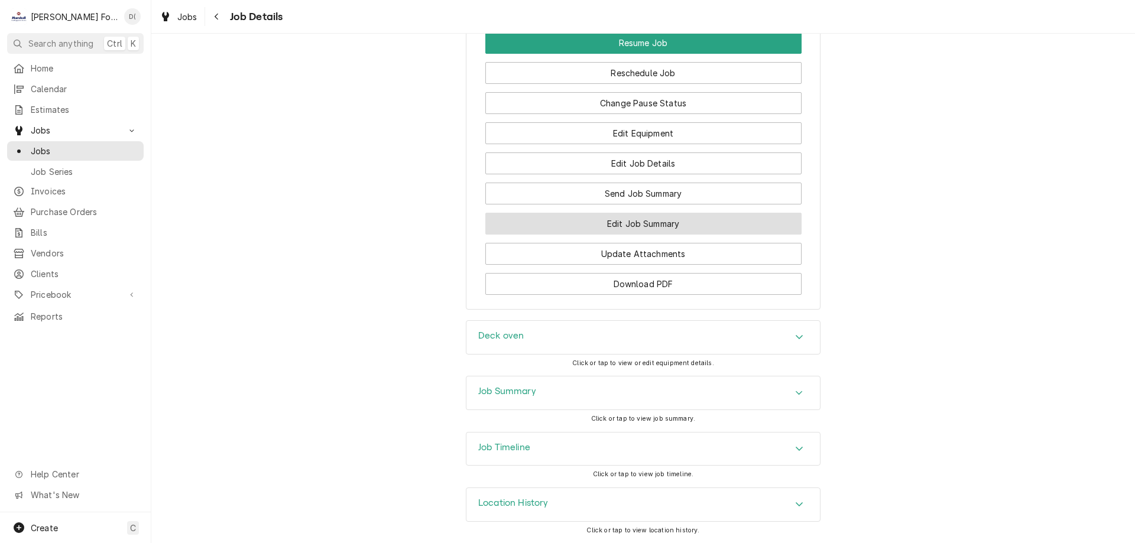
click at [597, 235] on button "Edit Job Summary" at bounding box center [643, 224] width 316 height 22
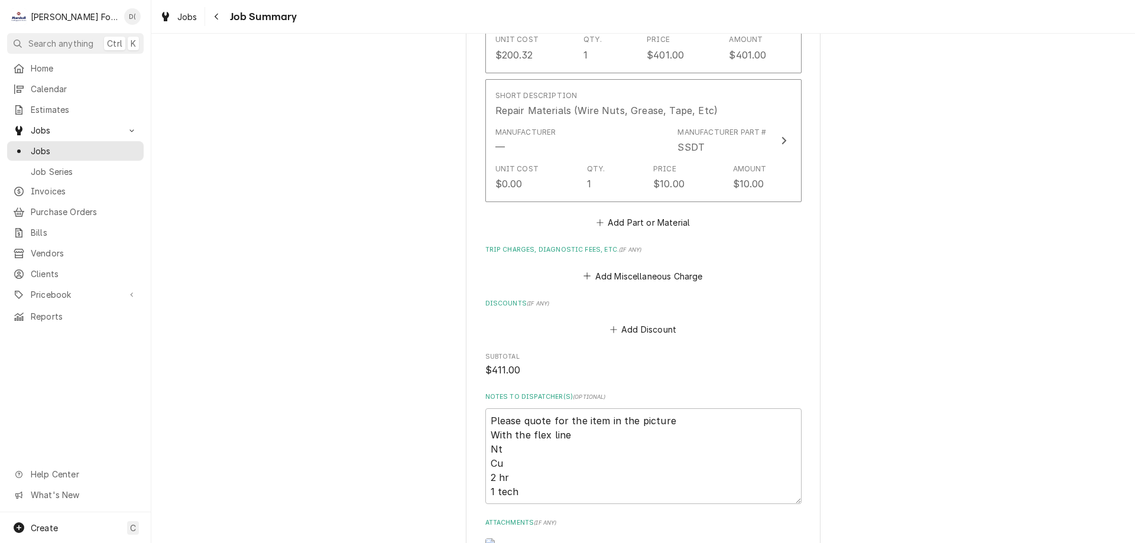
scroll to position [1064, 0]
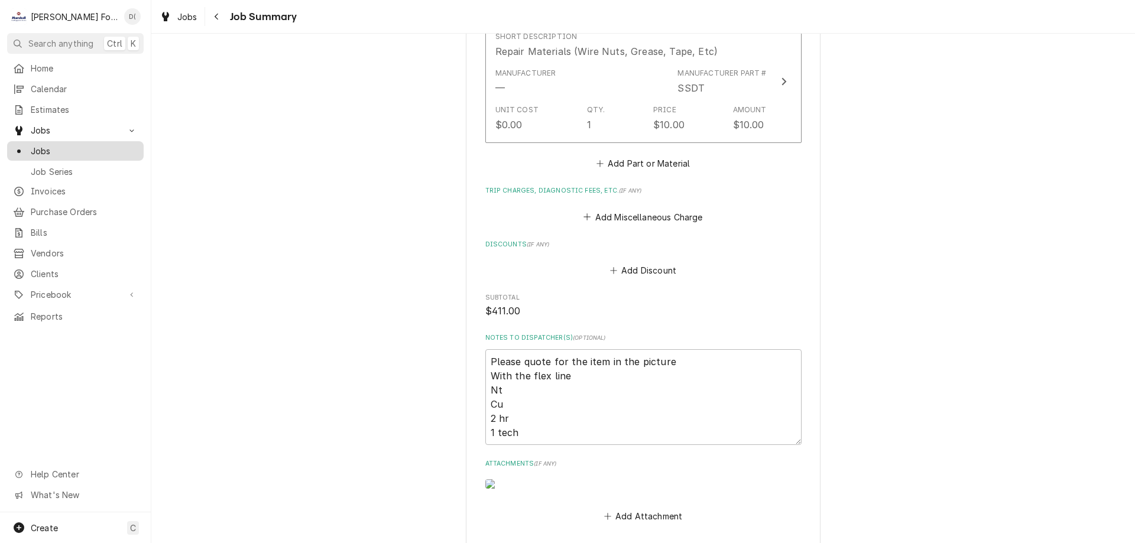
click at [79, 148] on span "Jobs" at bounding box center [84, 151] width 107 height 12
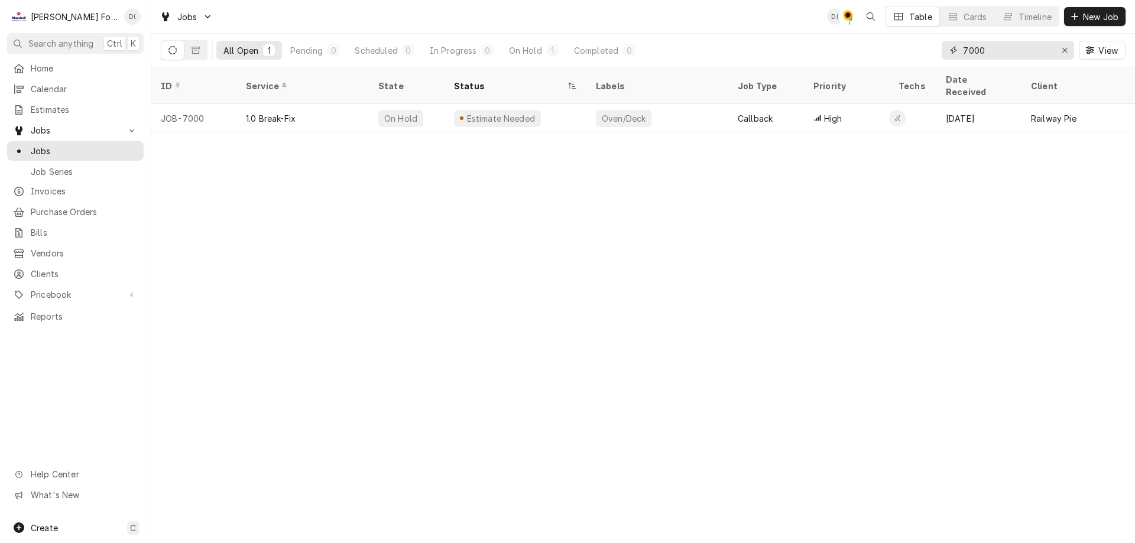
click at [996, 48] on input "7000" at bounding box center [1007, 50] width 89 height 19
type input "7"
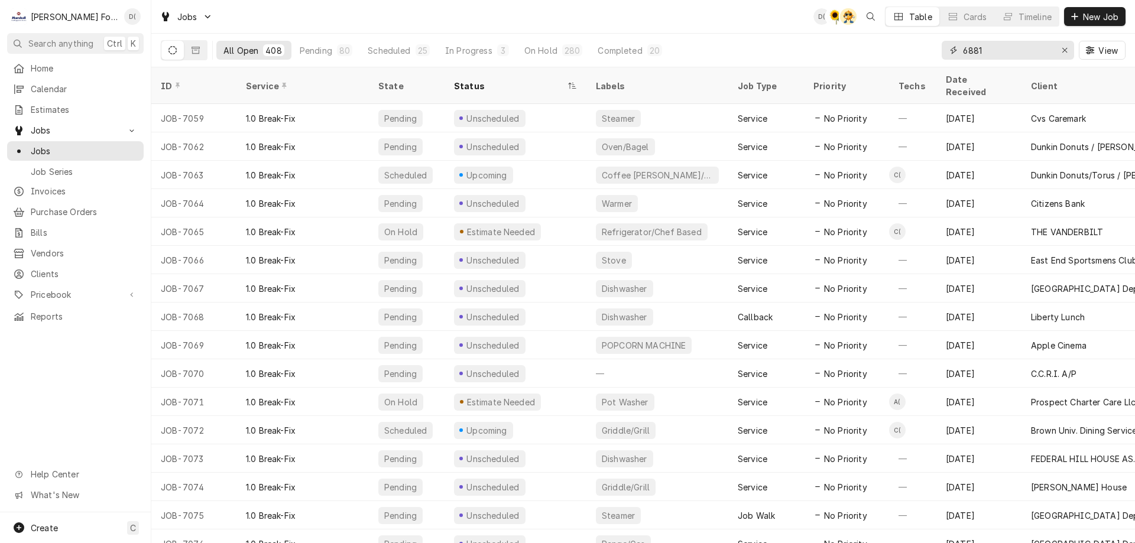
type input "6881"
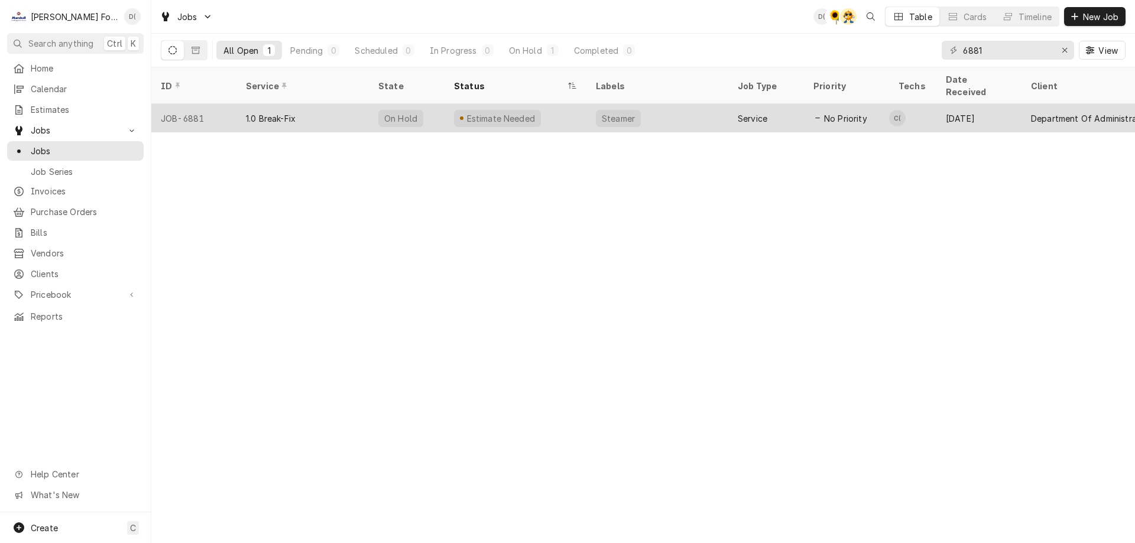
click at [551, 111] on div "Estimate Needed" at bounding box center [516, 118] width 142 height 28
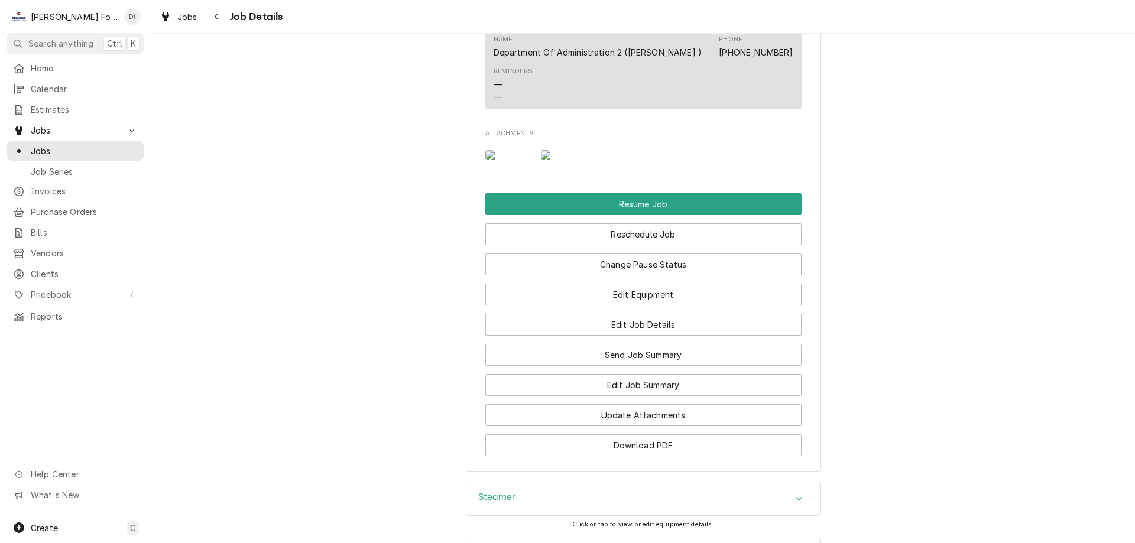
scroll to position [1478, 0]
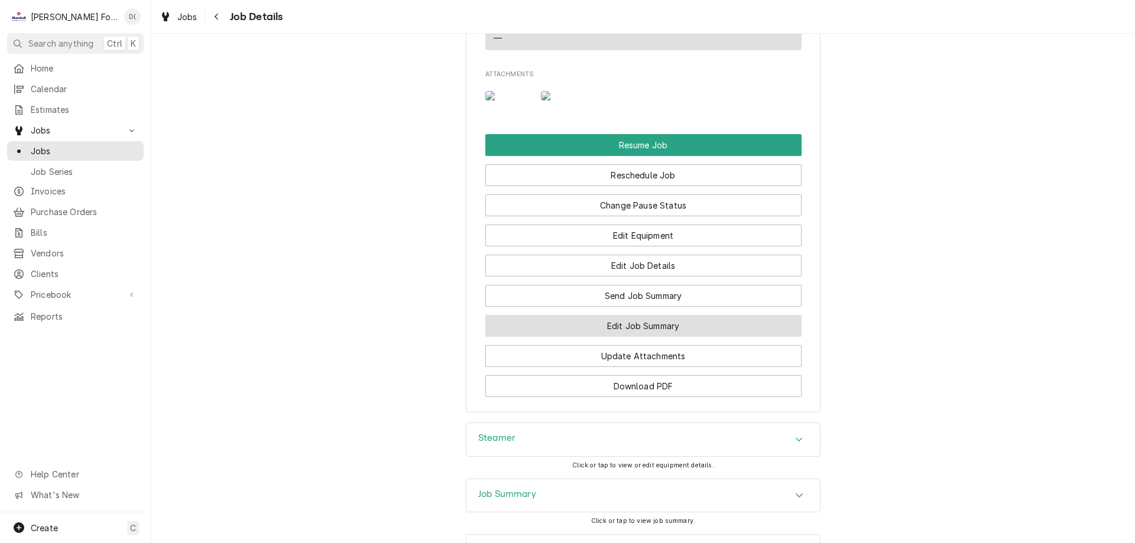
click at [617, 337] on button "Edit Job Summary" at bounding box center [643, 326] width 316 height 22
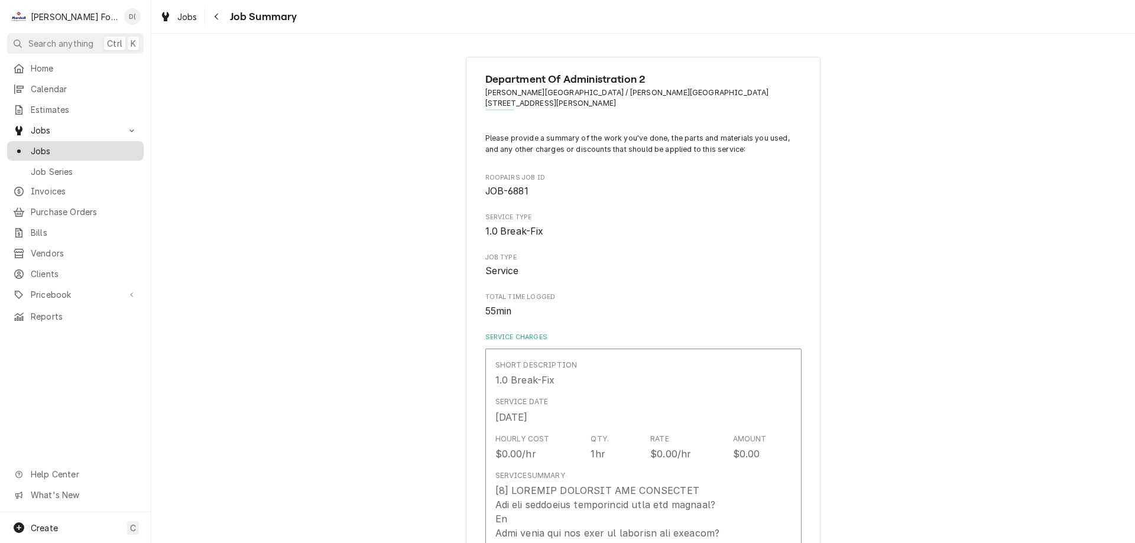
click at [84, 145] on span "Jobs" at bounding box center [84, 151] width 107 height 12
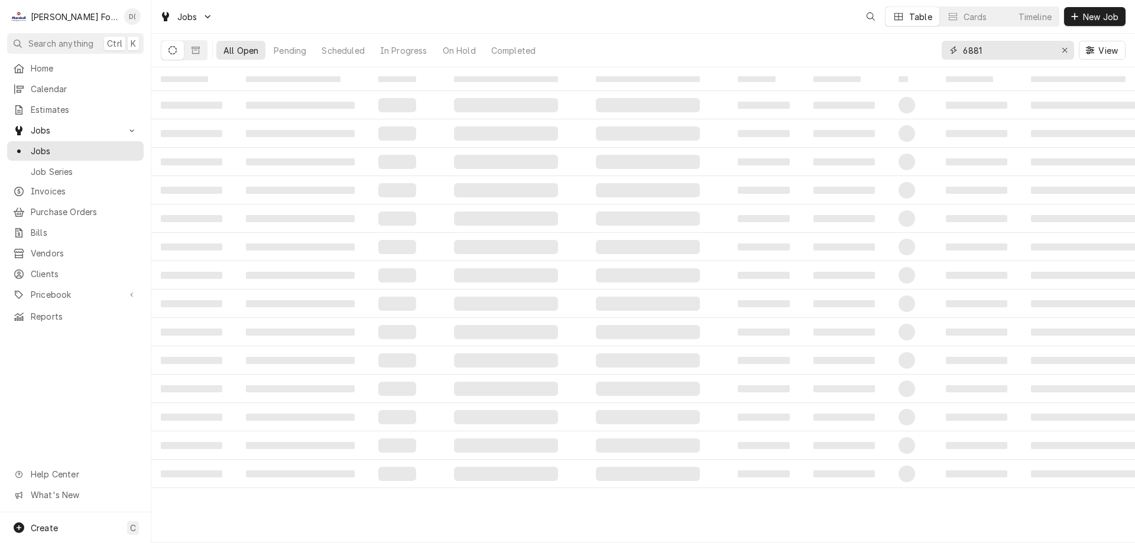
click at [1000, 50] on input "6881" at bounding box center [1007, 50] width 89 height 19
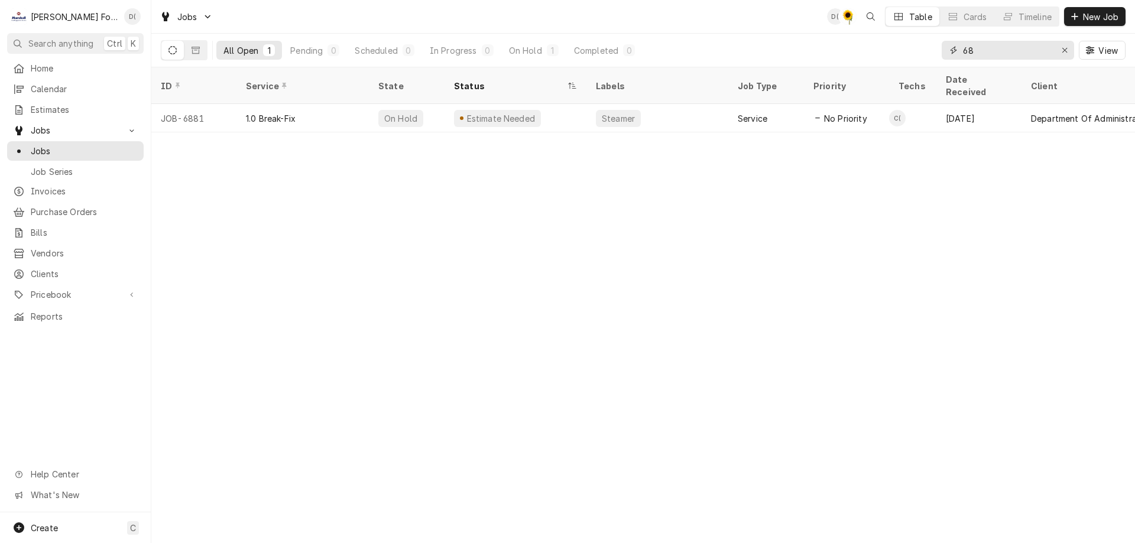
type input "6"
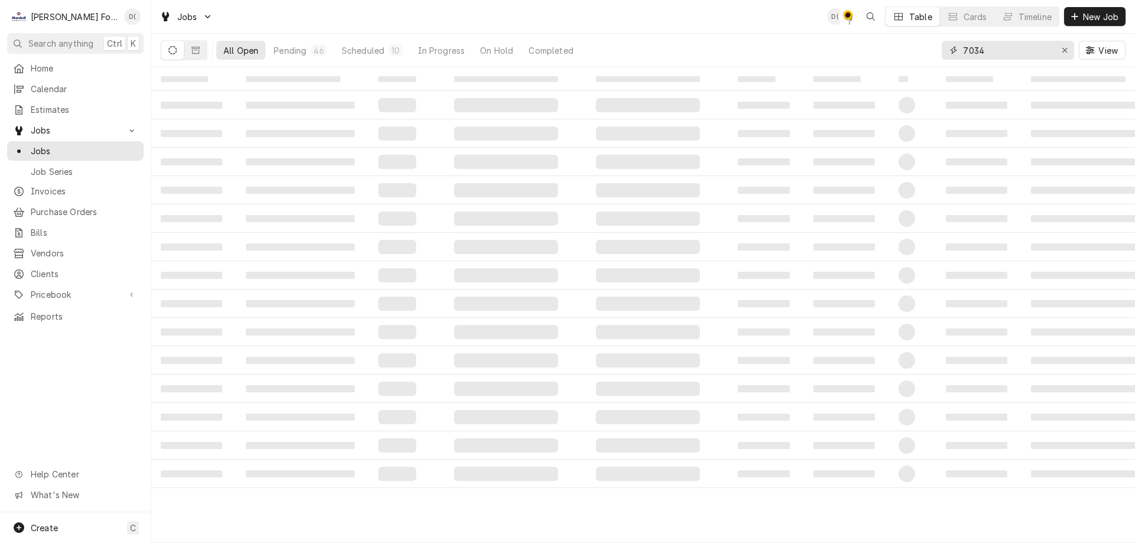
type input "7034"
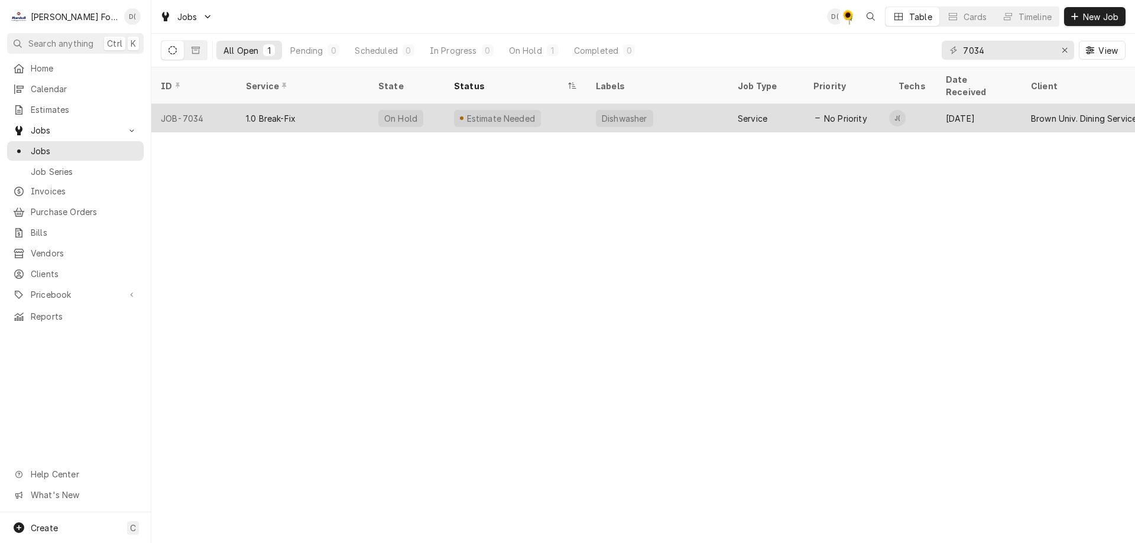
click at [359, 108] on div "1.0 Break-Fix" at bounding box center [302, 118] width 132 height 28
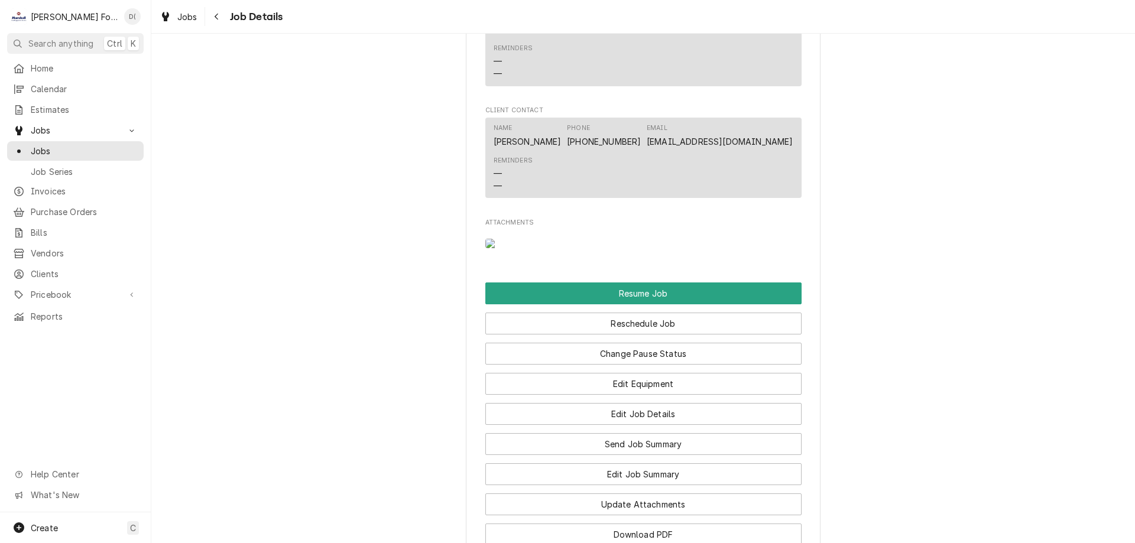
scroll to position [1655, 0]
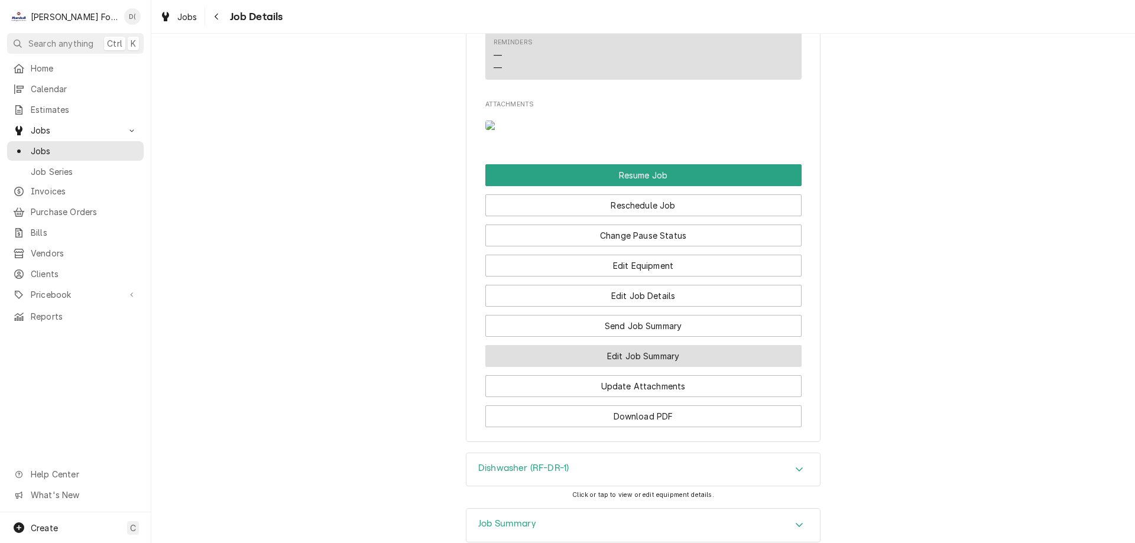
click at [663, 355] on button "Edit Job Summary" at bounding box center [643, 356] width 316 height 22
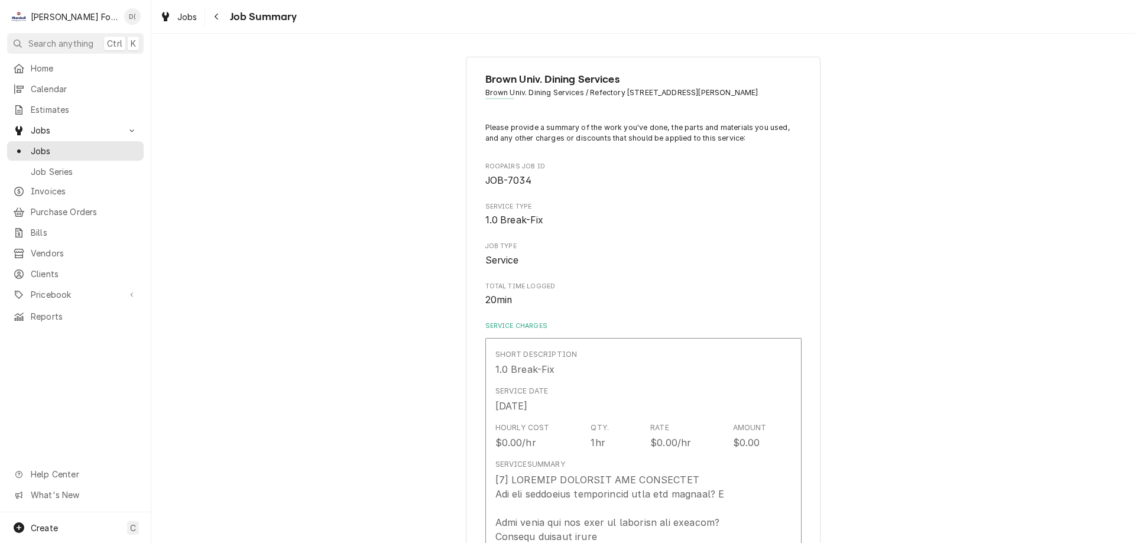
type textarea "x"
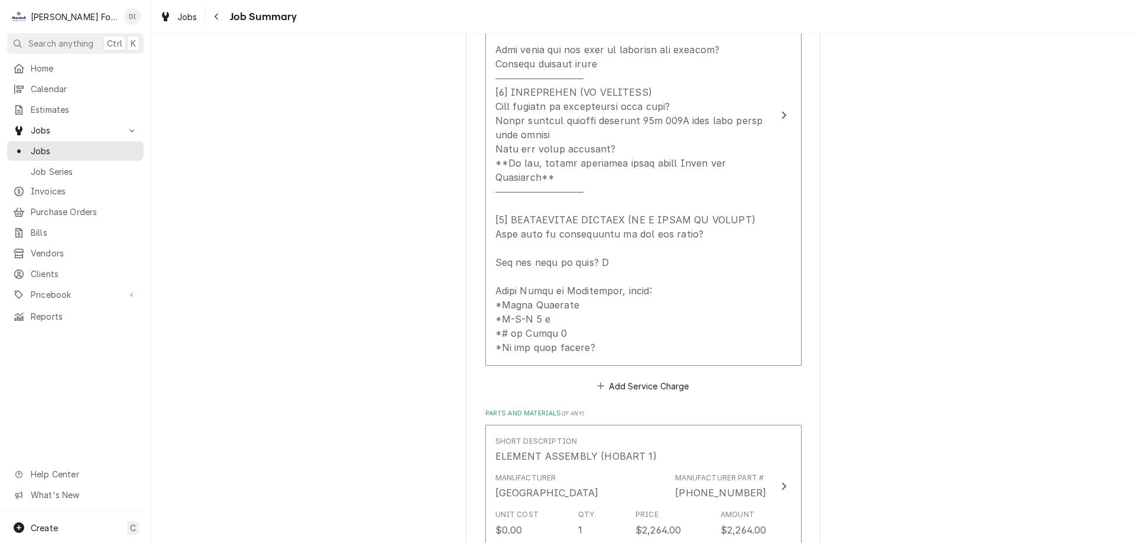
scroll to position [591, 0]
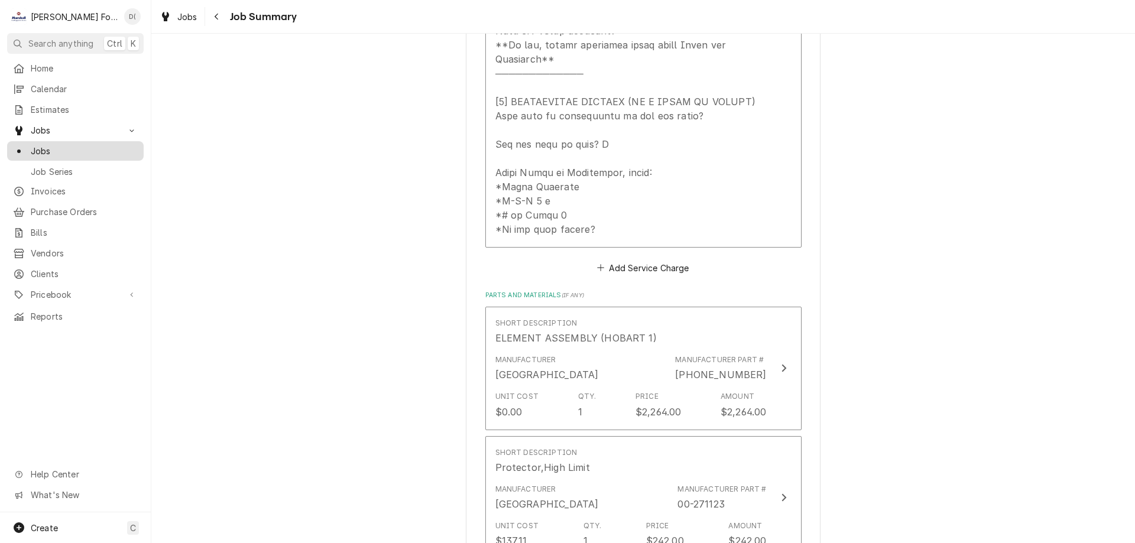
click at [77, 147] on span "Jobs" at bounding box center [84, 151] width 107 height 12
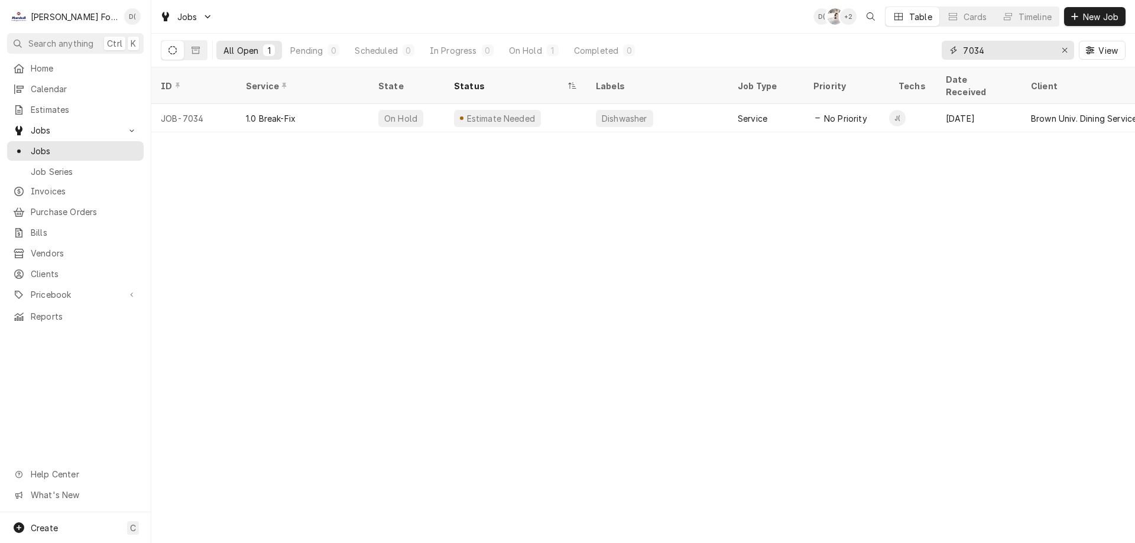
click at [987, 52] on input "7034" at bounding box center [1007, 50] width 89 height 19
type input "7"
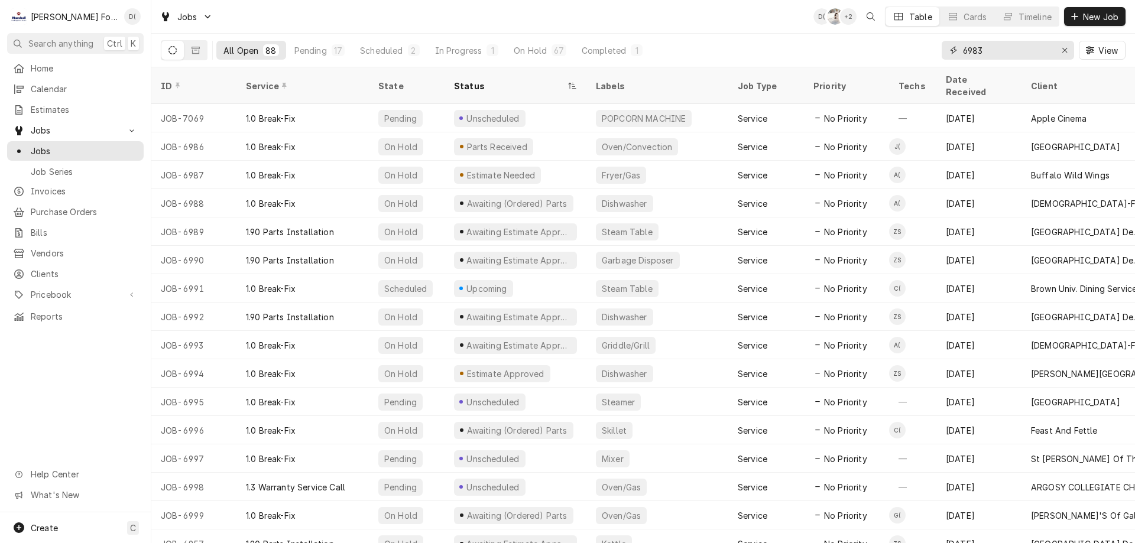
type input "6983"
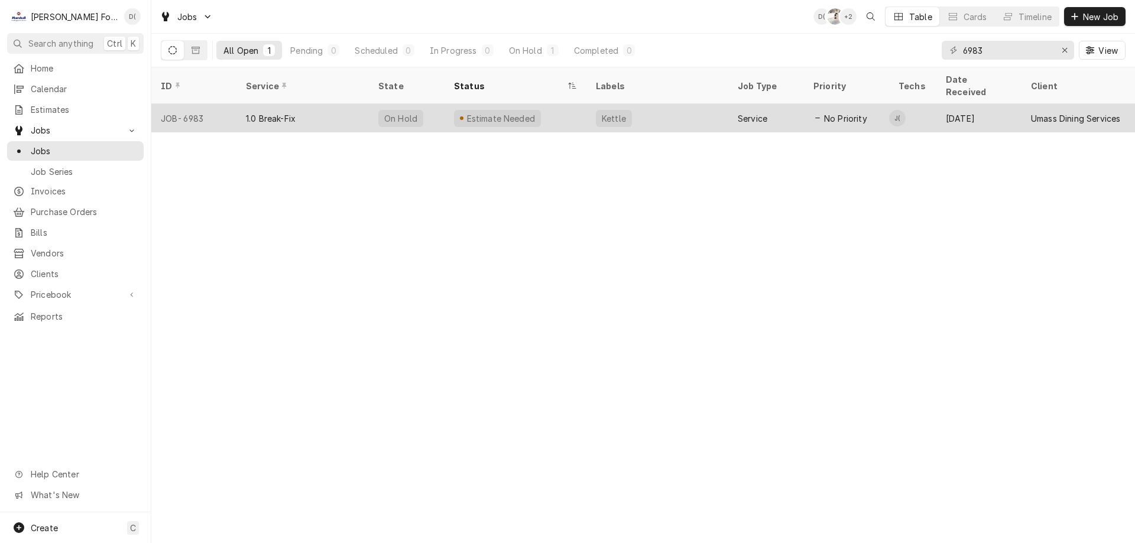
click at [341, 106] on div "1.0 Break-Fix" at bounding box center [302, 118] width 132 height 28
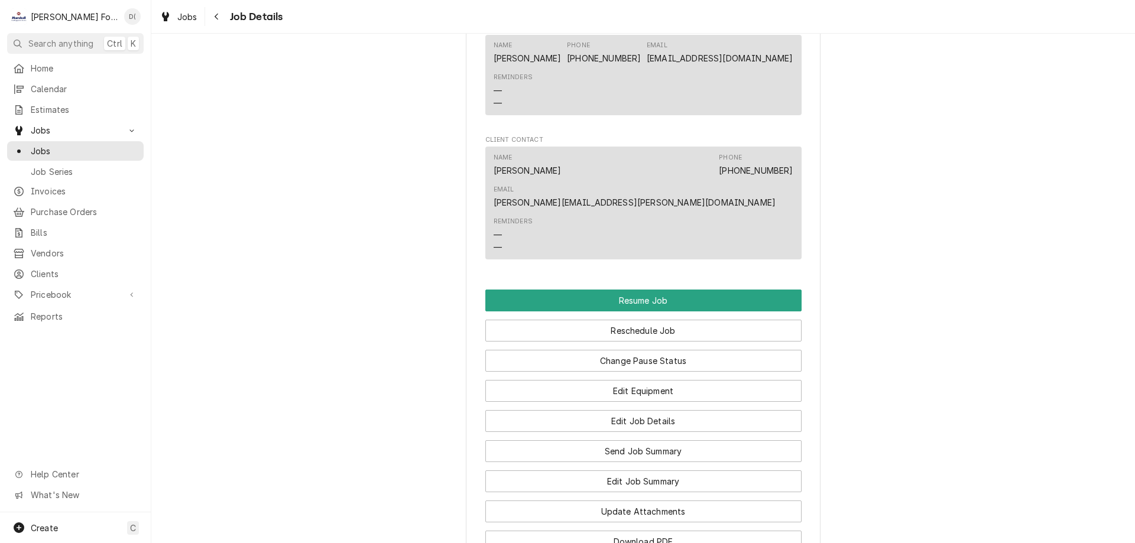
scroll to position [1478, 0]
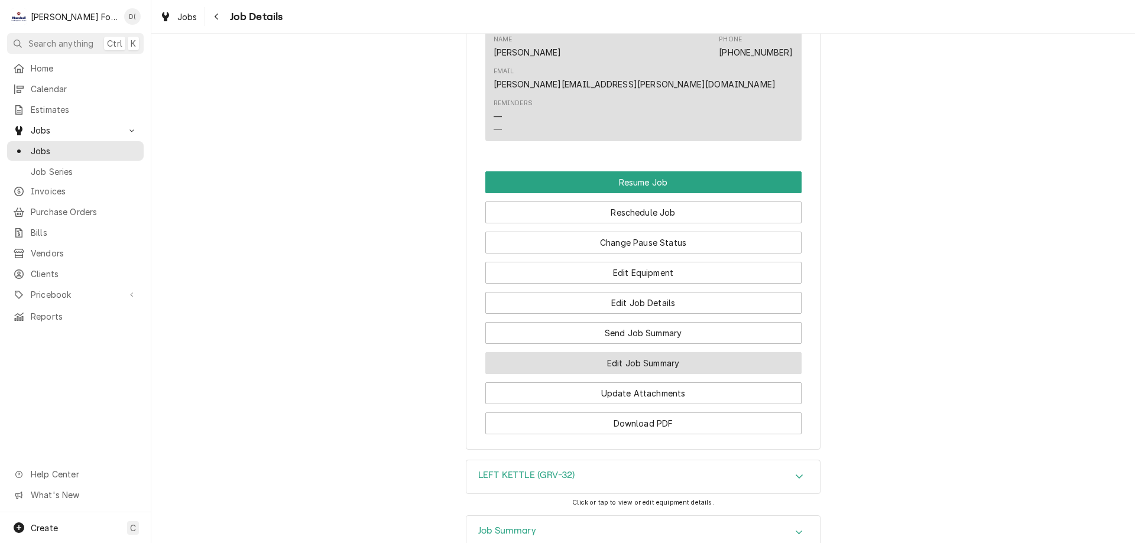
click at [605, 374] on button "Edit Job Summary" at bounding box center [643, 363] width 316 height 22
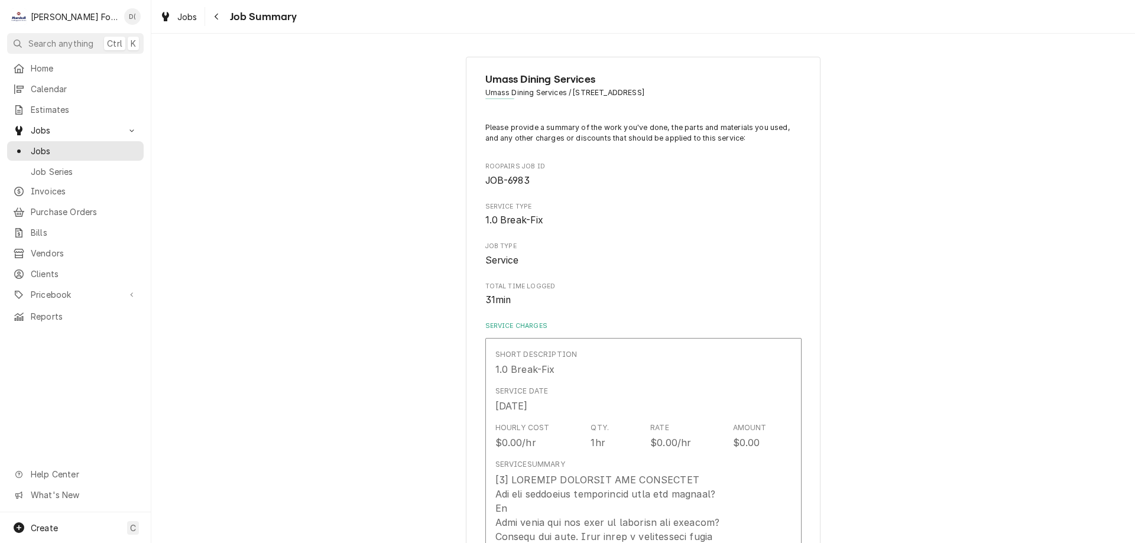
type textarea "x"
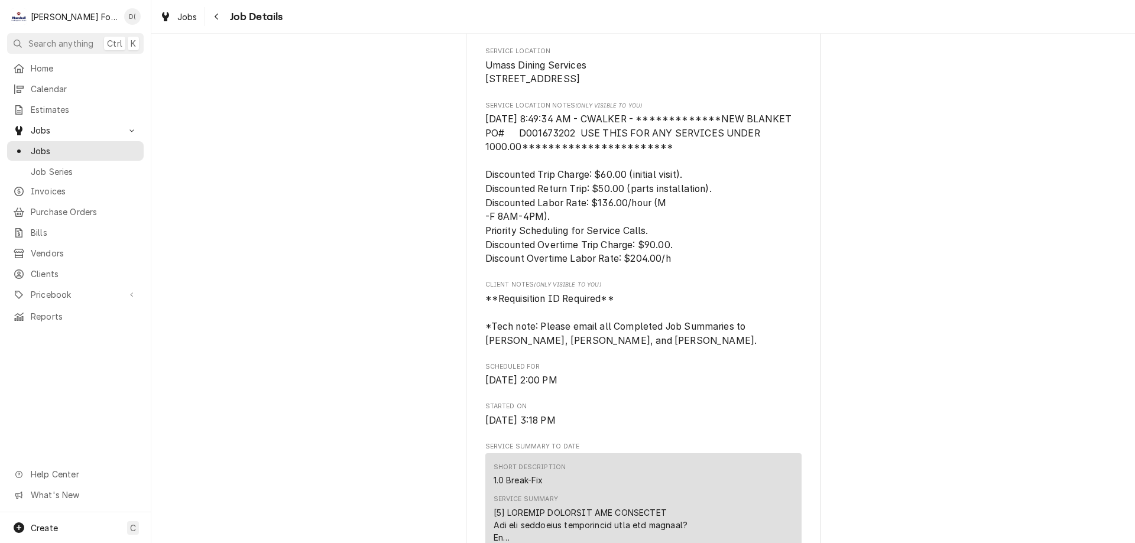
scroll to position [213, 0]
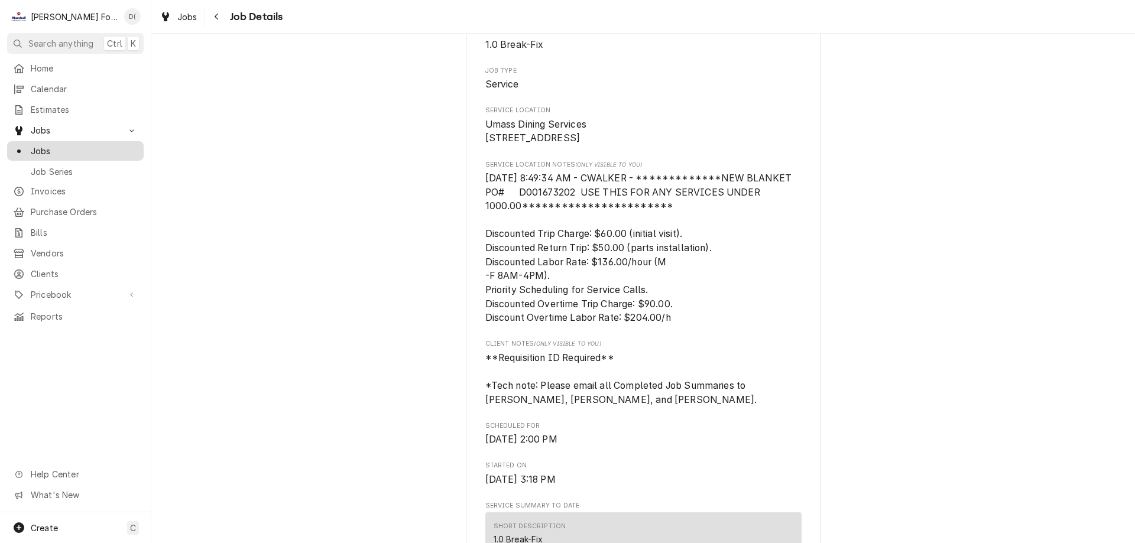
click at [98, 147] on span "Jobs" at bounding box center [84, 151] width 107 height 12
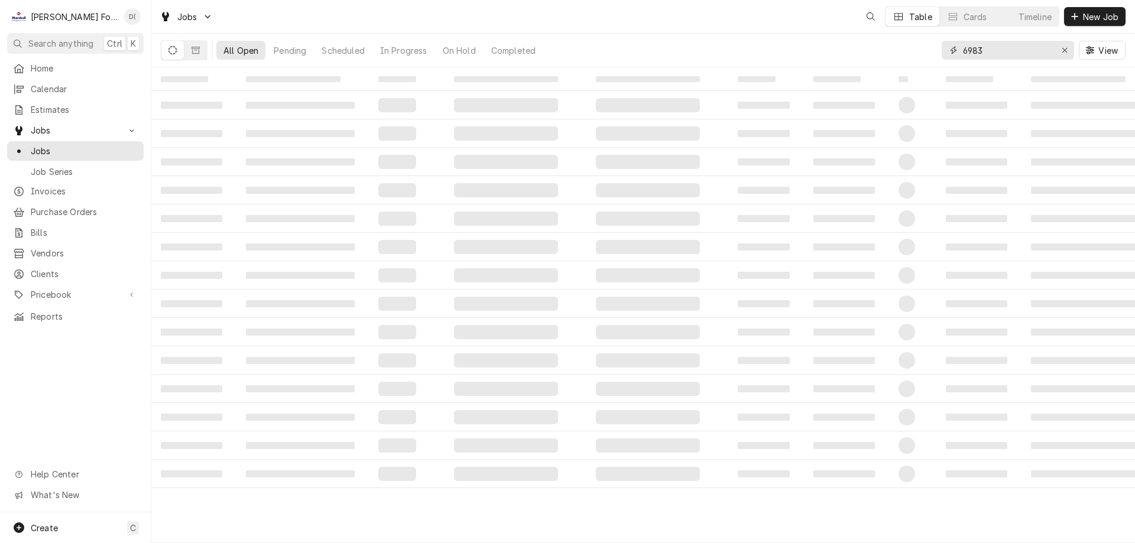
click at [1005, 48] on input "6983" at bounding box center [1007, 50] width 89 height 19
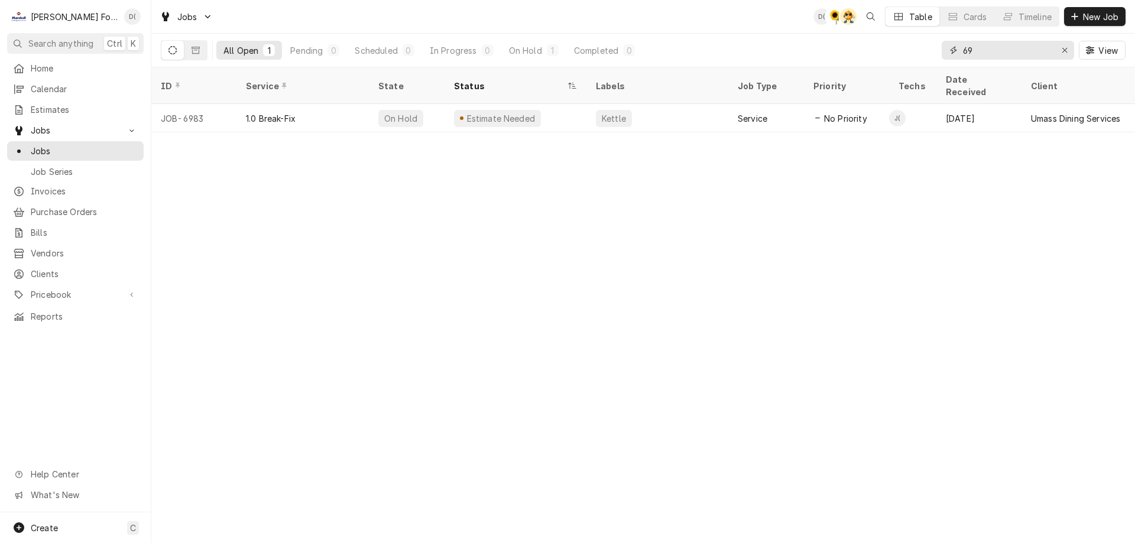
type input "6"
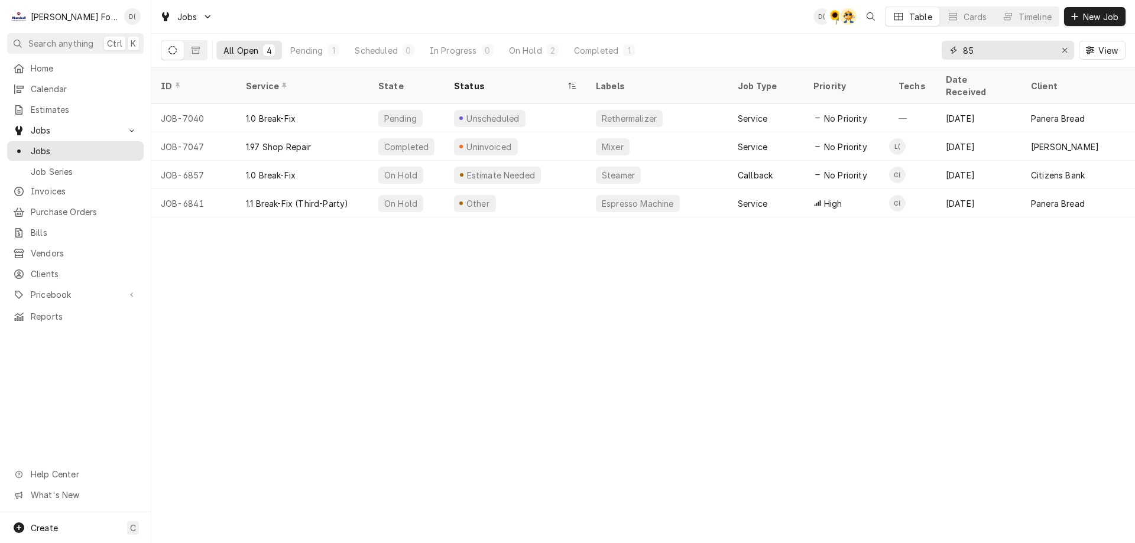
type input "8"
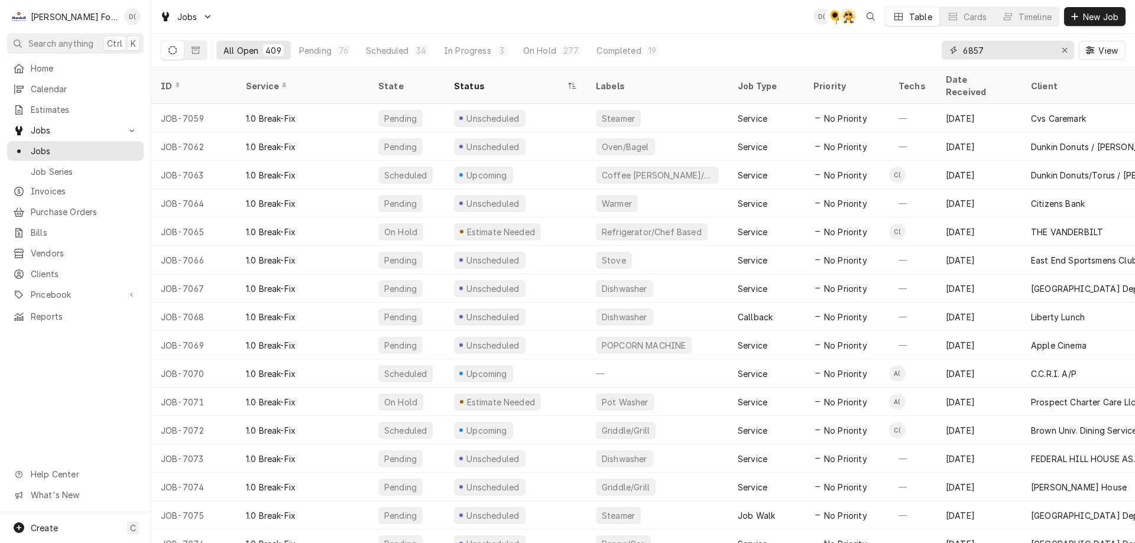
type input "6857"
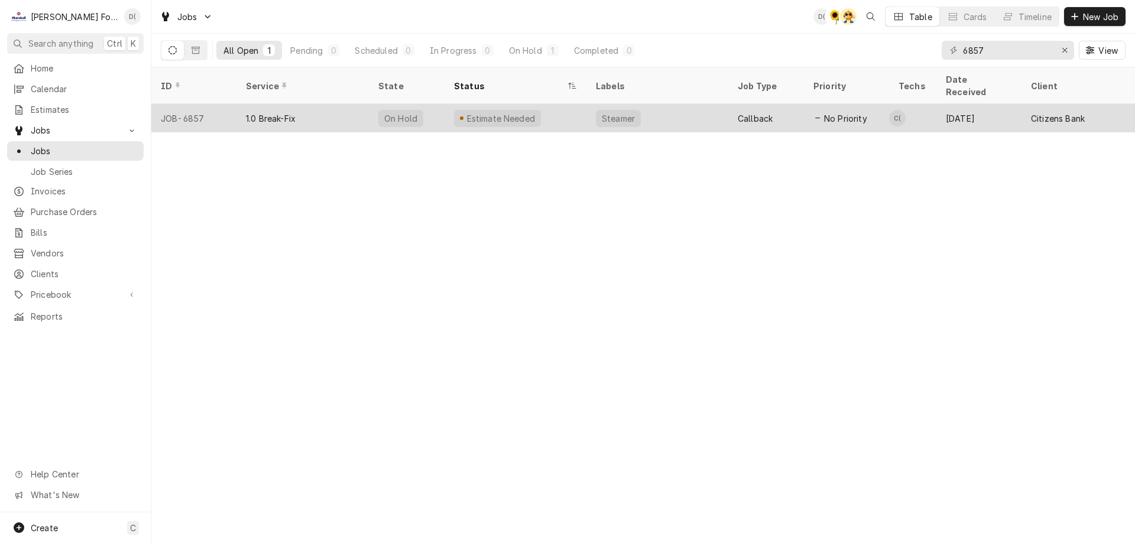
click at [572, 104] on div "Estimate Needed" at bounding box center [516, 118] width 142 height 28
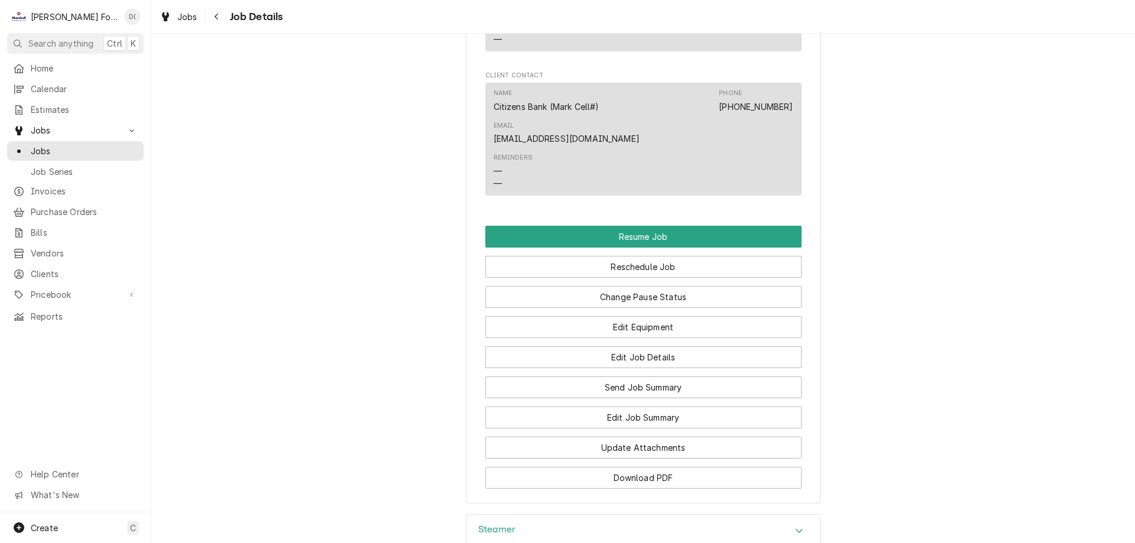
scroll to position [1649, 0]
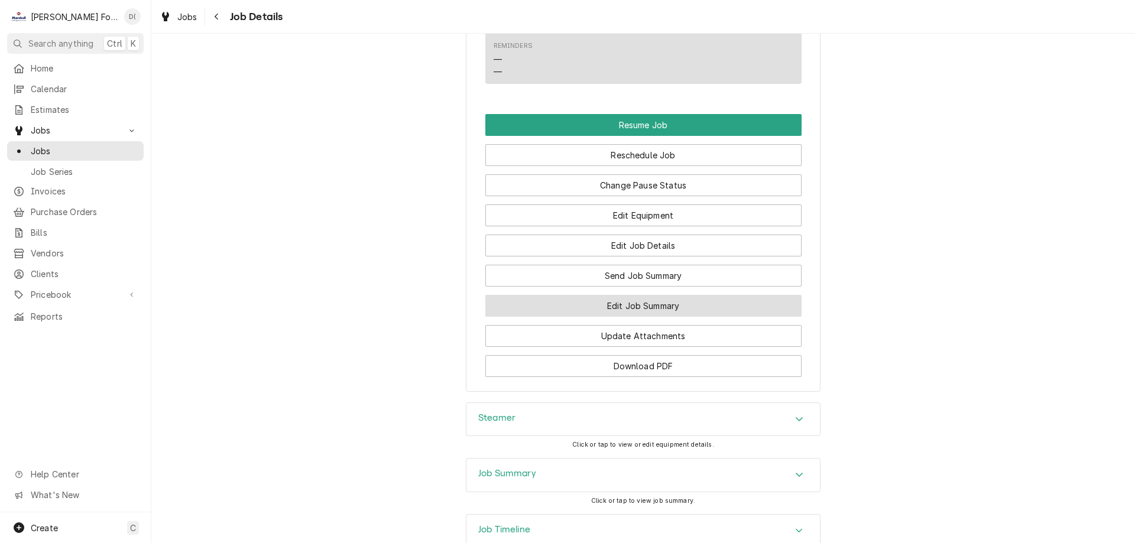
click at [611, 295] on button "Edit Job Summary" at bounding box center [643, 306] width 316 height 22
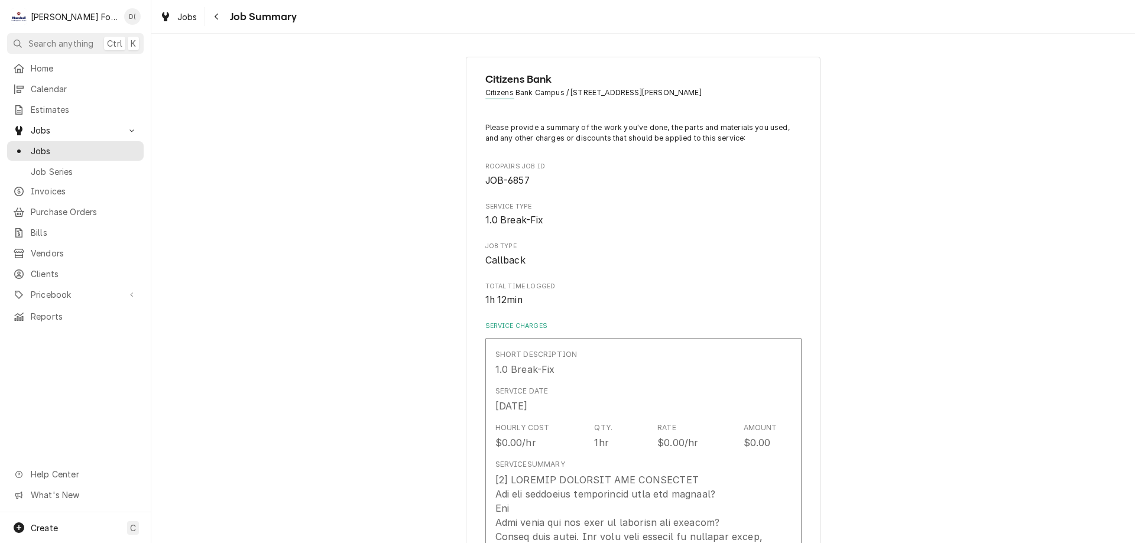
type textarea "x"
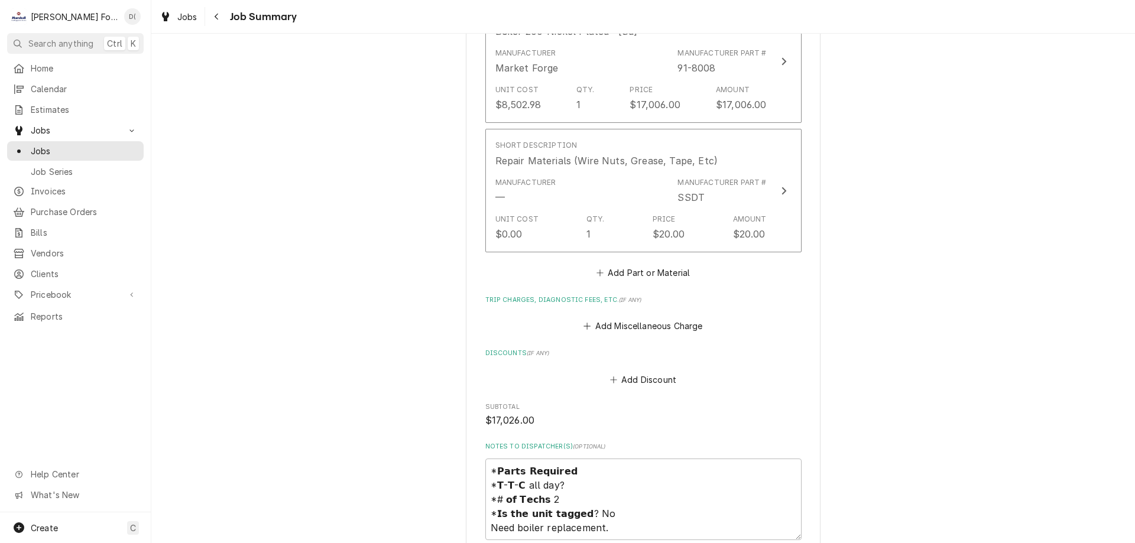
scroll to position [1596, 0]
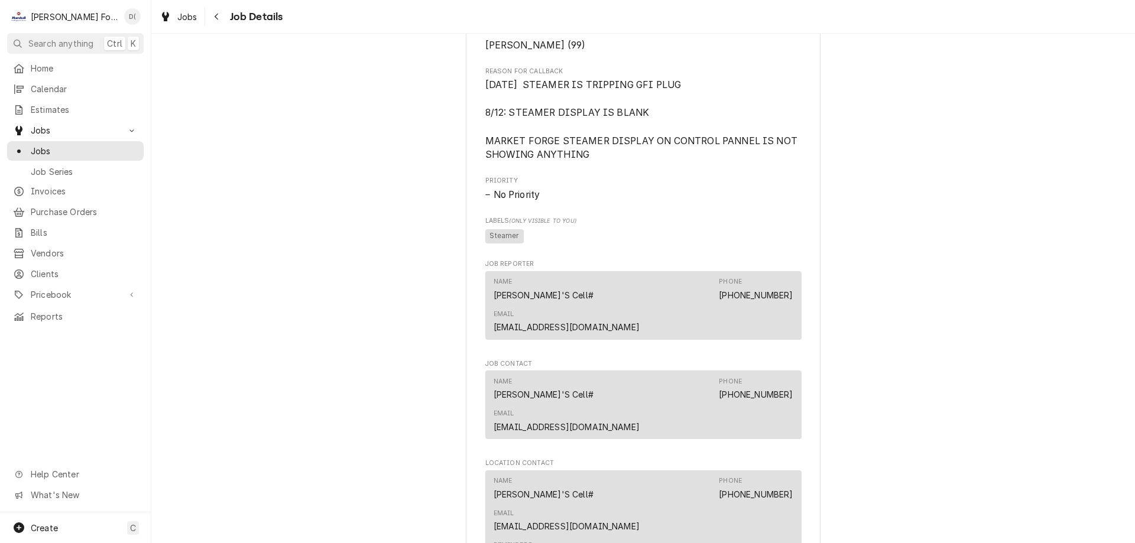
scroll to position [1123, 0]
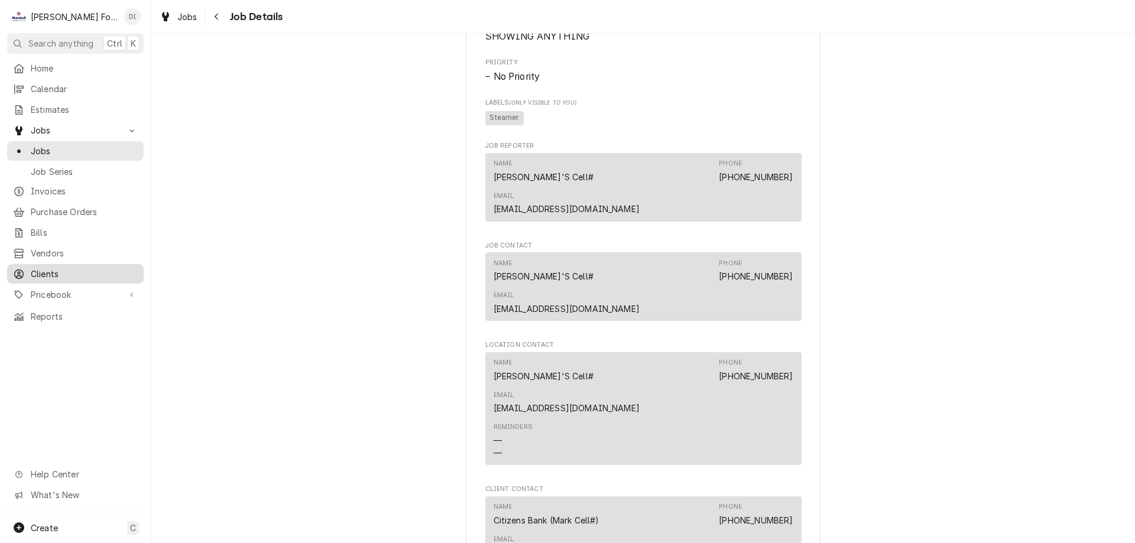
click at [55, 268] on span "Clients" at bounding box center [84, 274] width 107 height 12
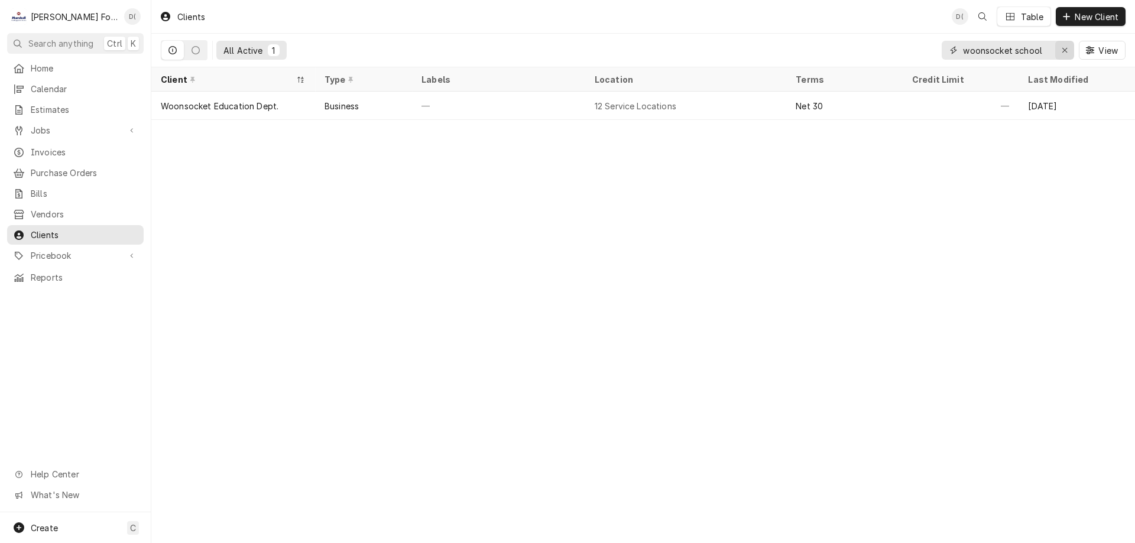
click at [1059, 50] on div "Erase input" at bounding box center [1065, 50] width 12 height 12
drag, startPoint x: 1052, startPoint y: 50, endPoint x: 1044, endPoint y: 49, distance: 8.3
click at [1051, 50] on input "Dynamic Content Wrapper" at bounding box center [1018, 50] width 111 height 19
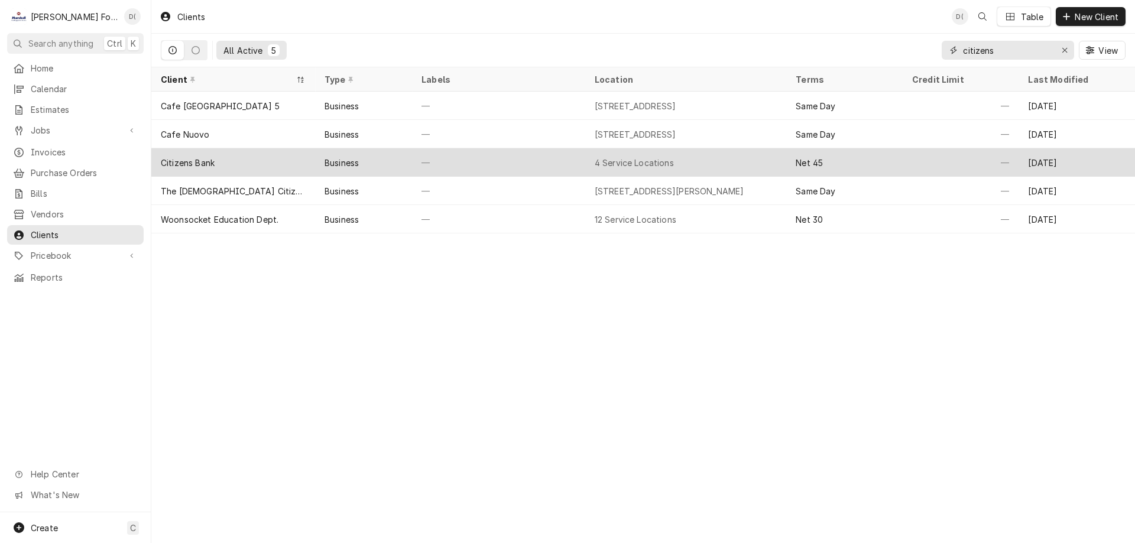
type input "citizens"
click at [477, 165] on div "—" at bounding box center [498, 162] width 173 height 28
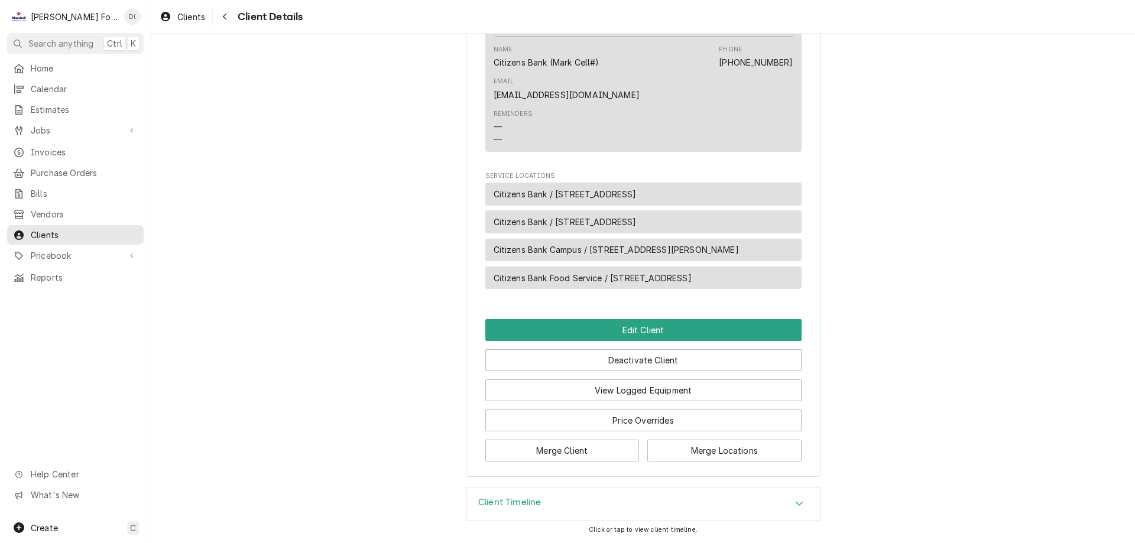
scroll to position [277, 0]
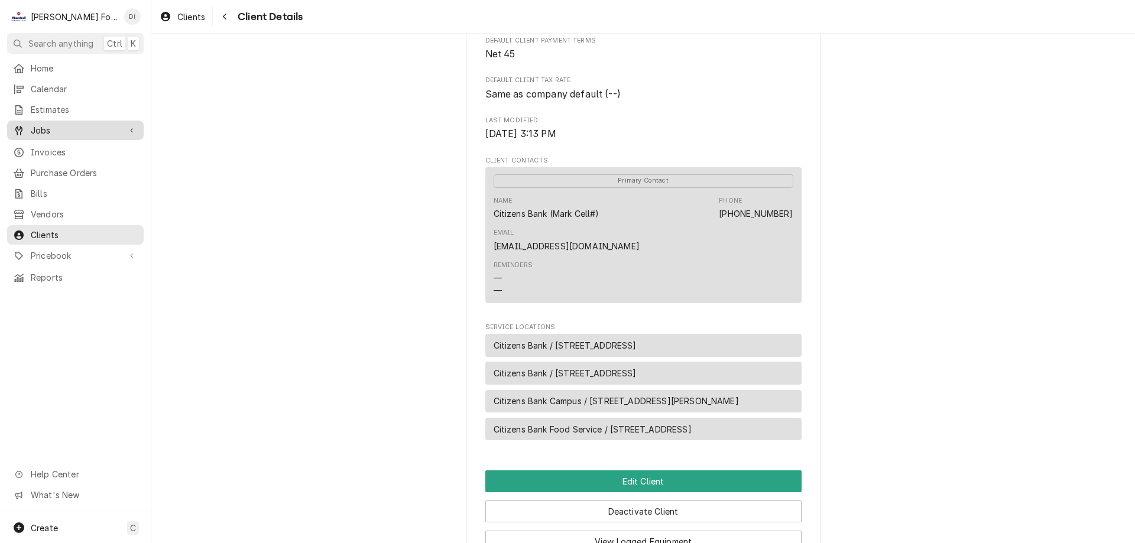
click at [82, 125] on span "Jobs" at bounding box center [75, 130] width 89 height 12
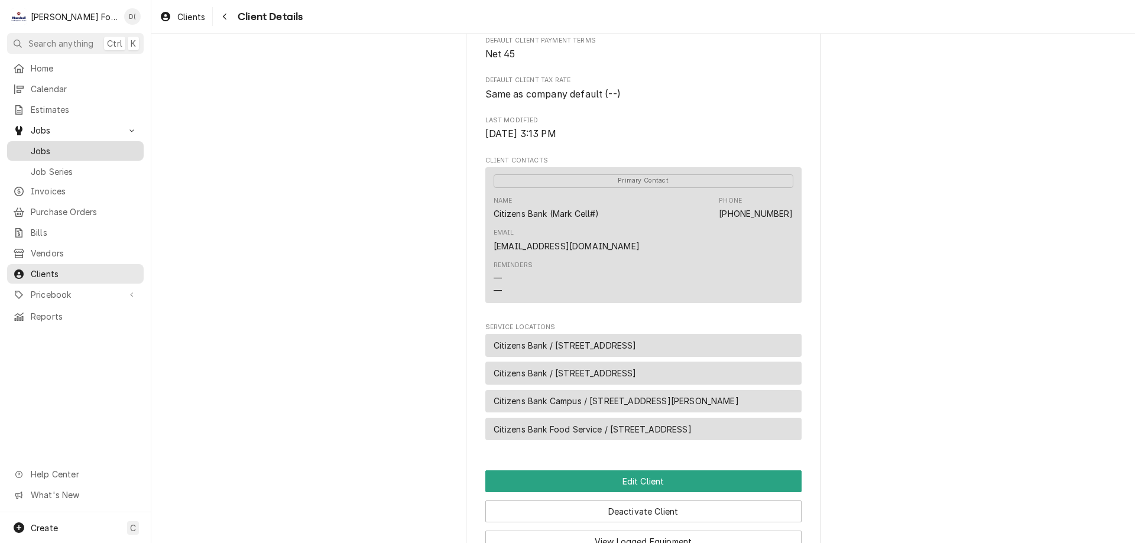
click at [65, 146] on span "Jobs" at bounding box center [84, 151] width 107 height 12
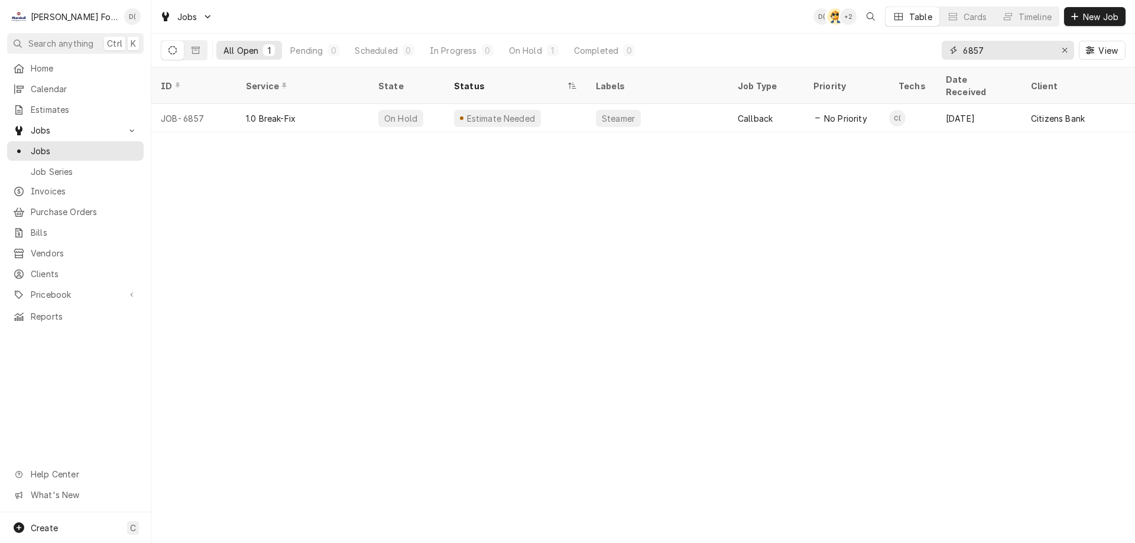
click at [1003, 50] on input "6857" at bounding box center [1007, 50] width 89 height 19
type input "6"
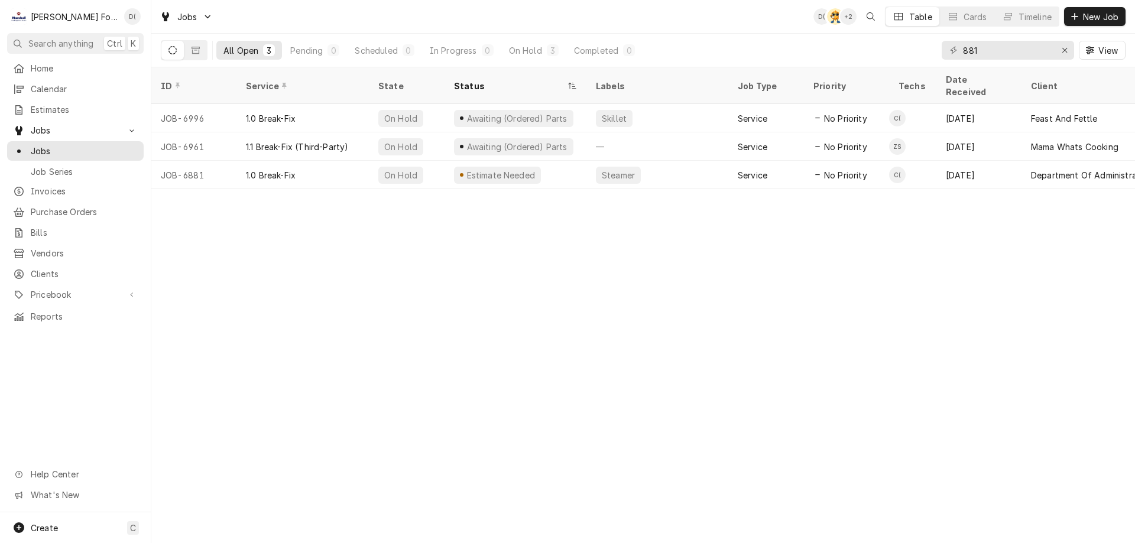
click at [960, 56] on div "881" at bounding box center [1008, 50] width 132 height 19
click at [964, 51] on input "881" at bounding box center [1007, 50] width 89 height 19
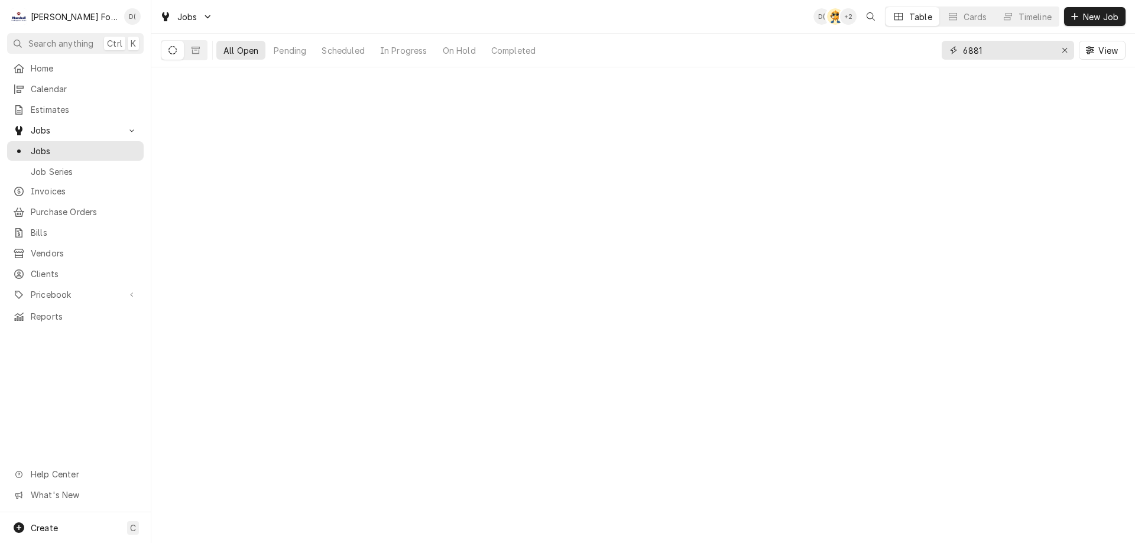
type input "6881"
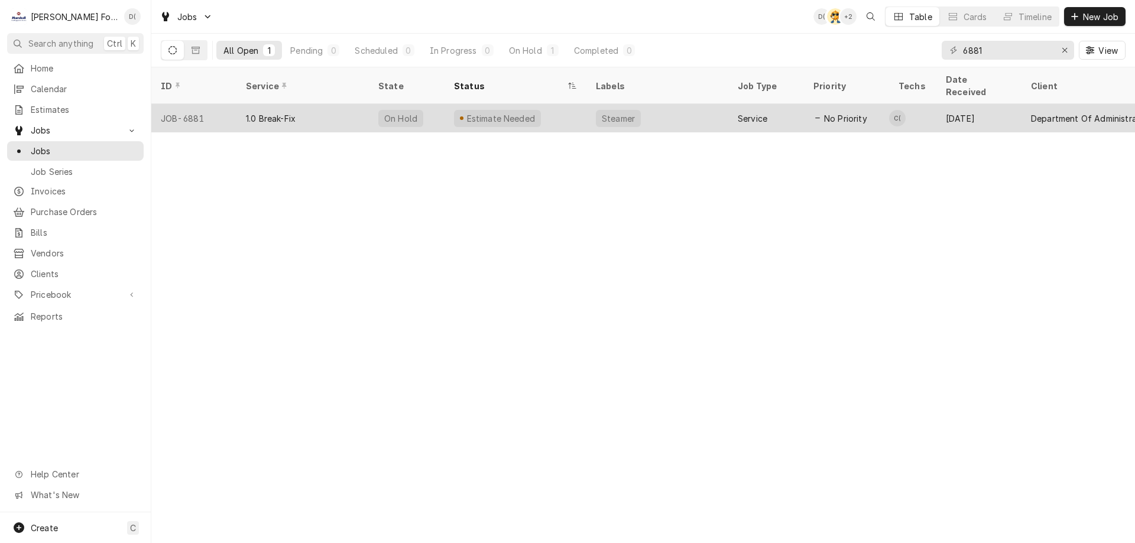
click at [338, 104] on div "1.0 Break-Fix" at bounding box center [302, 118] width 132 height 28
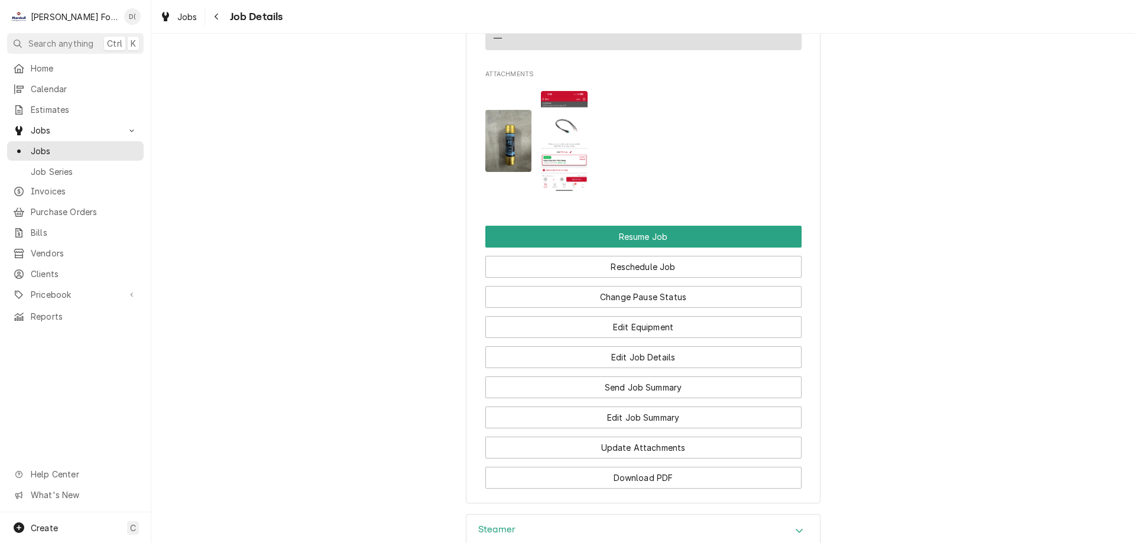
scroll to position [1596, 0]
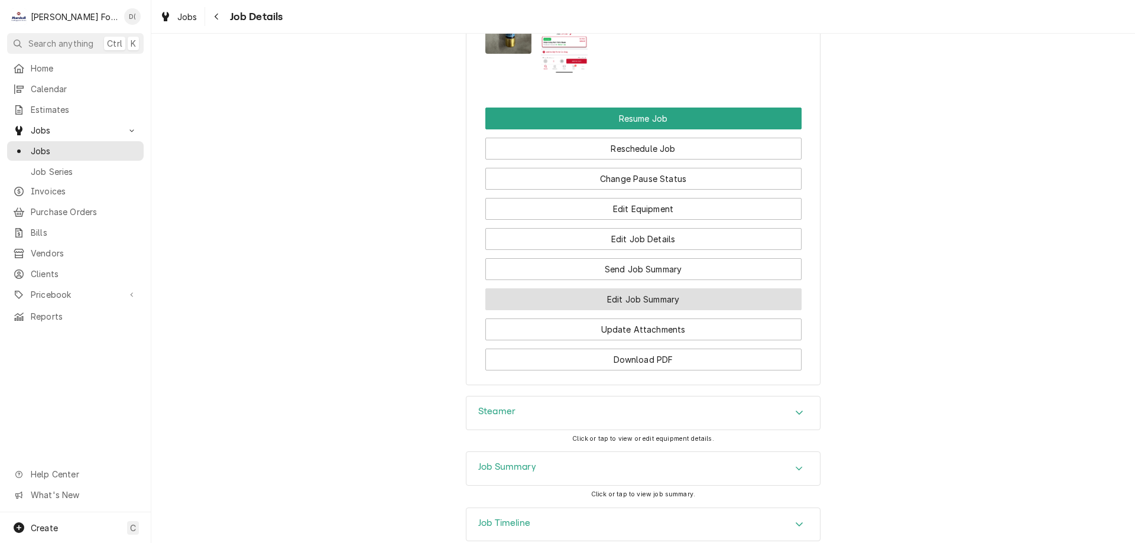
click at [598, 310] on button "Edit Job Summary" at bounding box center [643, 299] width 316 height 22
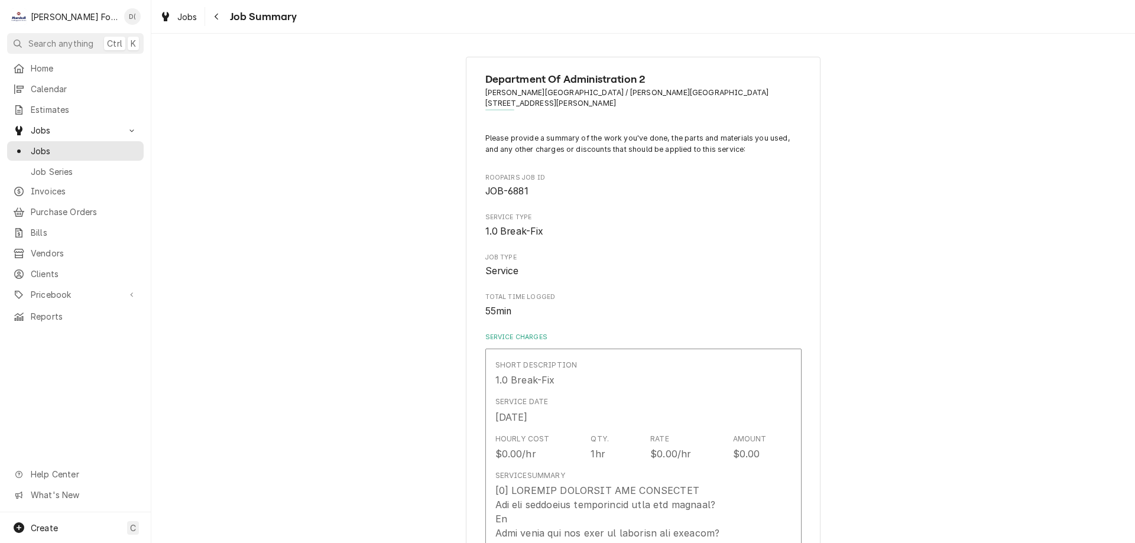
type textarea "x"
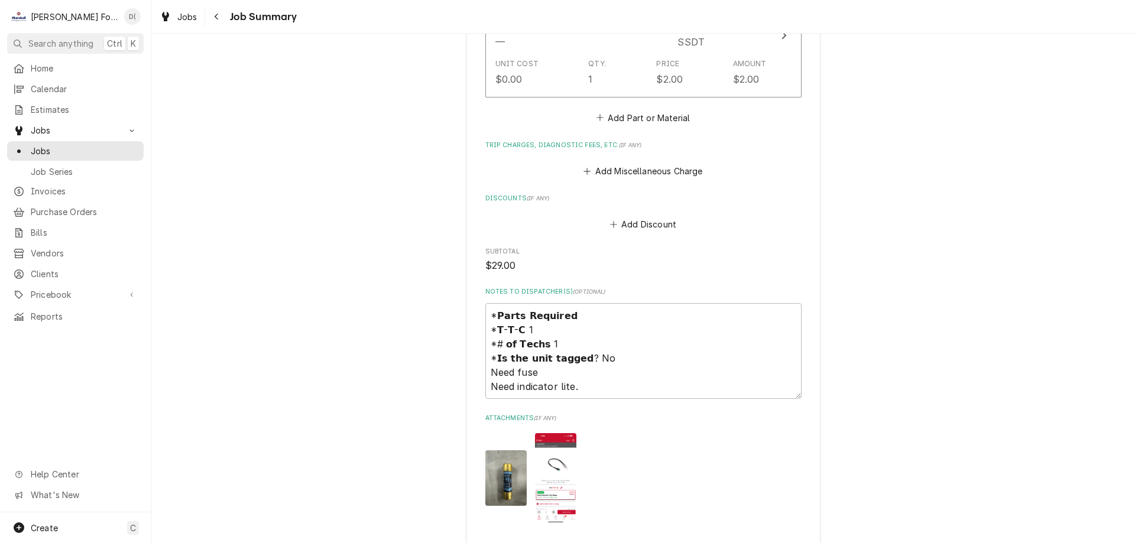
scroll to position [1241, 0]
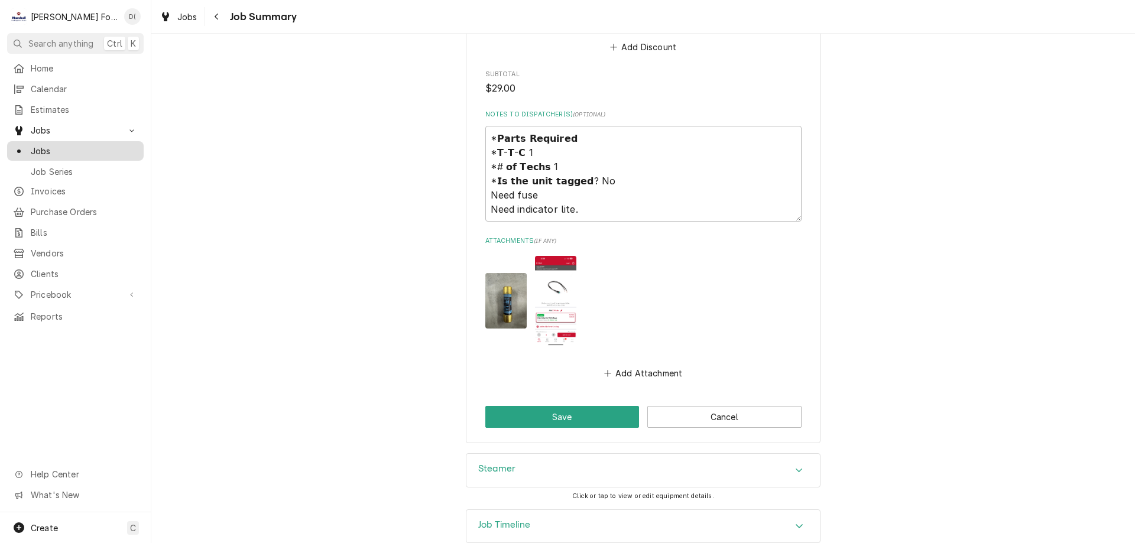
click at [54, 148] on span "Jobs" at bounding box center [84, 151] width 107 height 12
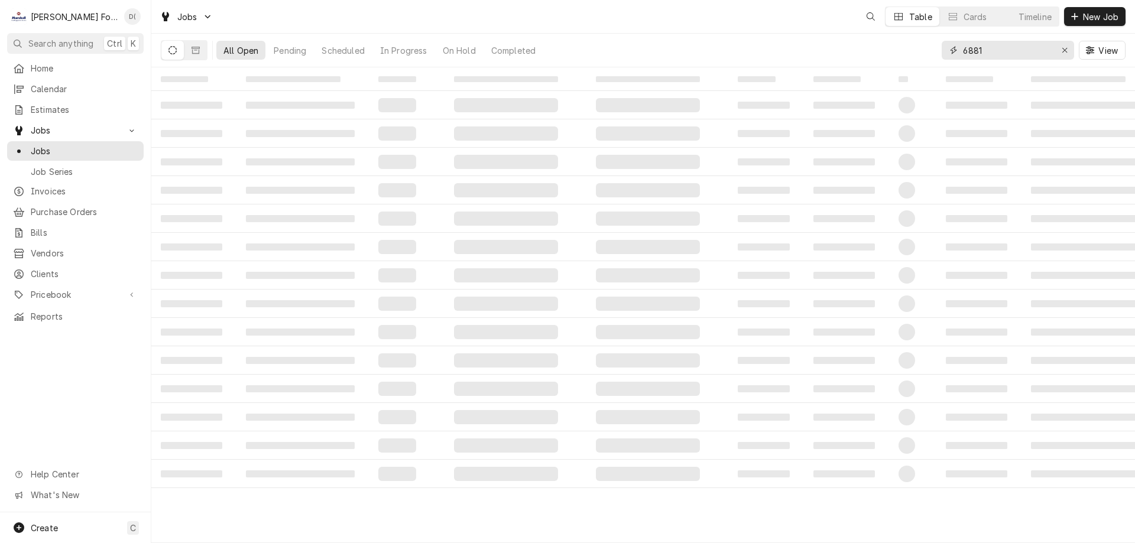
click at [988, 53] on input "6881" at bounding box center [1007, 50] width 89 height 19
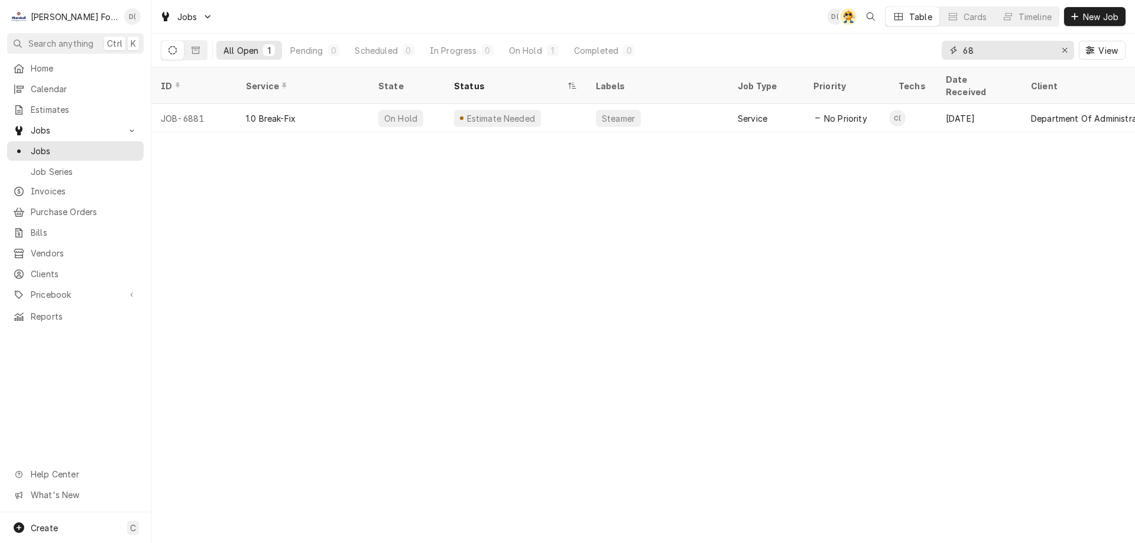
type input "6"
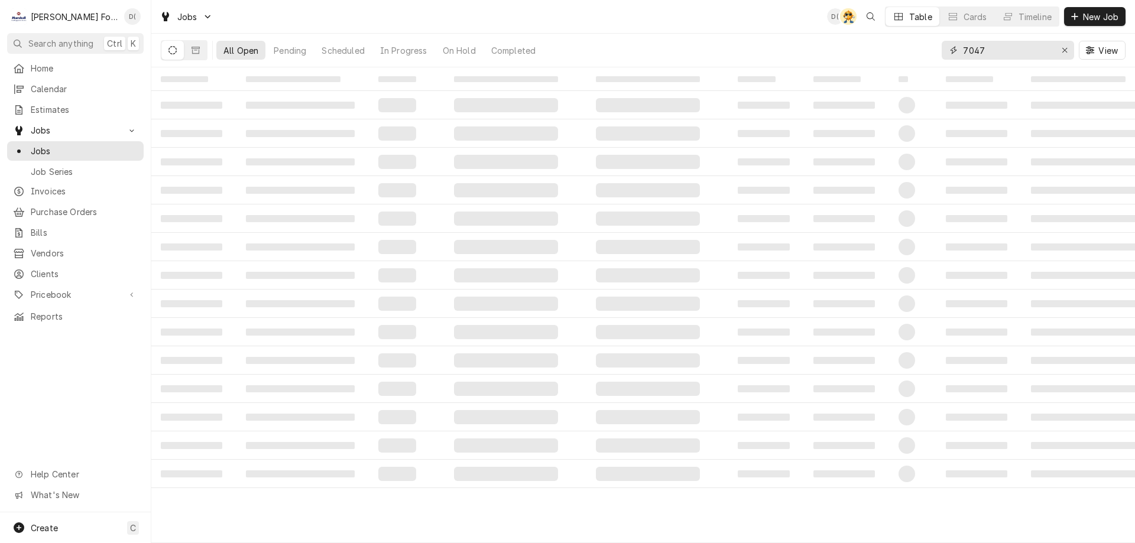
type input "7047"
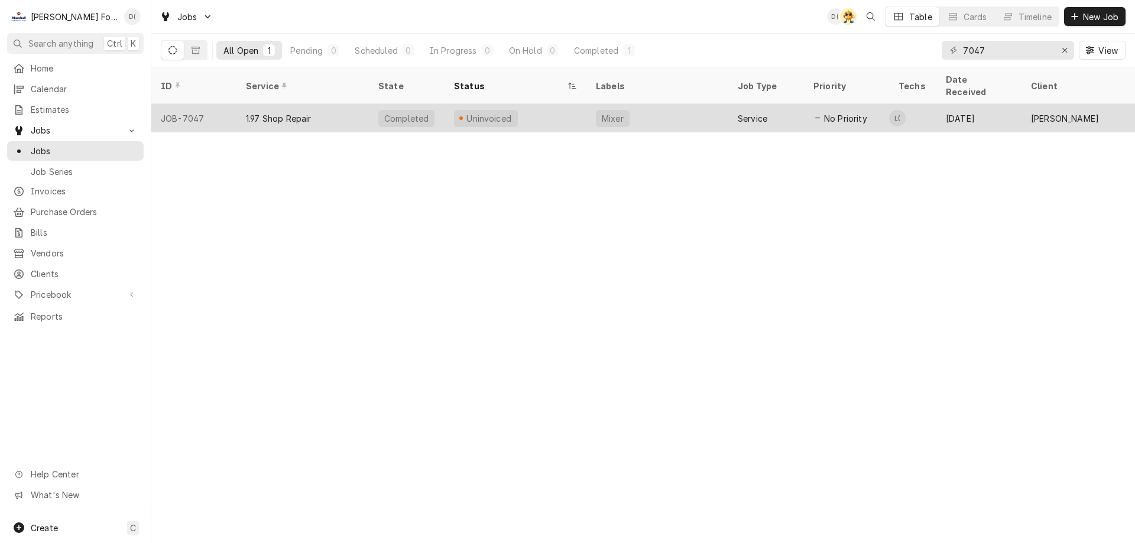
click at [533, 104] on div "Uninvoiced" at bounding box center [516, 118] width 142 height 28
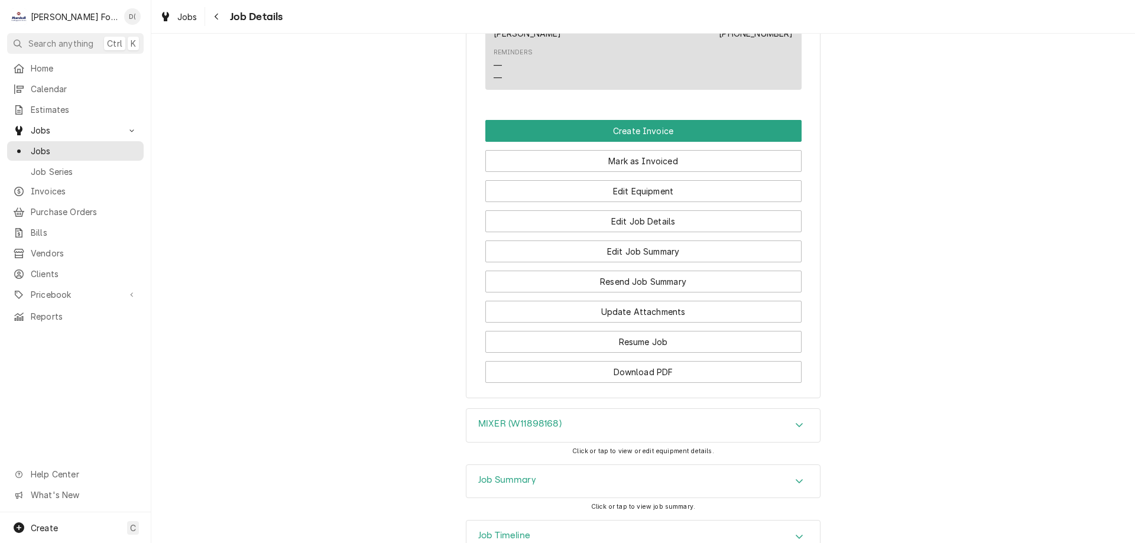
scroll to position [946, 0]
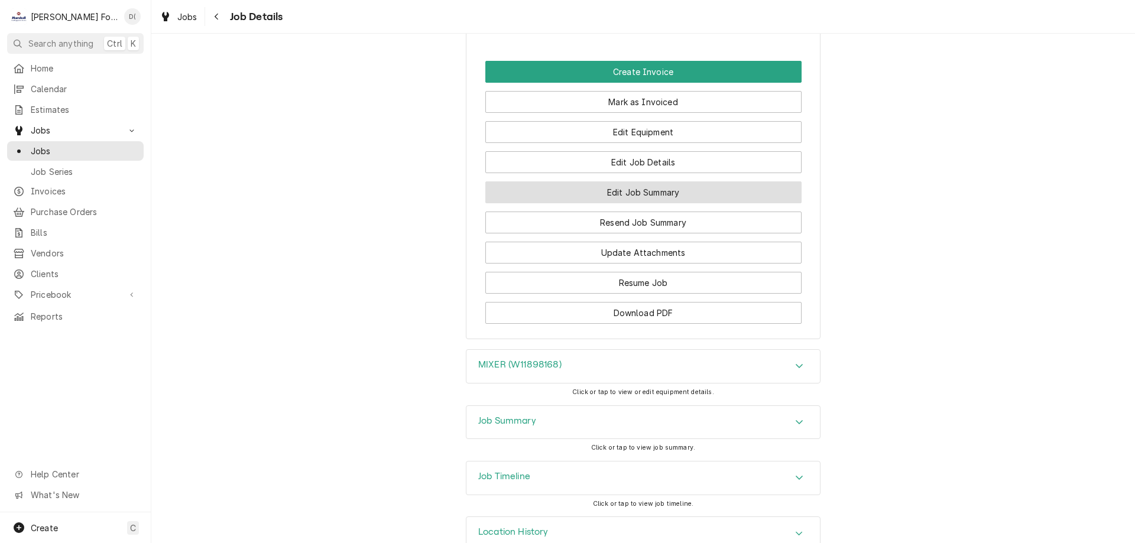
click at [634, 203] on button "Edit Job Summary" at bounding box center [643, 192] width 316 height 22
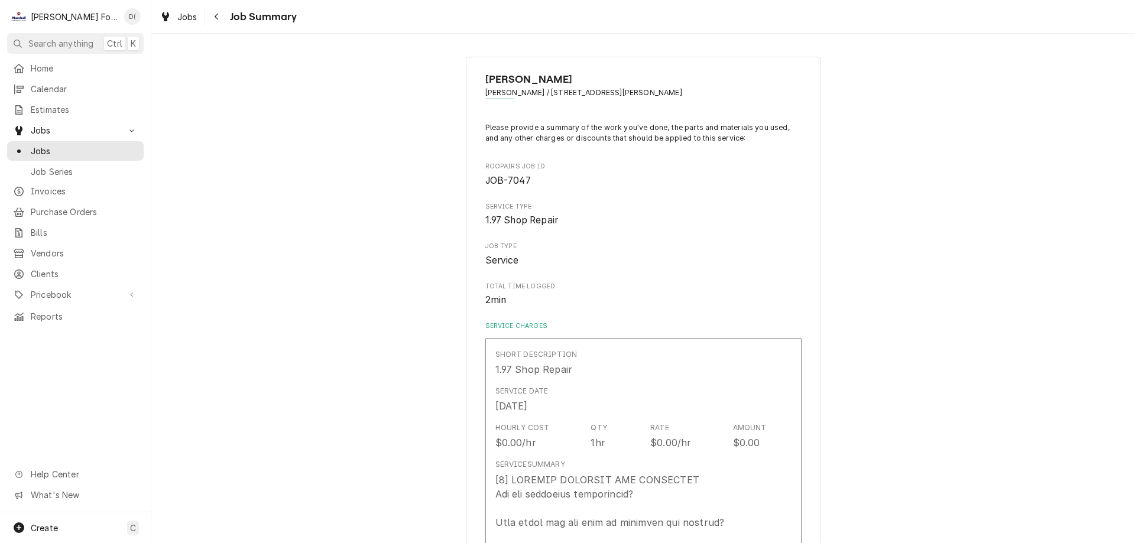
type textarea "x"
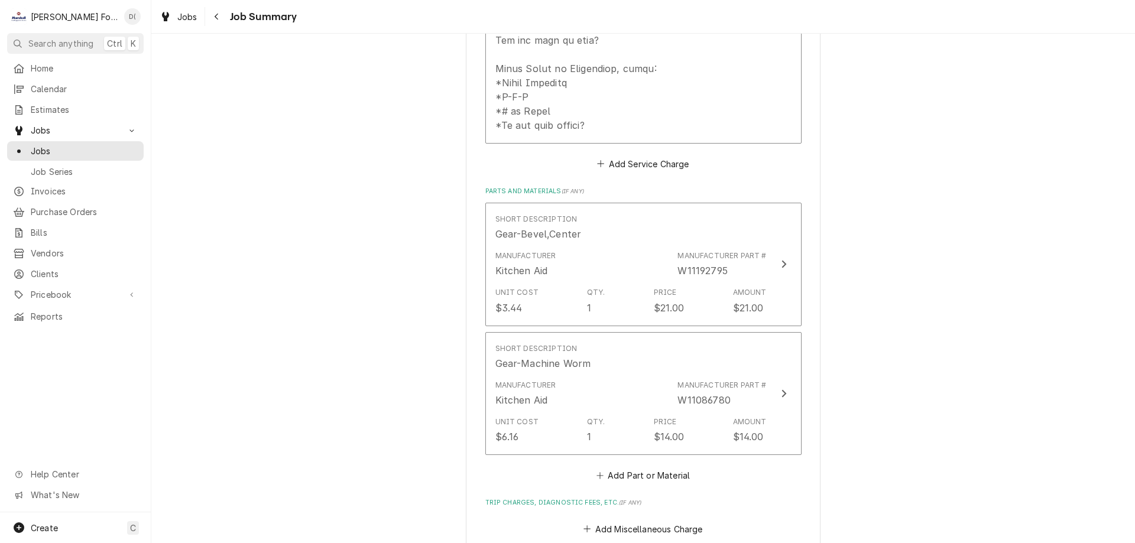
scroll to position [887, 0]
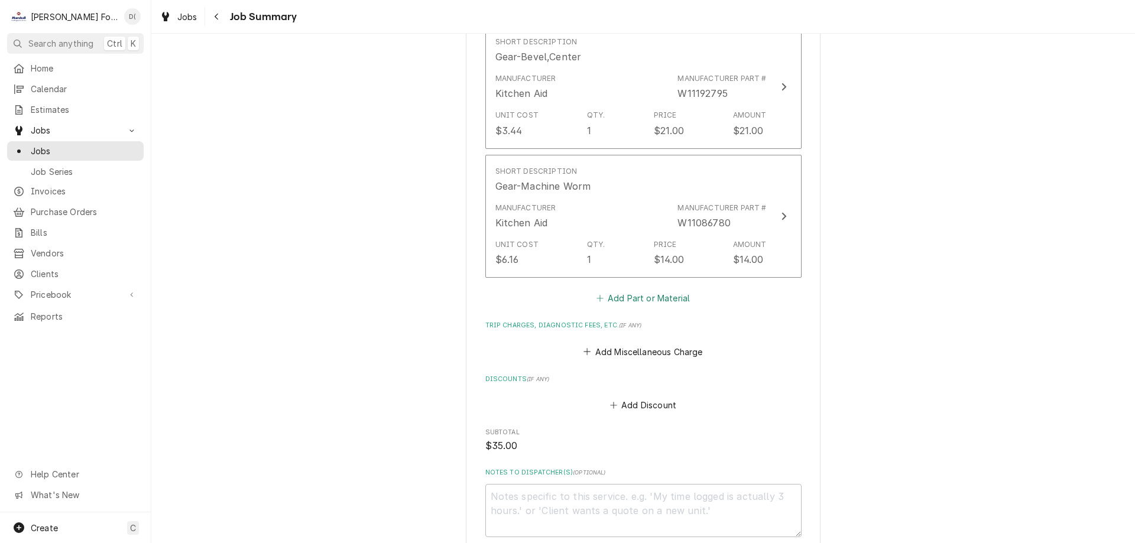
click at [597, 294] on icon "Parts and Materials" at bounding box center [600, 298] width 7 height 8
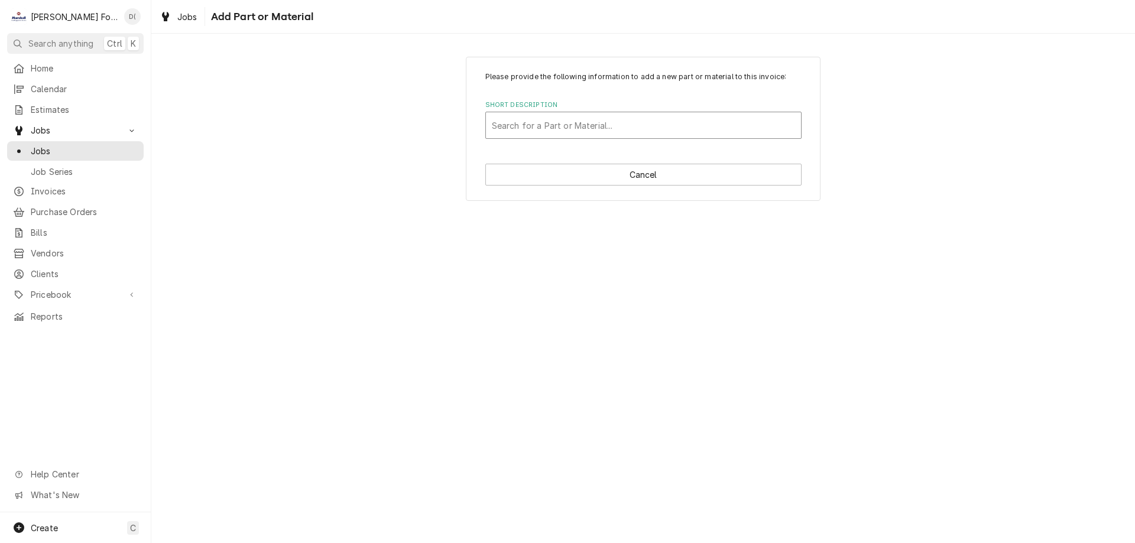
click at [551, 121] on div "Short Description" at bounding box center [643, 125] width 303 height 21
type input "gre"
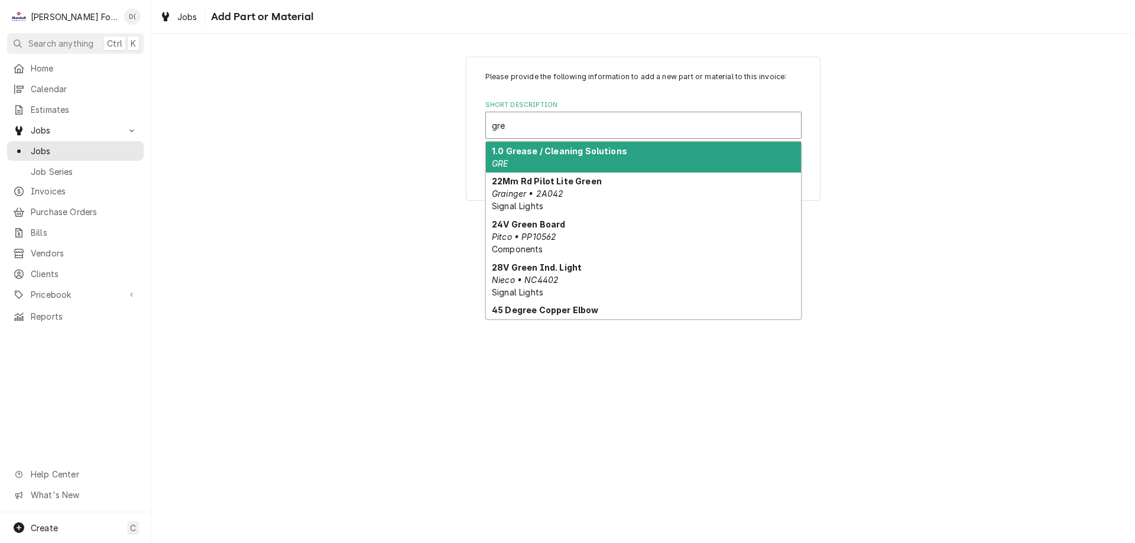
click at [556, 152] on strong "1.0 Grease / Cleaning Solutions" at bounding box center [559, 151] width 135 height 10
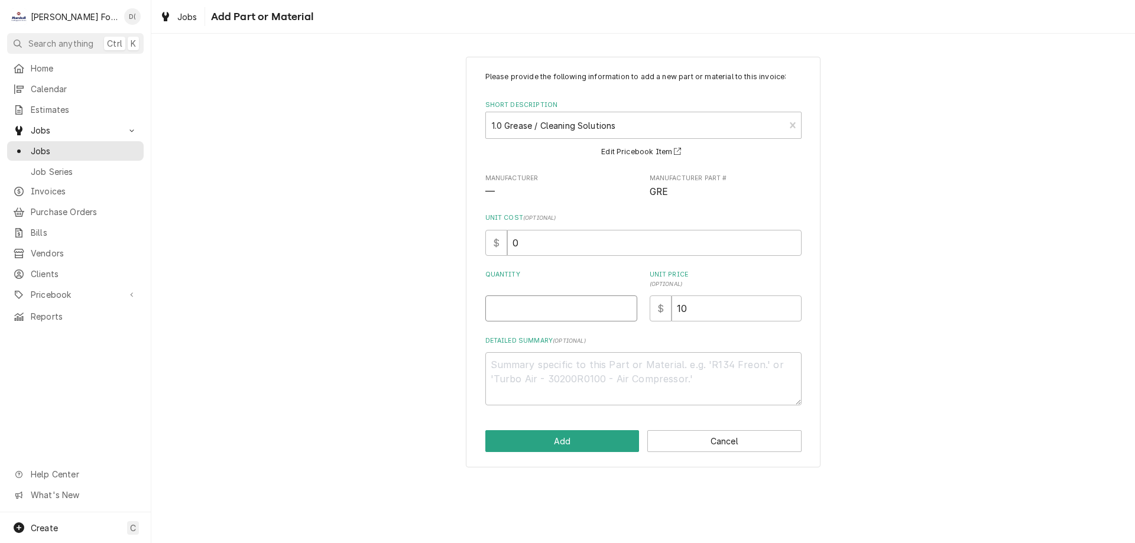
click at [518, 309] on input "Quantity" at bounding box center [561, 309] width 152 height 26
type textarea "x"
type input "1"
click at [573, 443] on button "Add" at bounding box center [562, 441] width 154 height 22
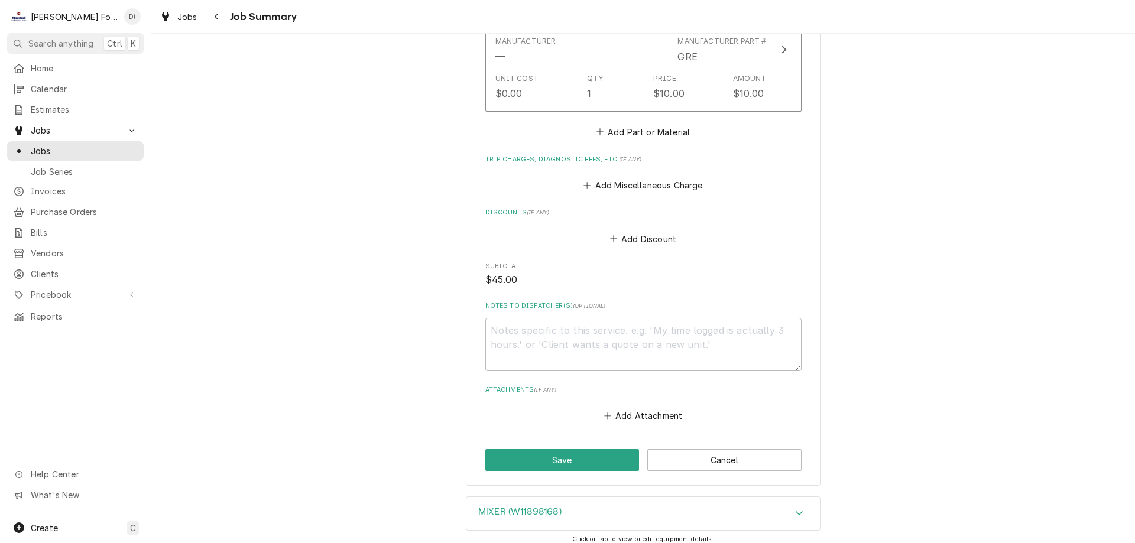
scroll to position [1233, 0]
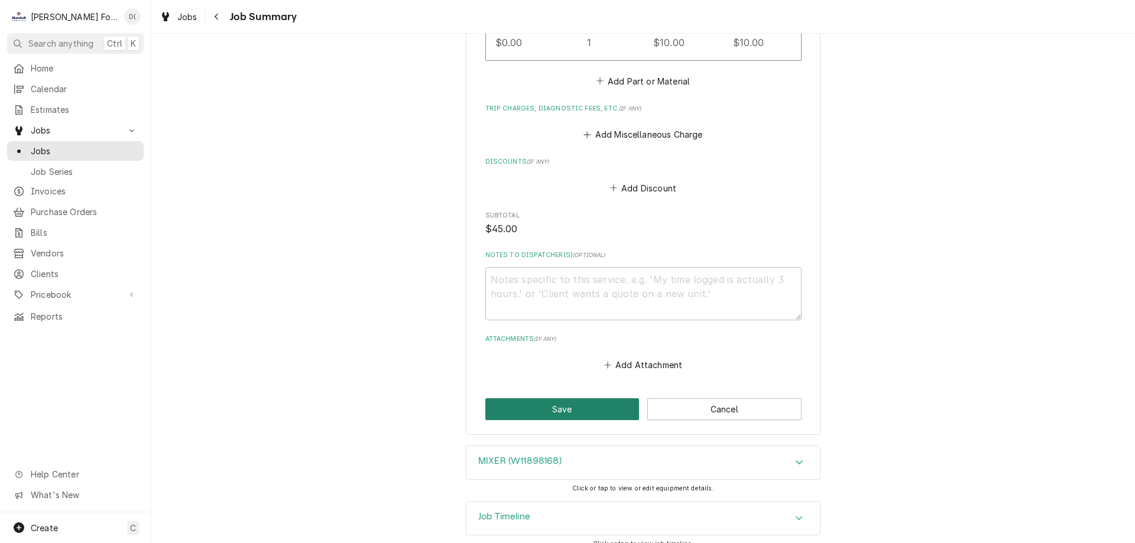
click at [550, 398] on button "Save" at bounding box center [562, 409] width 154 height 22
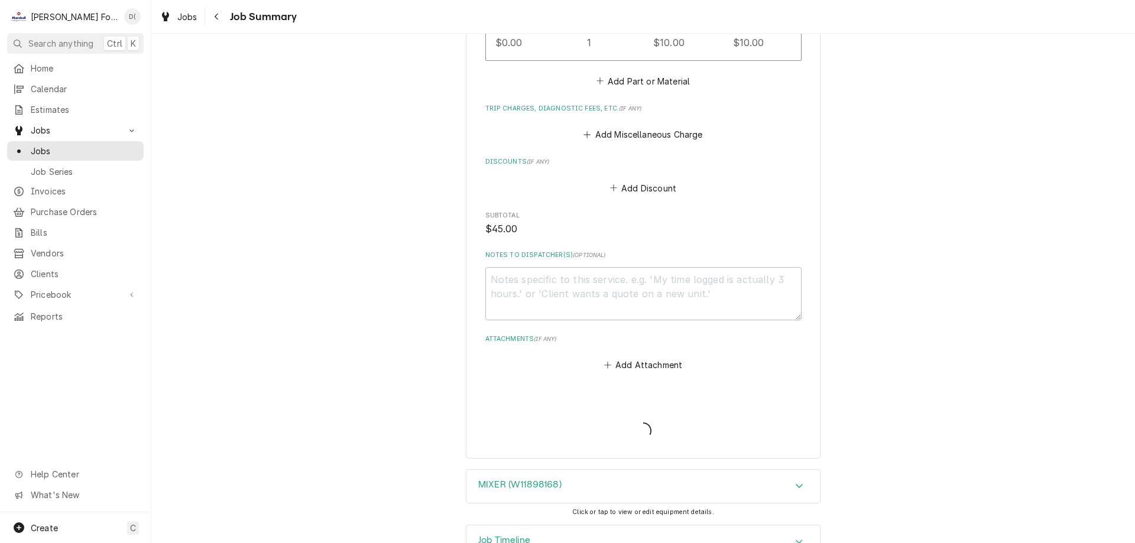
type textarea "x"
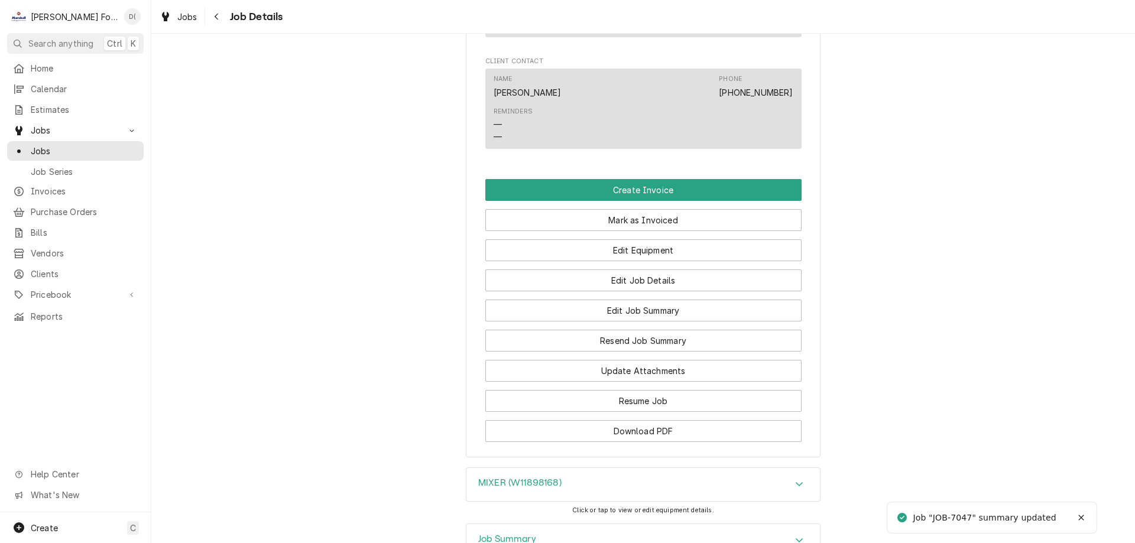
scroll to position [989, 0]
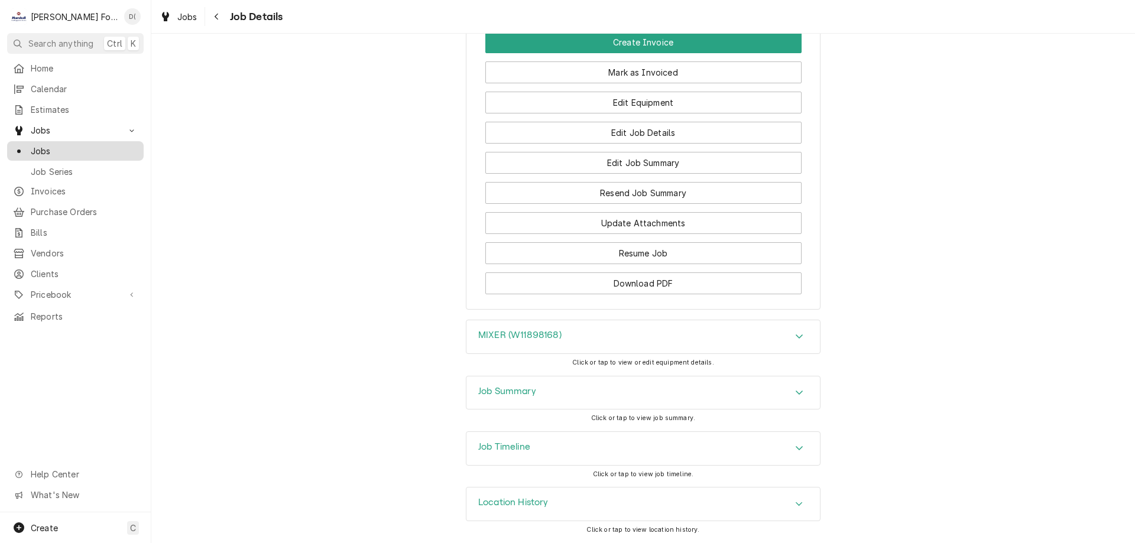
click at [102, 151] on span "Jobs" at bounding box center [84, 151] width 107 height 12
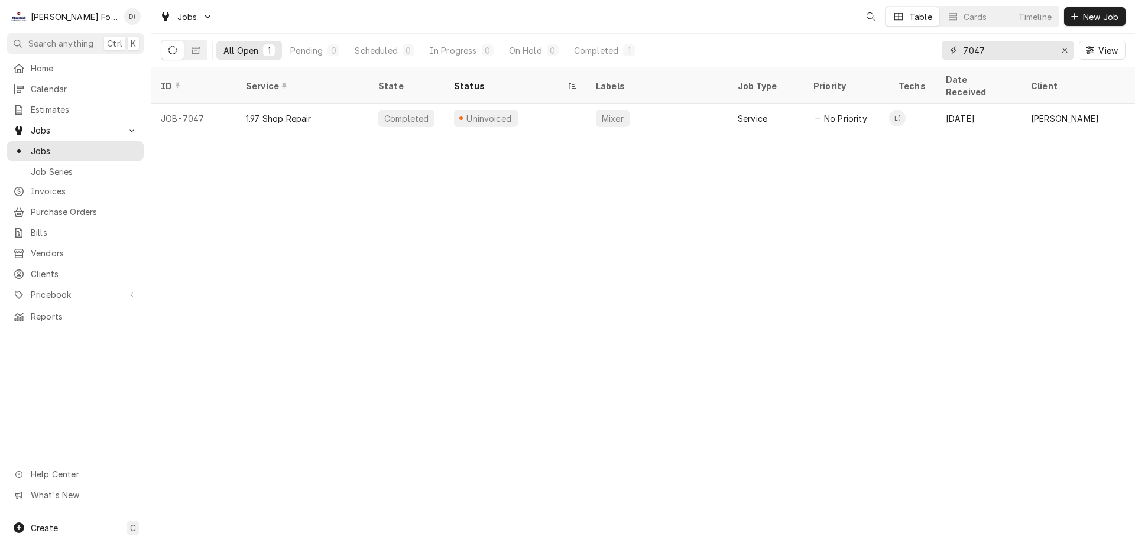
click at [1006, 54] on input "7047" at bounding box center [1007, 50] width 89 height 19
type input "7"
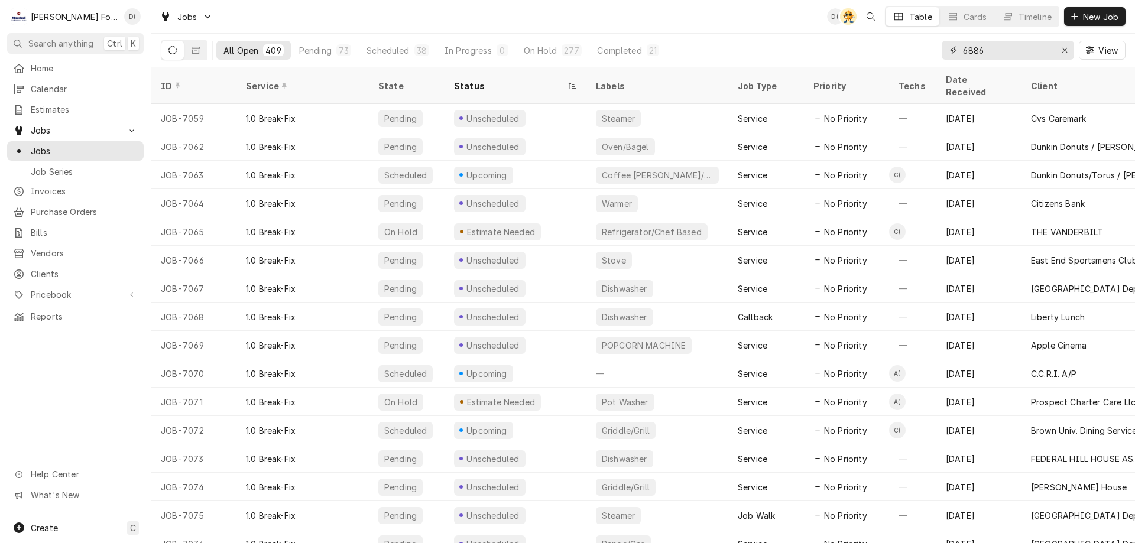
type input "6886"
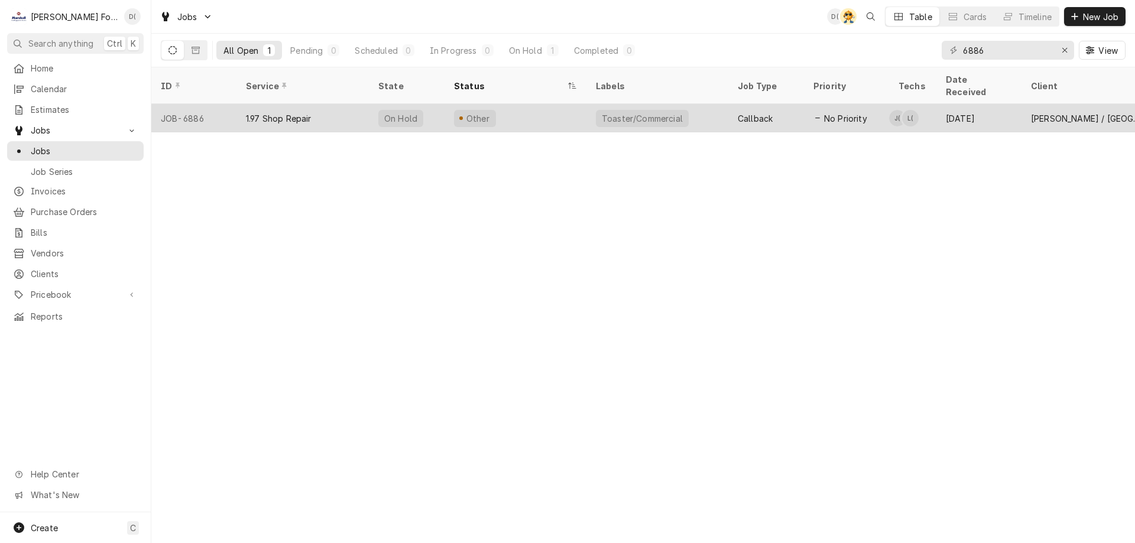
click at [567, 106] on div "Other" at bounding box center [516, 118] width 142 height 28
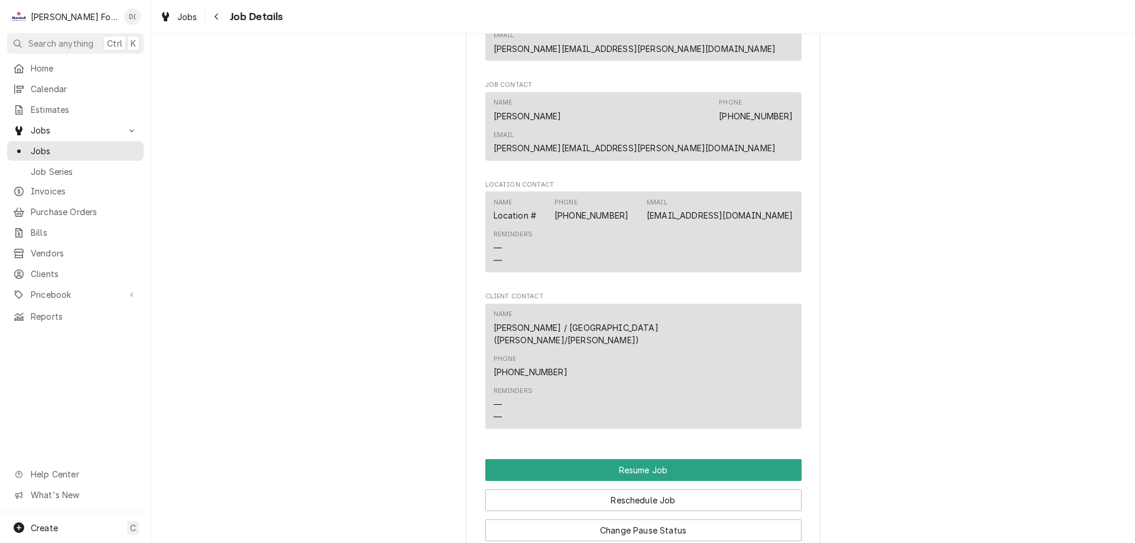
scroll to position [1360, 0]
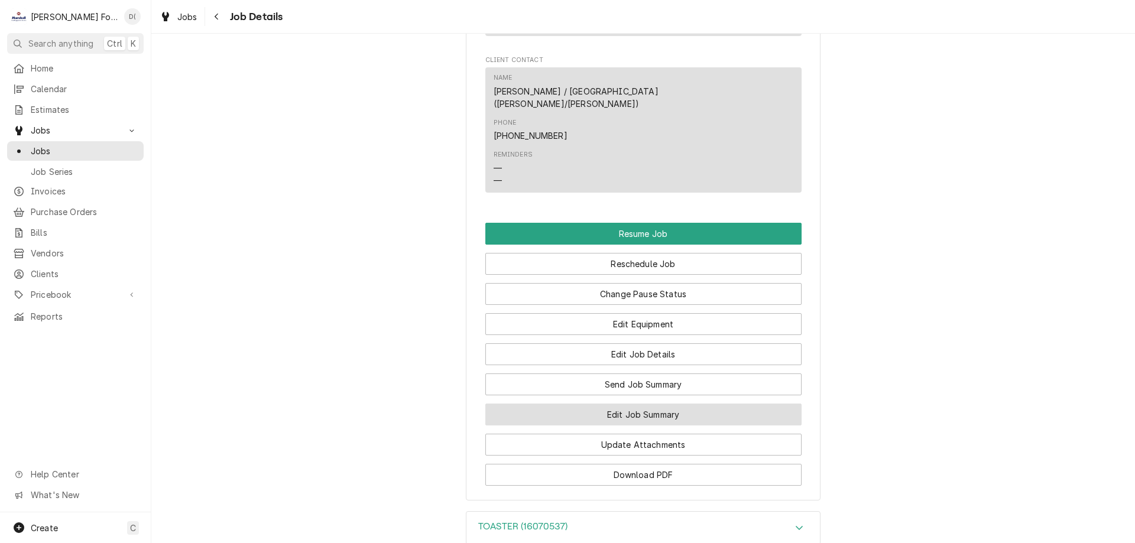
click at [627, 404] on button "Edit Job Summary" at bounding box center [643, 415] width 316 height 22
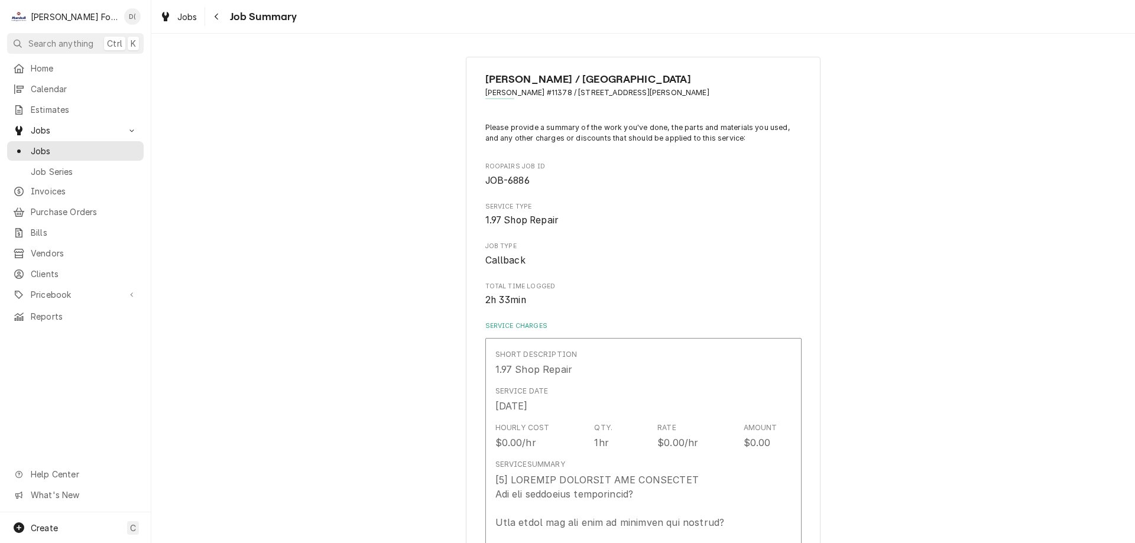
type textarea "x"
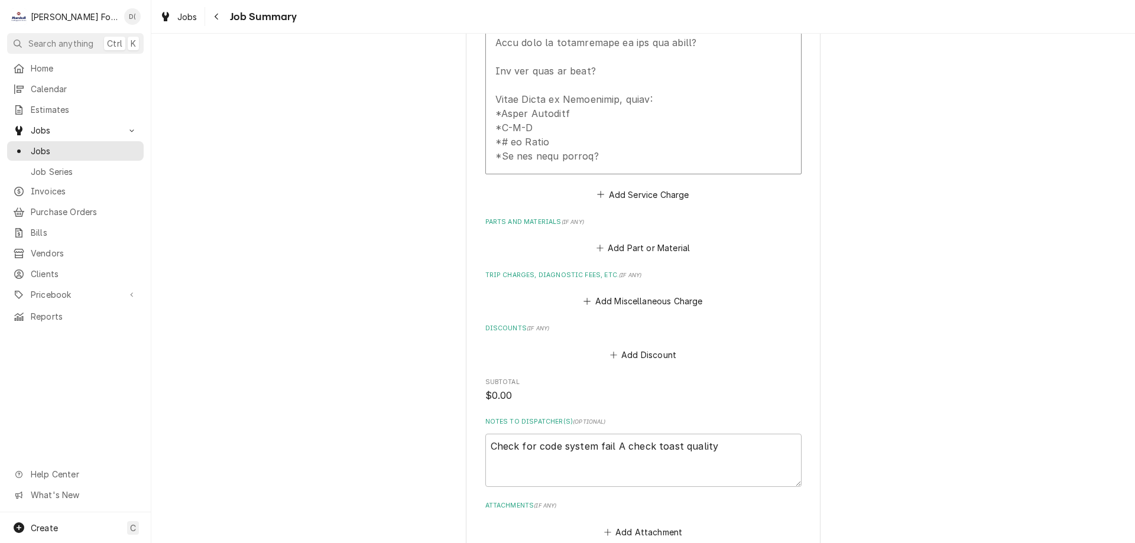
scroll to position [817, 0]
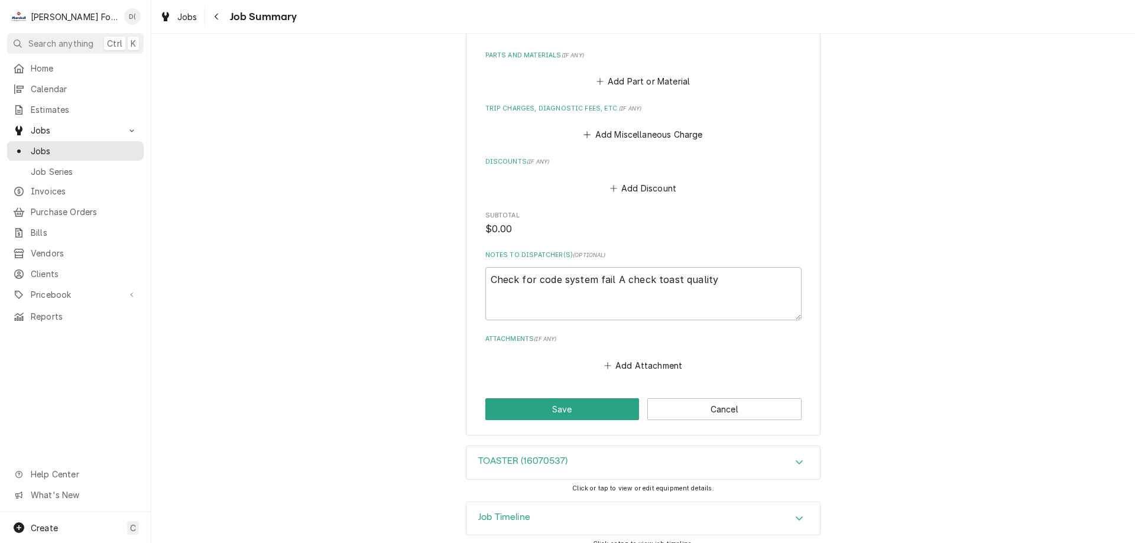
click at [612, 447] on div "TOASTER (16070537)" at bounding box center [643, 462] width 354 height 33
